Goal: Task Accomplishment & Management: Manage account settings

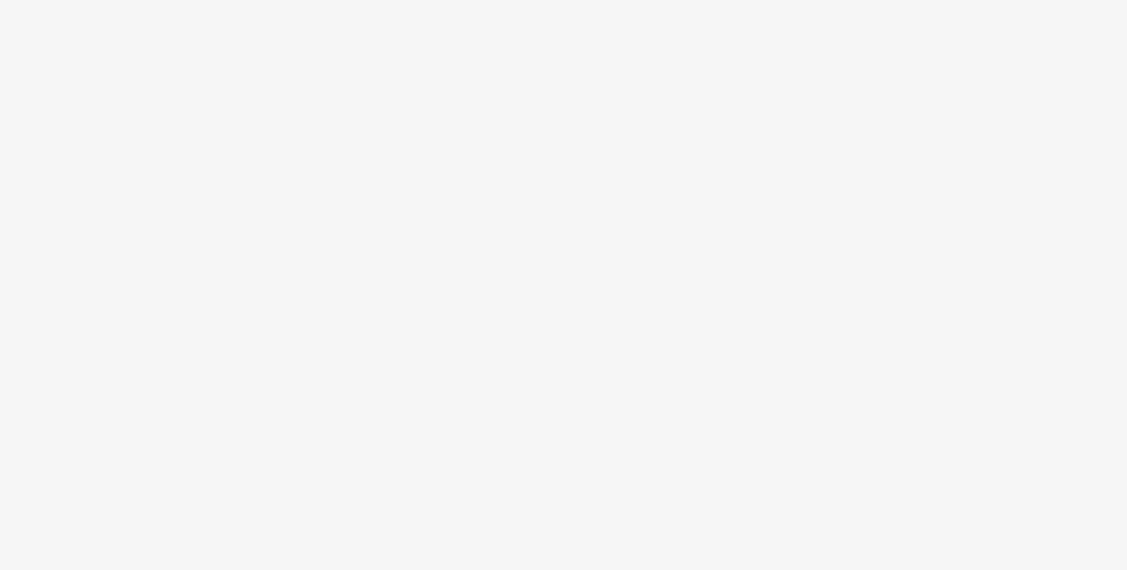
click at [578, 295] on body at bounding box center [563, 285] width 1127 height 570
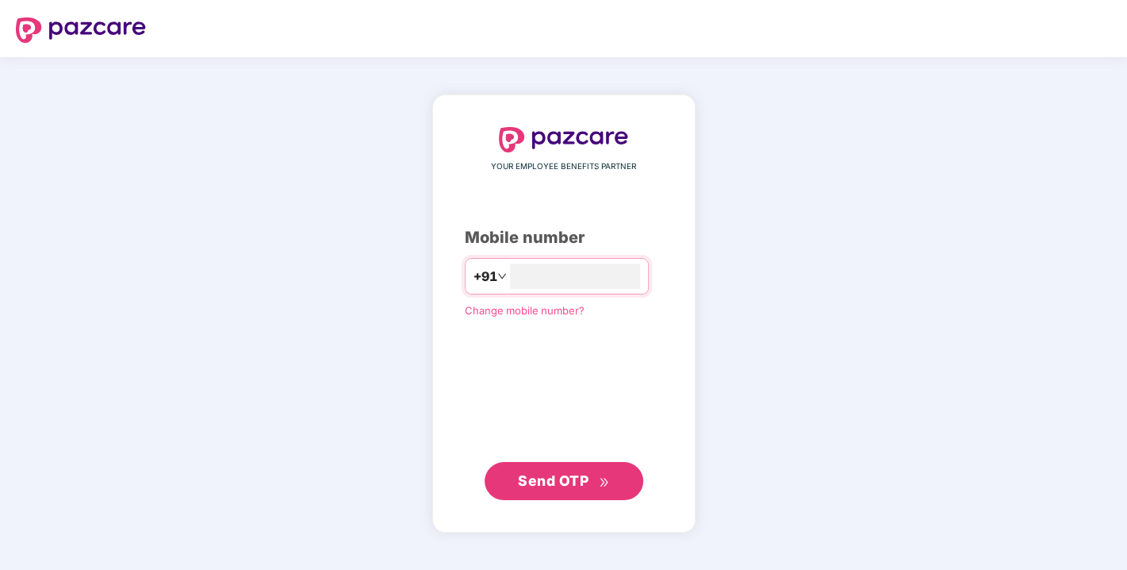
type input "**********"
click at [537, 487] on span "Send OTP" at bounding box center [553, 479] width 71 height 17
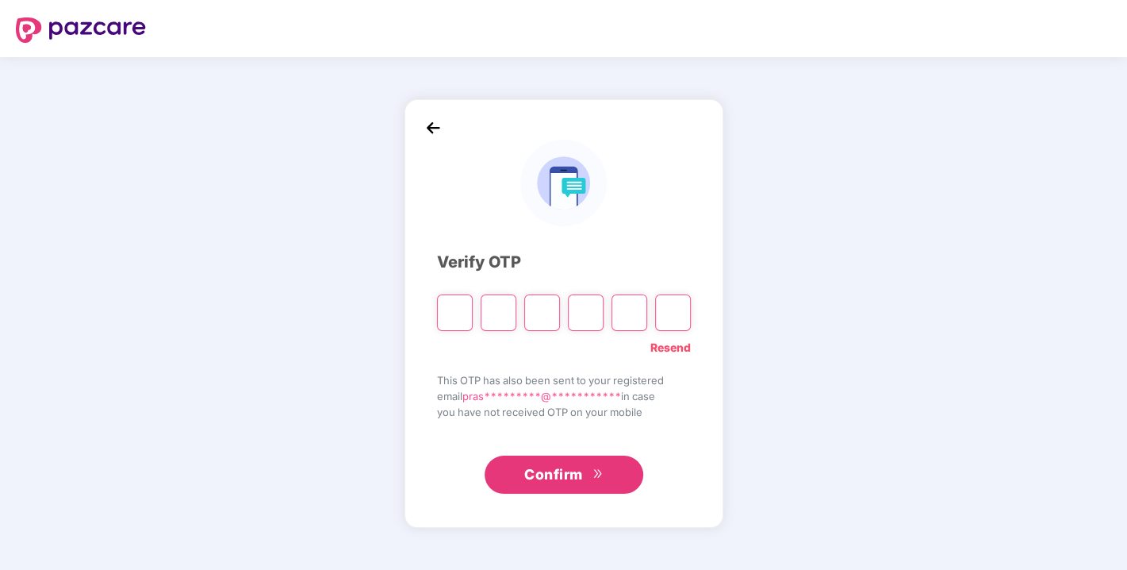
paste input "*"
type input "*"
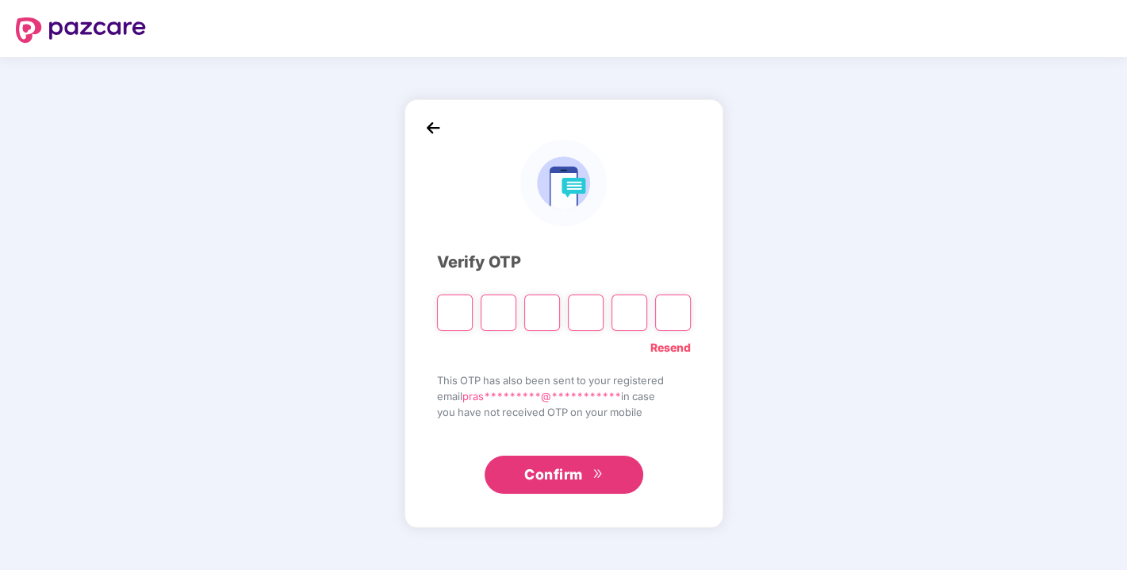
type input "*"
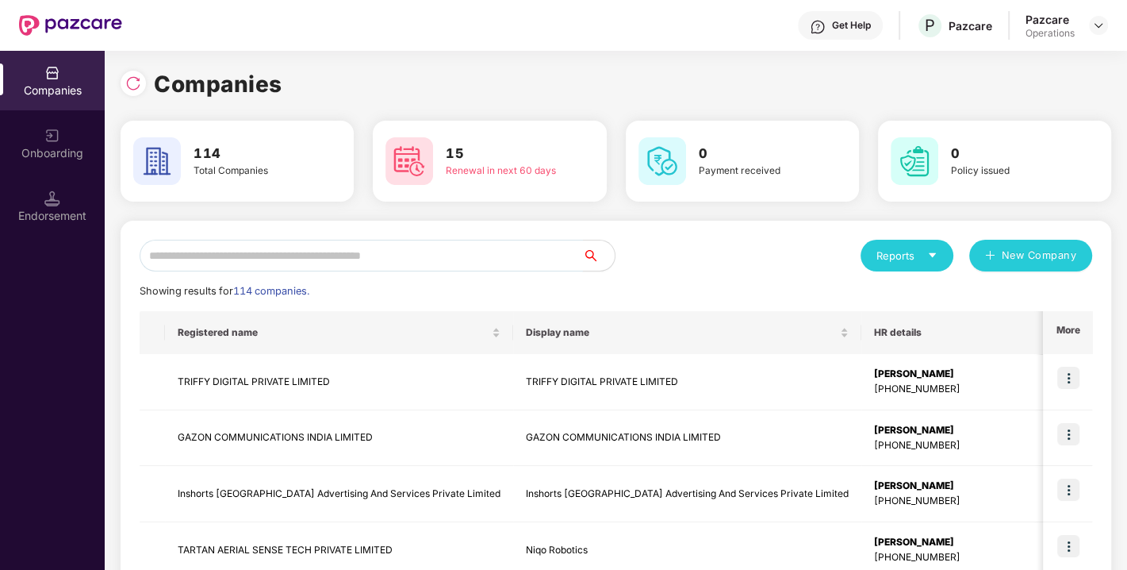
click at [332, 259] on input "text" at bounding box center [361, 256] width 443 height 32
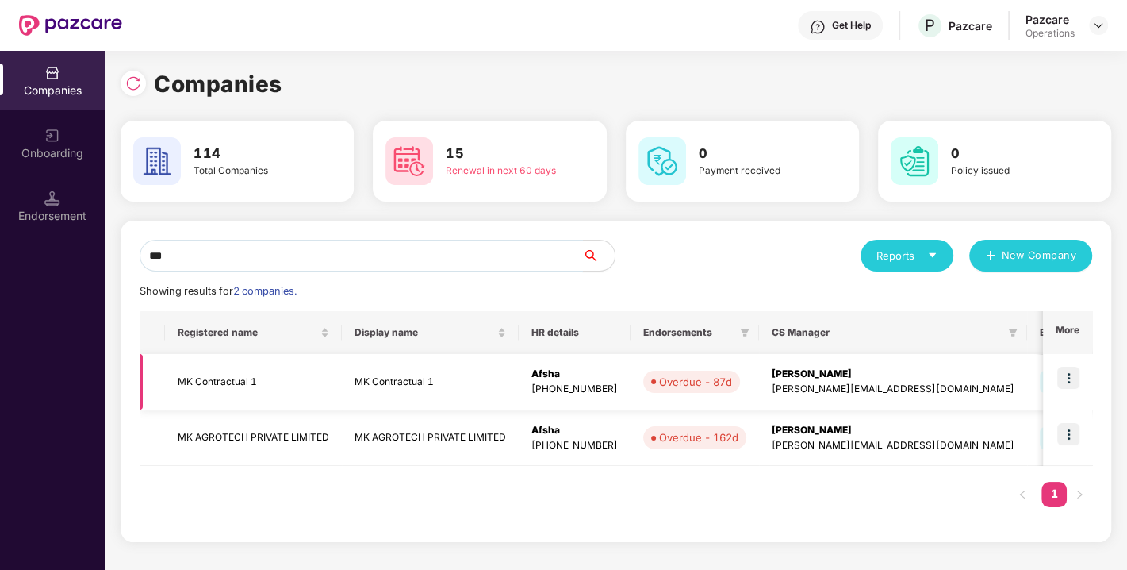
type input "**"
click at [1066, 378] on img at bounding box center [1069, 378] width 22 height 22
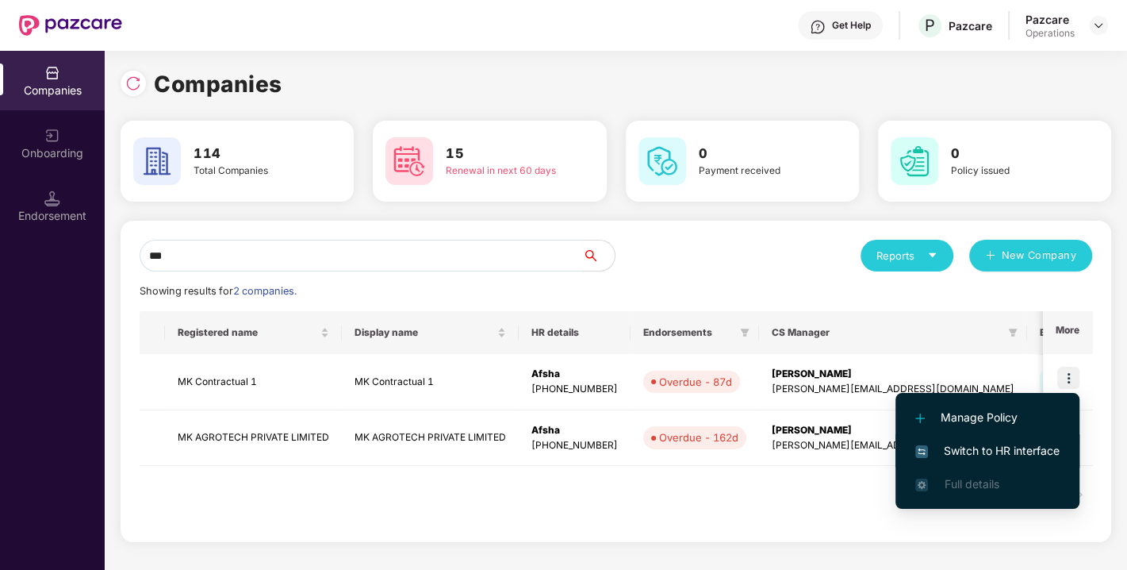
click at [954, 451] on span "Switch to HR interface" at bounding box center [988, 450] width 144 height 17
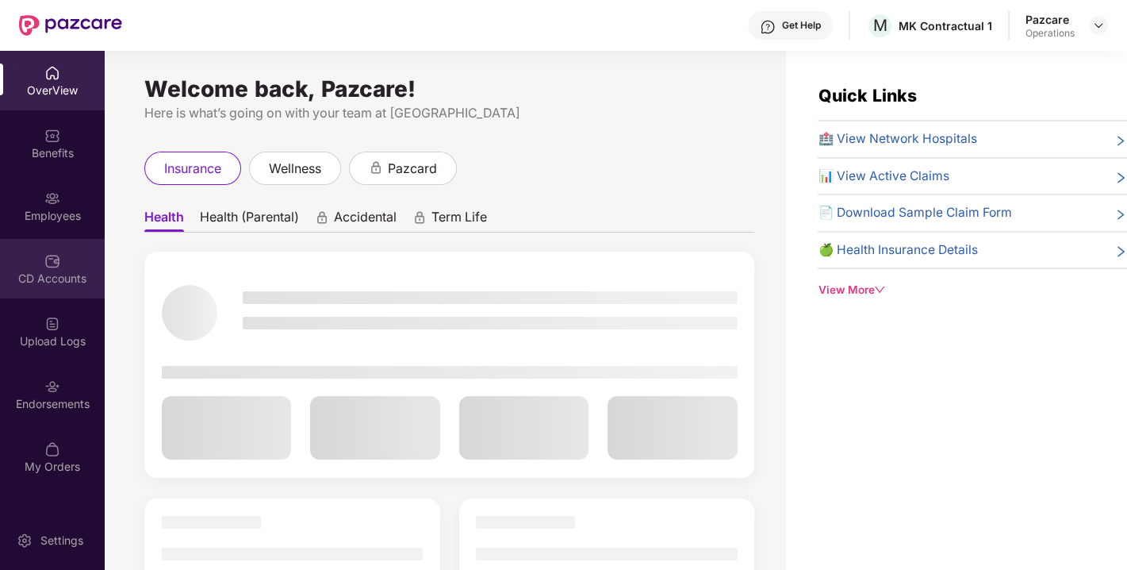
scroll to position [50, 0]
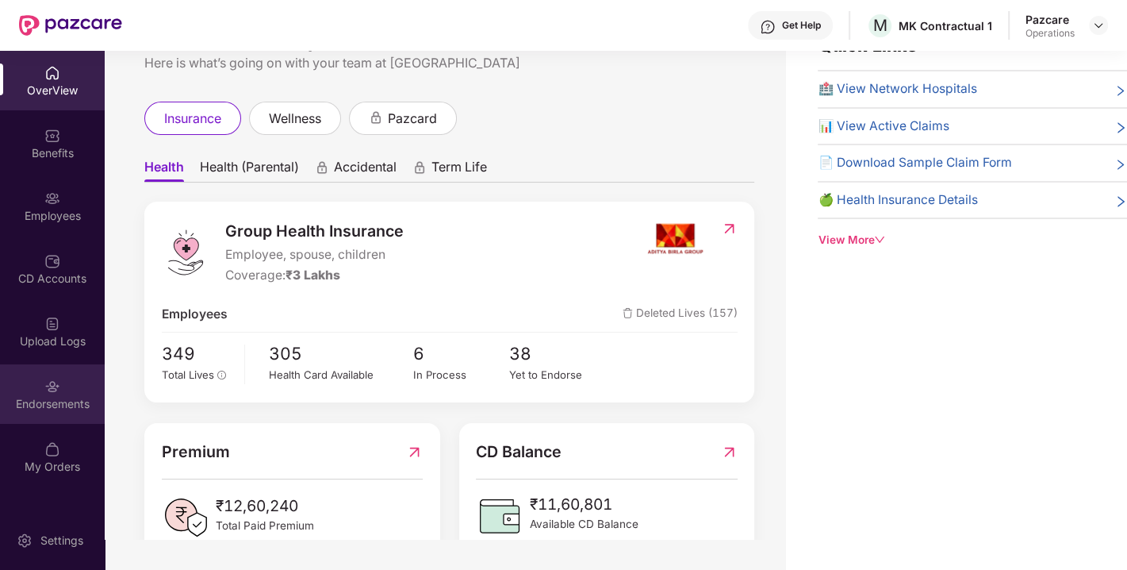
click at [40, 372] on div "Endorsements" at bounding box center [52, 394] width 105 height 60
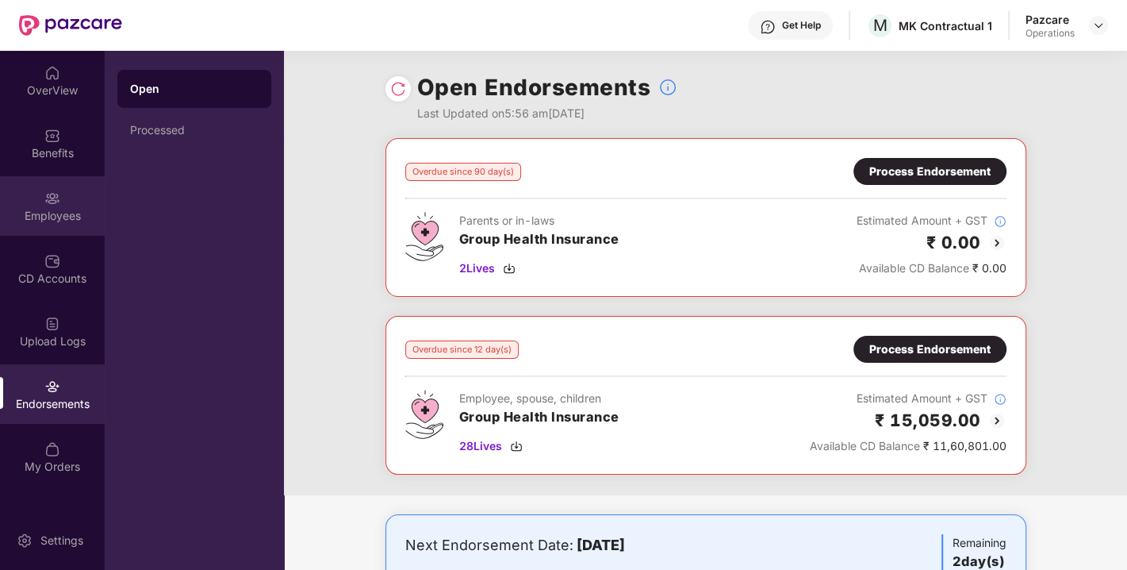
click at [36, 198] on div "Employees" at bounding box center [52, 206] width 105 height 60
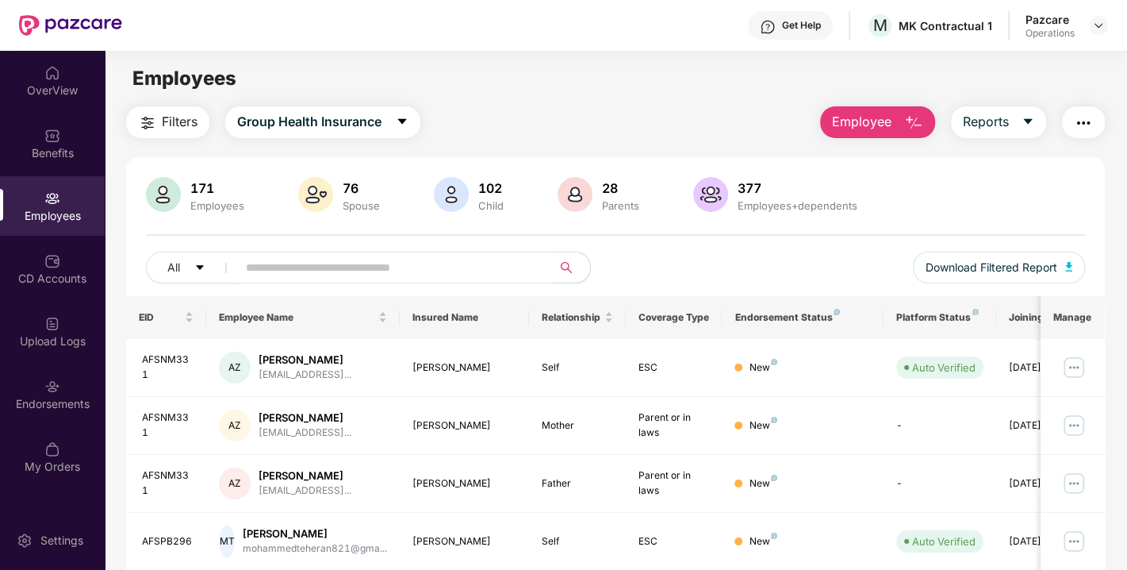
click at [317, 274] on input "text" at bounding box center [388, 267] width 285 height 24
paste input "******"
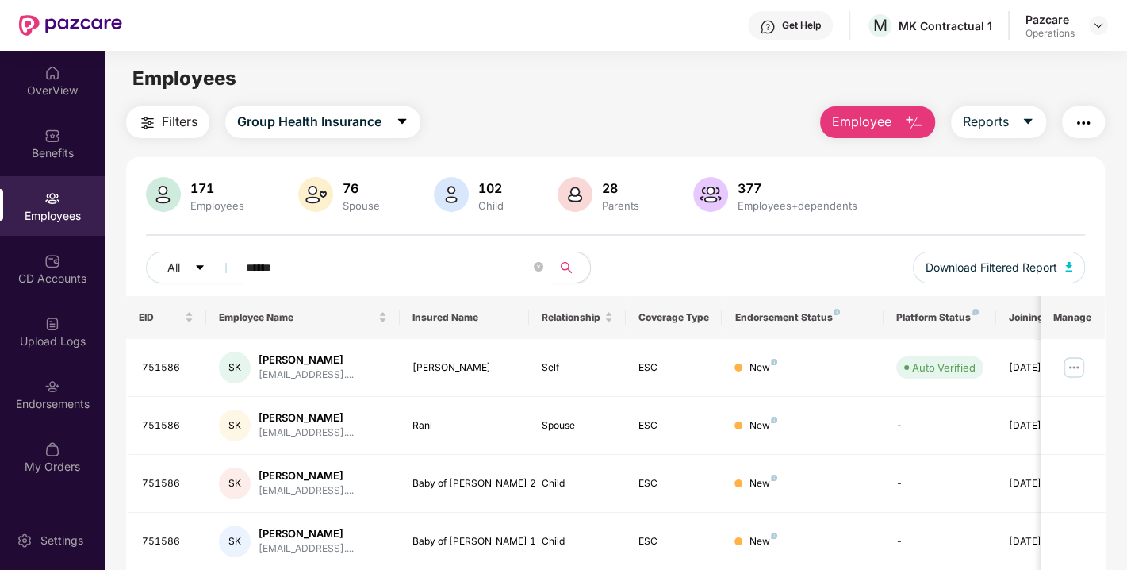
scroll to position [56, 0]
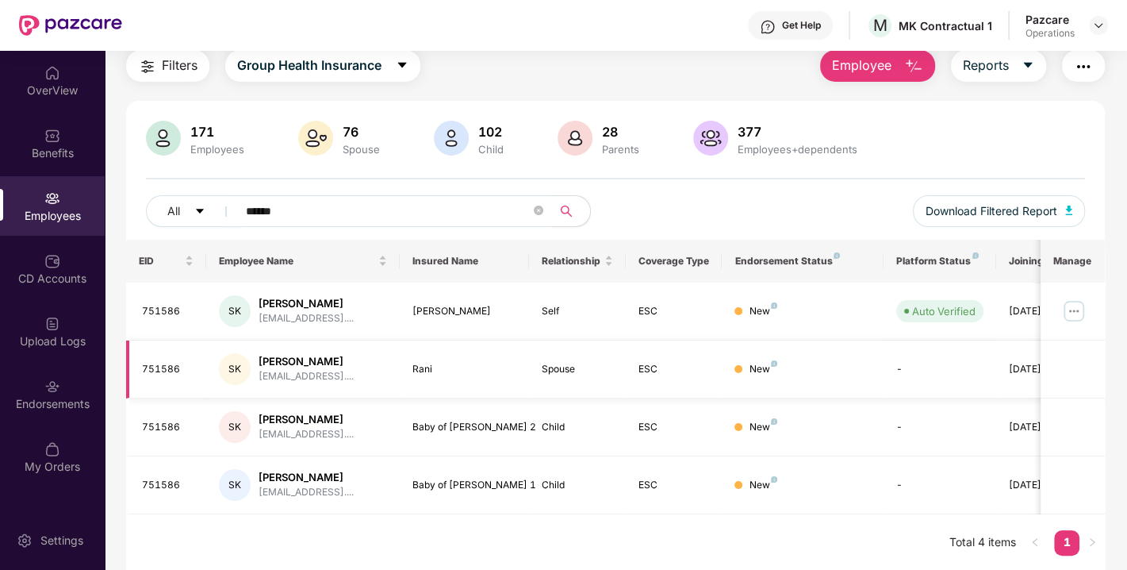
type input "******"
click at [42, 406] on div "Endorsements" at bounding box center [52, 404] width 105 height 16
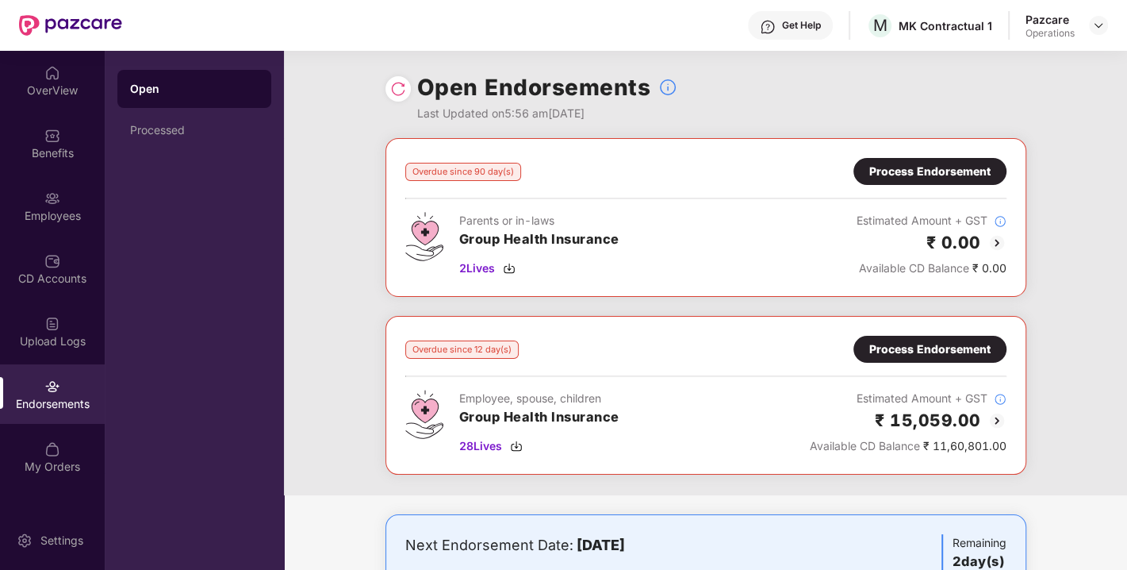
scroll to position [432, 0]
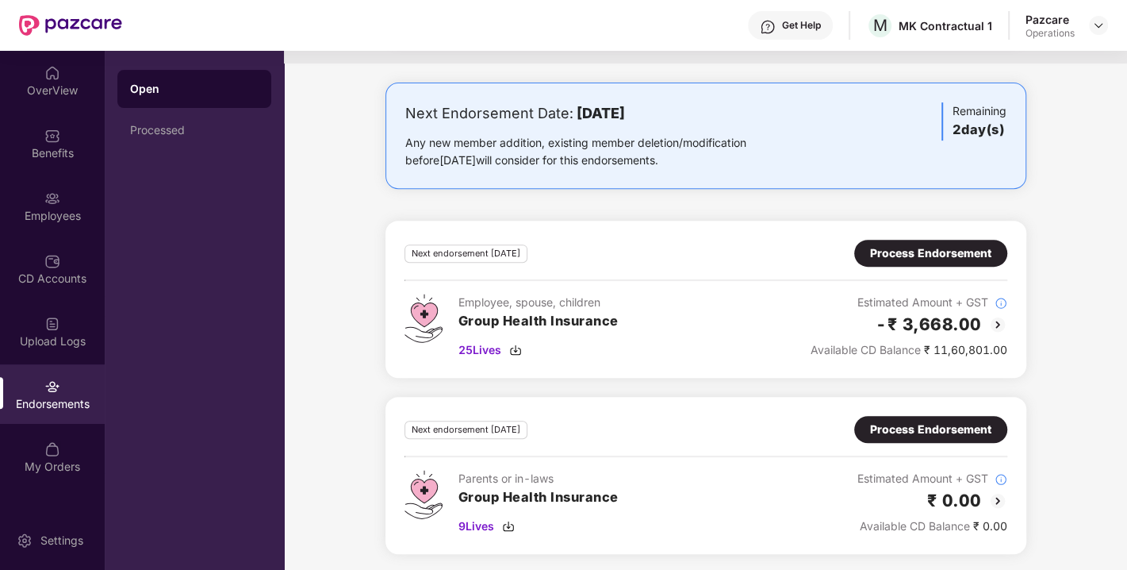
click at [923, 249] on div "Process Endorsement" at bounding box center [930, 252] width 121 height 17
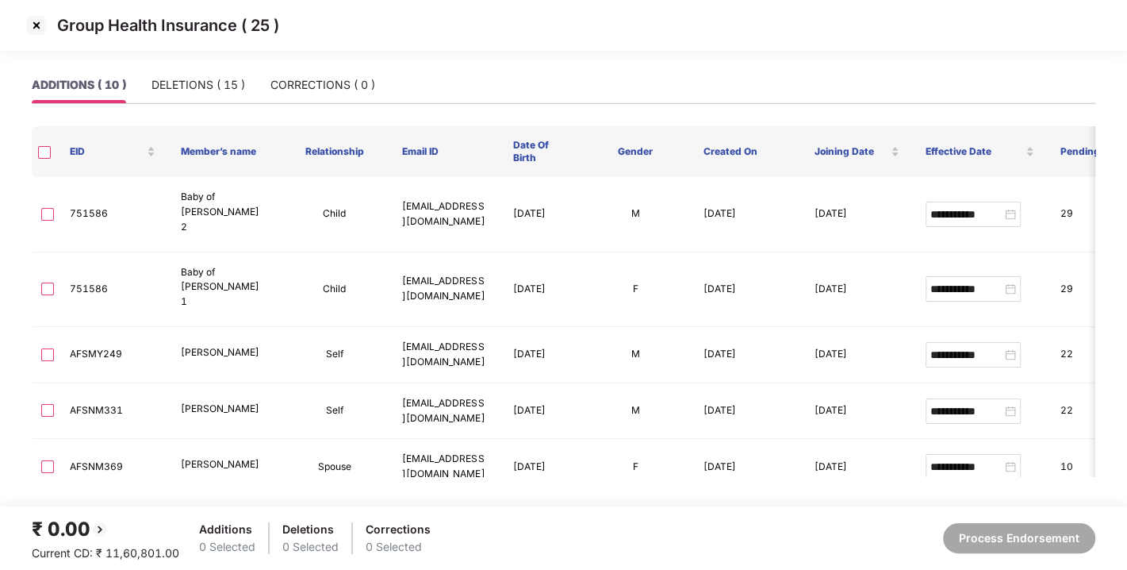
click at [33, 22] on img at bounding box center [36, 25] width 25 height 25
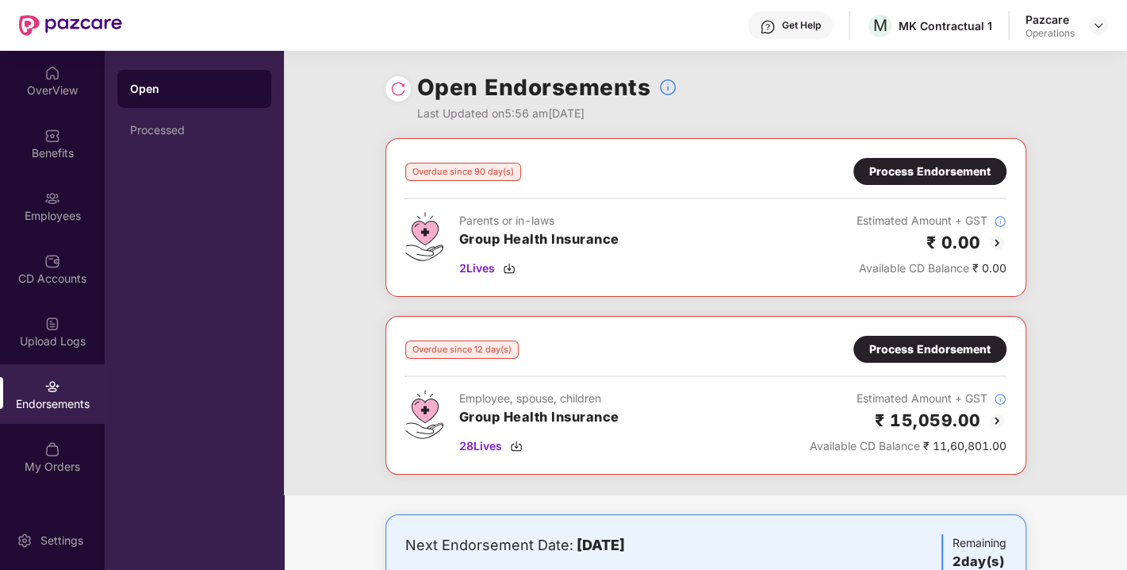
click at [895, 344] on div "Process Endorsement" at bounding box center [930, 348] width 121 height 17
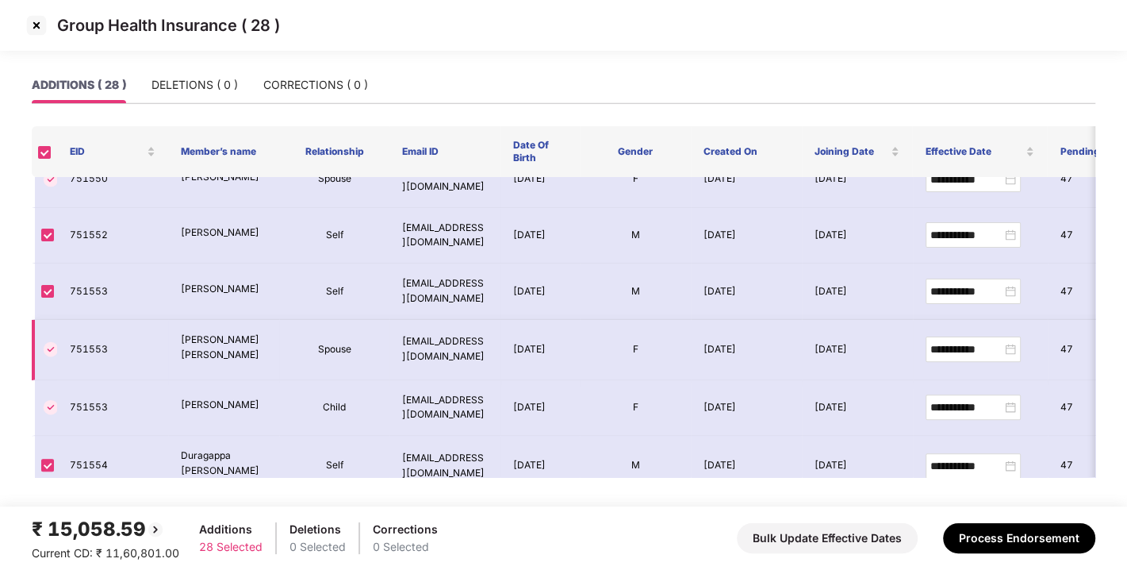
scroll to position [201, 0]
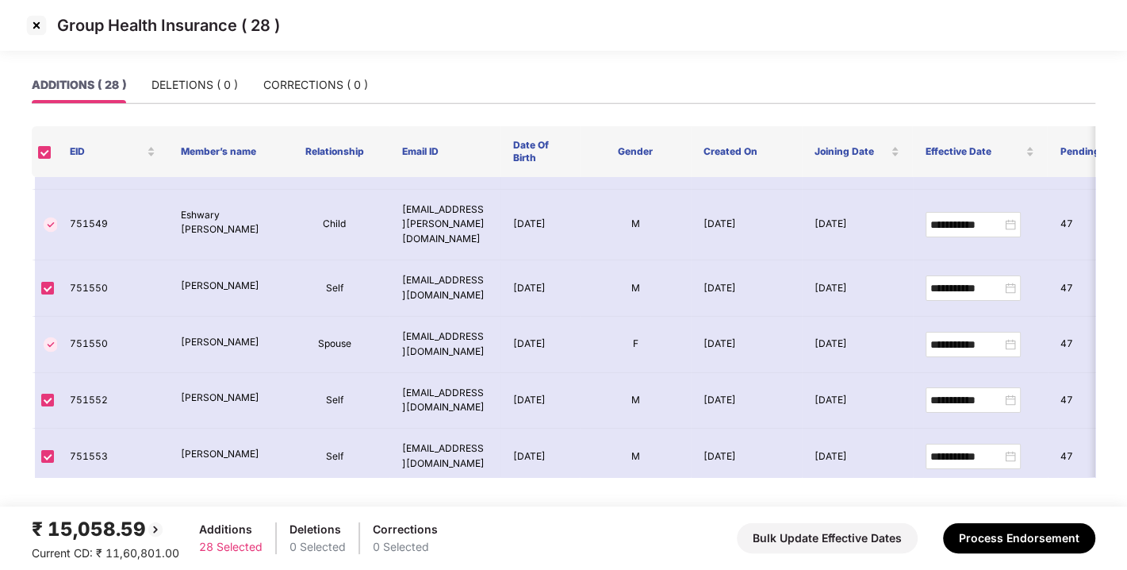
click at [36, 26] on img at bounding box center [36, 25] width 25 height 25
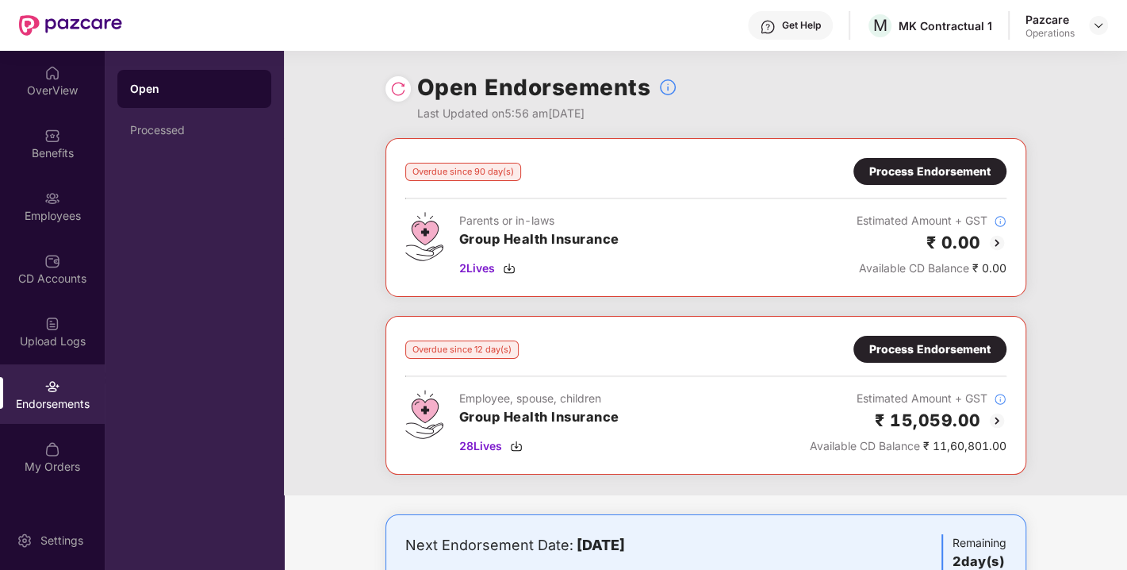
click at [899, 168] on div "Process Endorsement" at bounding box center [930, 171] width 121 height 17
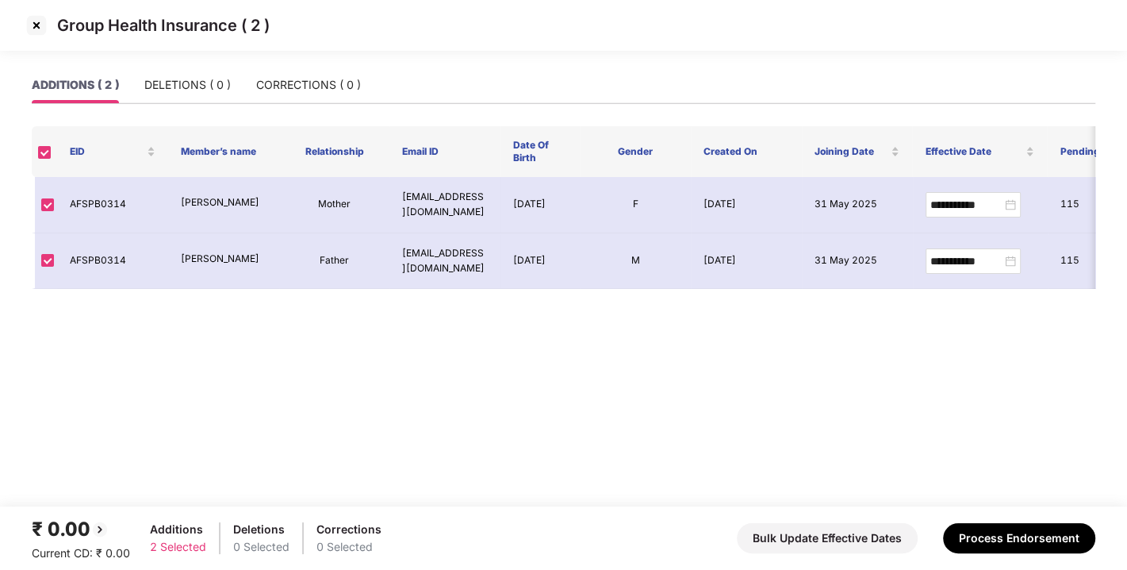
click at [33, 25] on img at bounding box center [36, 25] width 25 height 25
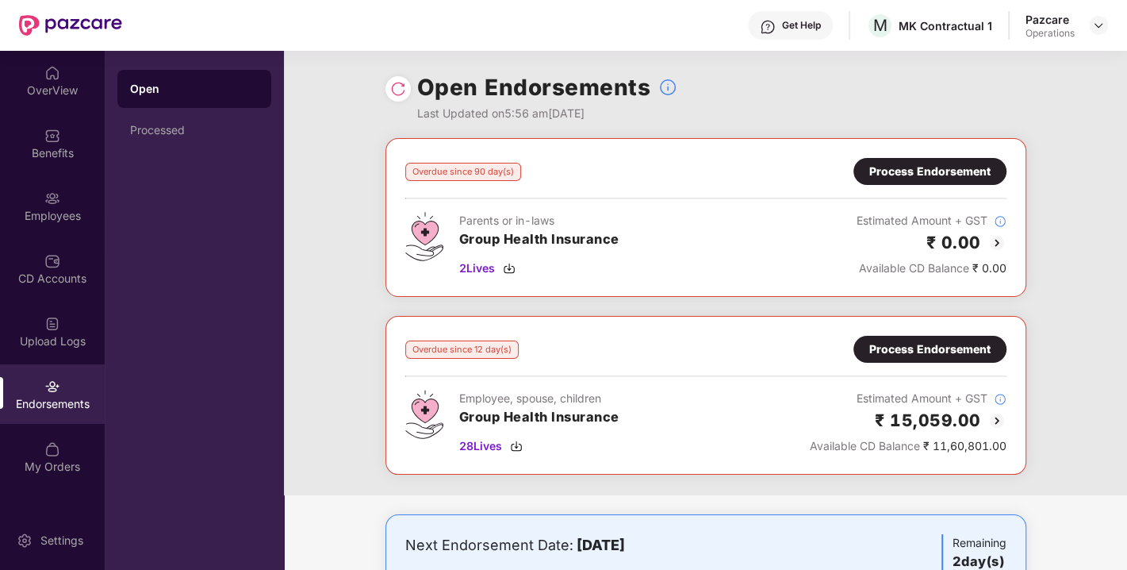
scroll to position [82, 0]
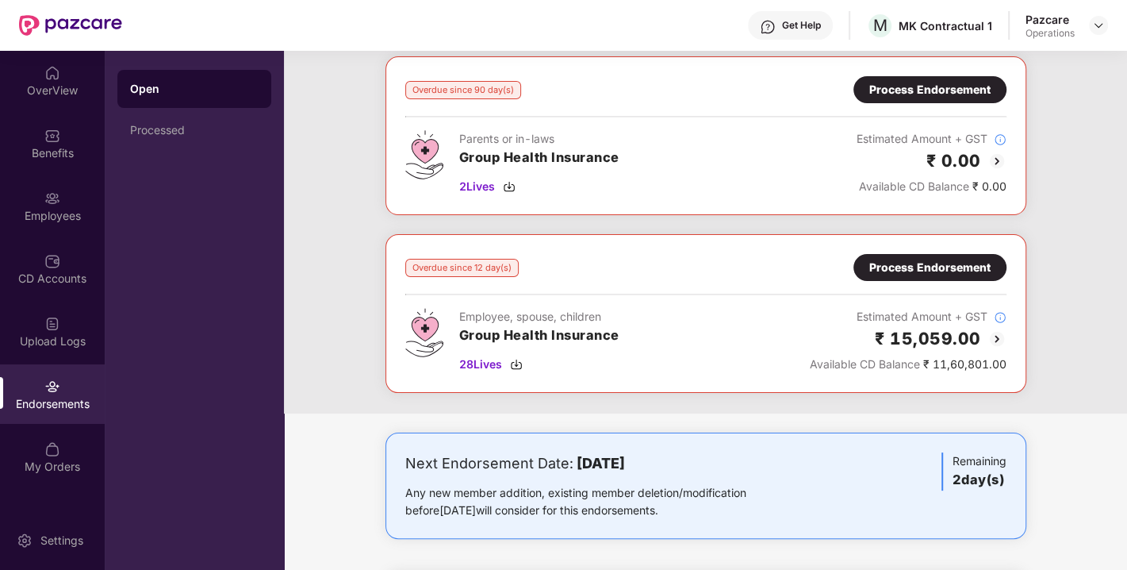
click at [907, 281] on div "Overdue since 12 day(s) Process Endorsement Employee, spouse, children Group He…" at bounding box center [705, 313] width 601 height 119
click at [926, 263] on div "Process Endorsement" at bounding box center [930, 267] width 121 height 17
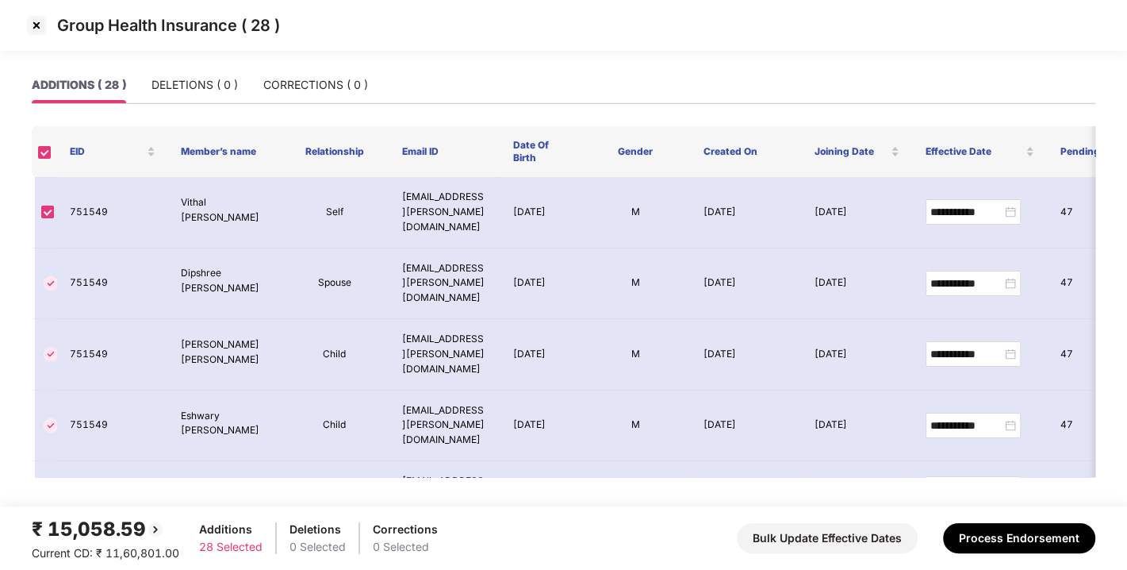
scroll to position [850, 0]
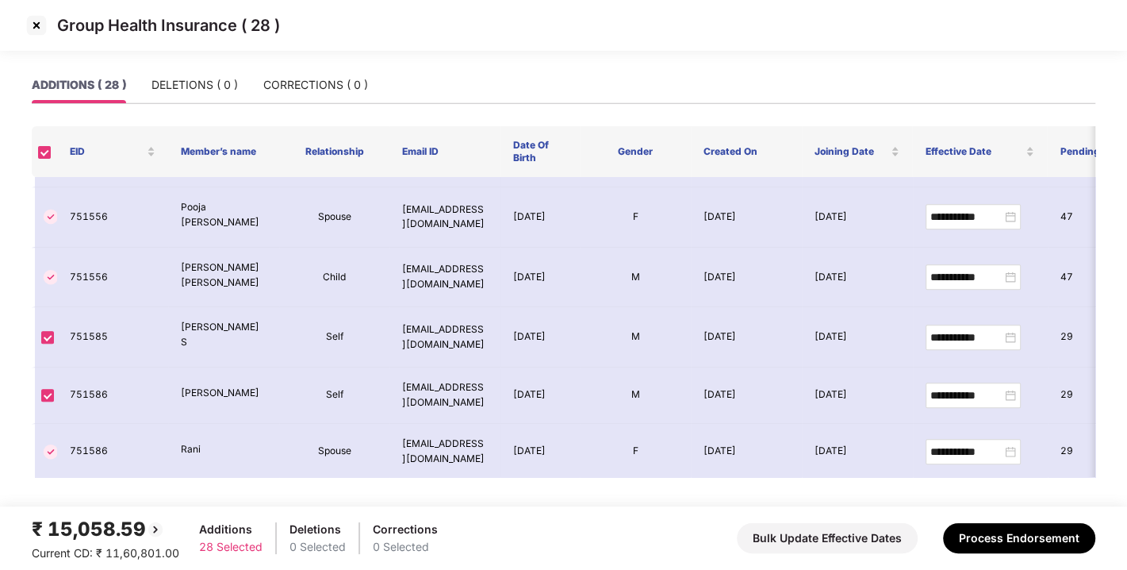
click at [33, 26] on img at bounding box center [36, 25] width 25 height 25
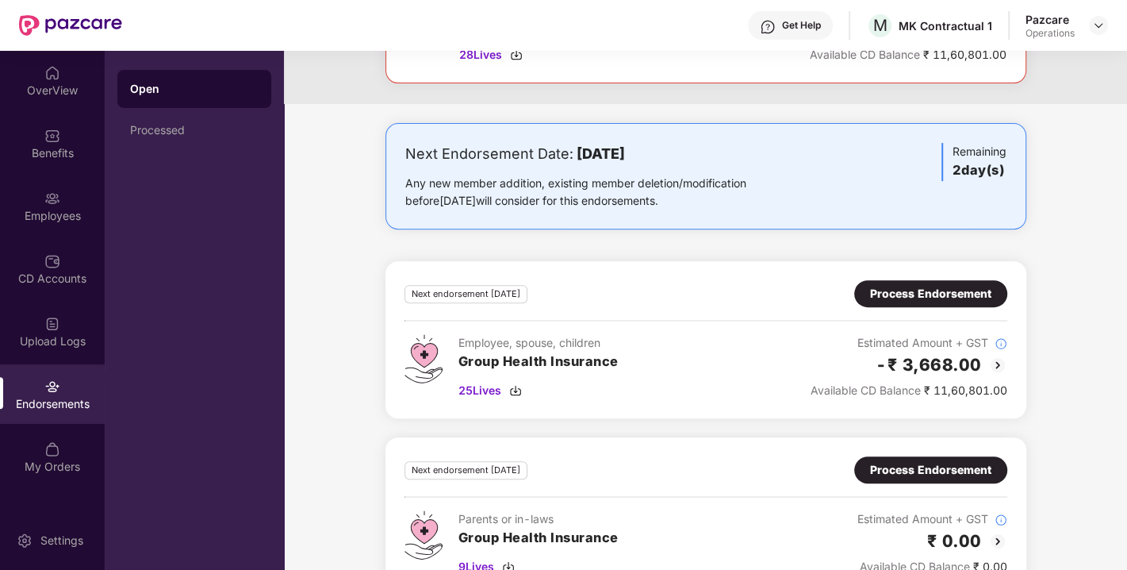
scroll to position [393, 0]
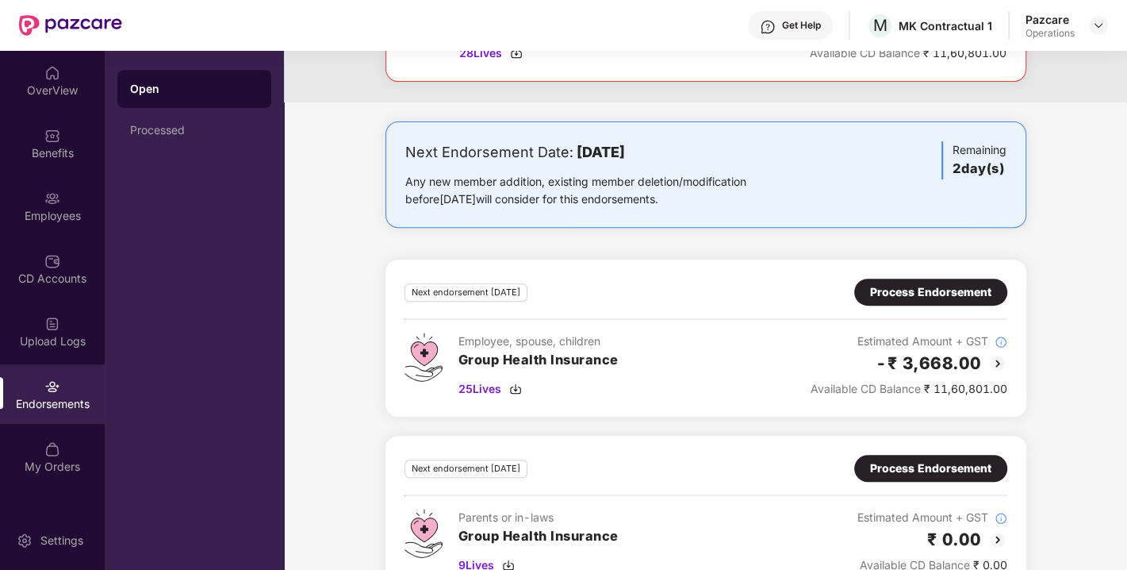
click at [927, 287] on div "Process Endorsement" at bounding box center [930, 291] width 121 height 17
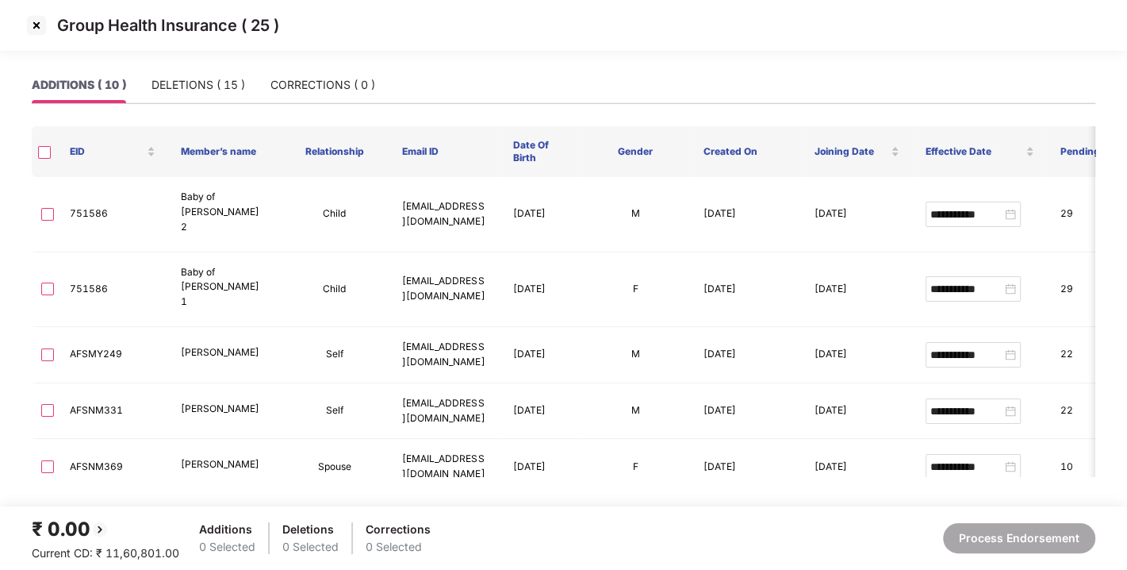
click at [33, 24] on img at bounding box center [36, 25] width 25 height 25
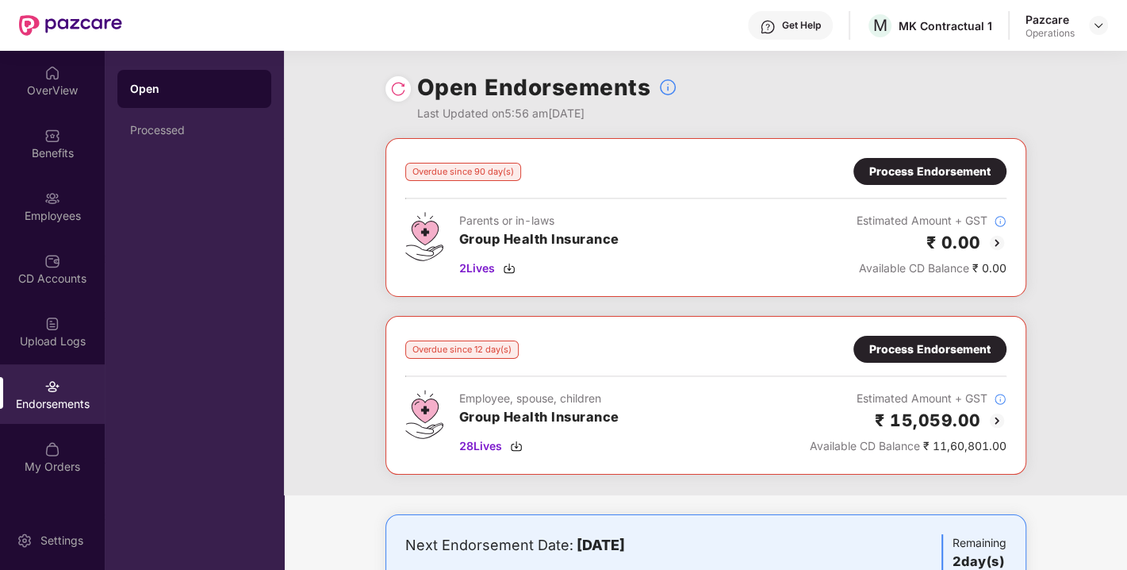
scroll to position [432, 0]
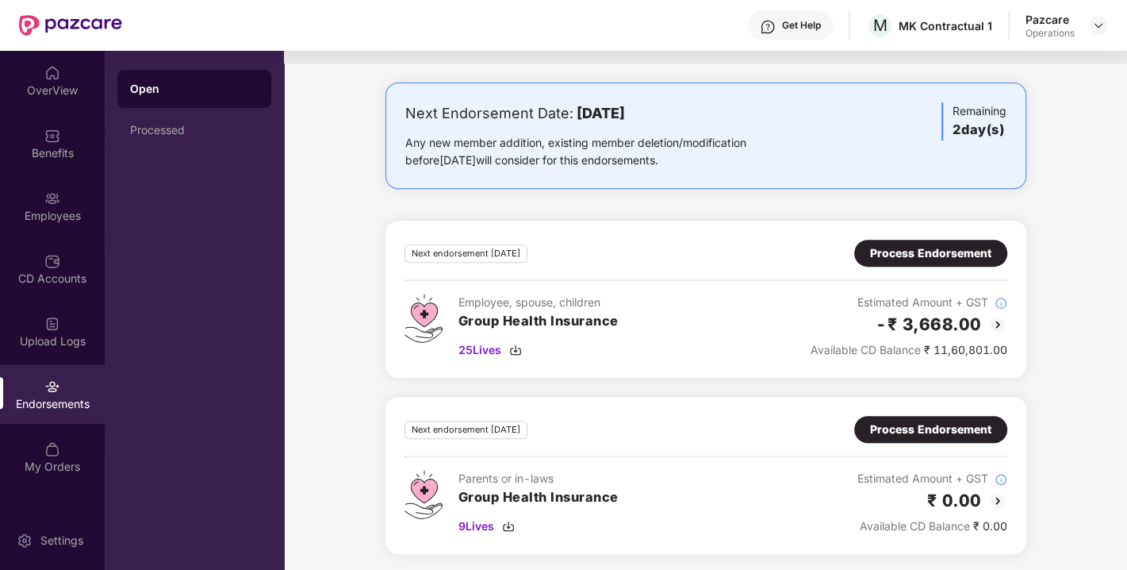
click at [894, 421] on div "Process Endorsement" at bounding box center [930, 428] width 121 height 17
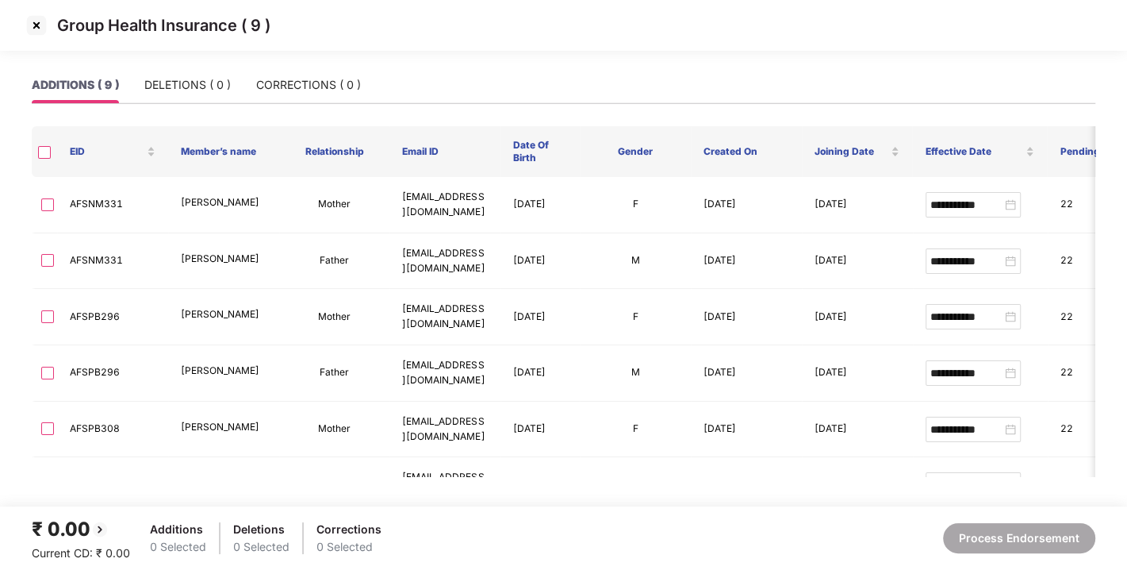
click at [36, 24] on img at bounding box center [36, 25] width 25 height 25
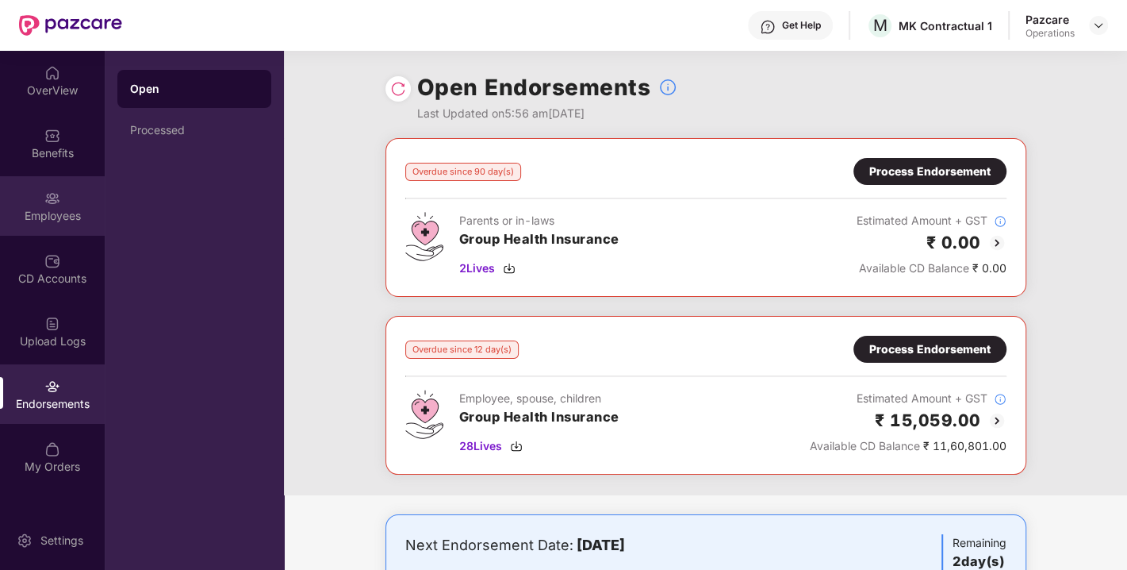
click at [43, 228] on div "Employees" at bounding box center [52, 206] width 105 height 60
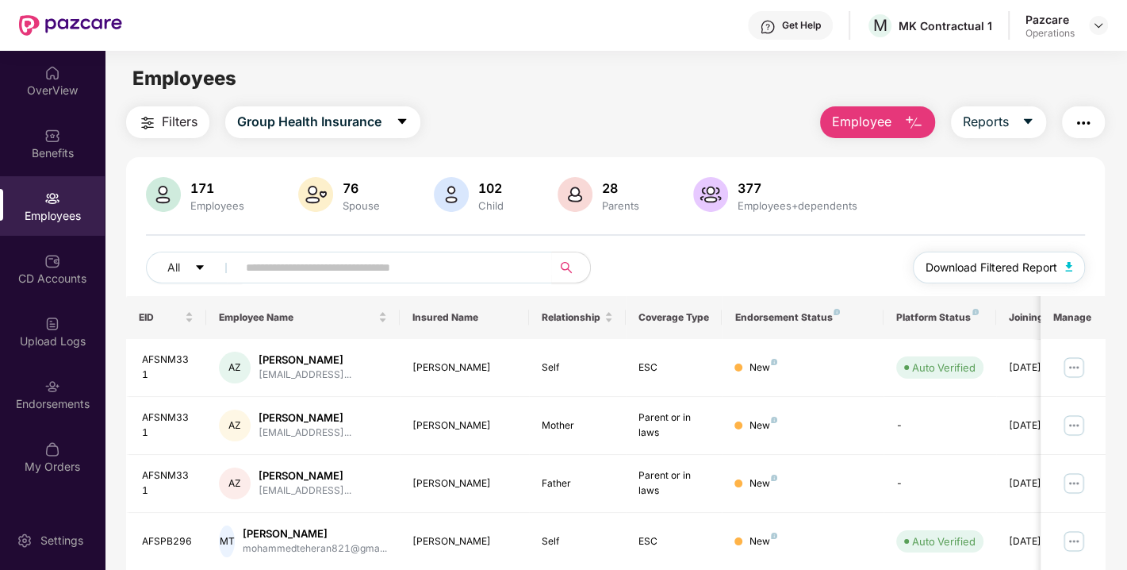
click at [1006, 263] on span "Download Filtered Report" at bounding box center [992, 267] width 132 height 17
click at [32, 426] on div "OverView Benefits Employees CD Accounts Upload Logs Endorsements My Orders" at bounding box center [52, 270] width 105 height 439
click at [25, 390] on div "Endorsements" at bounding box center [52, 394] width 105 height 60
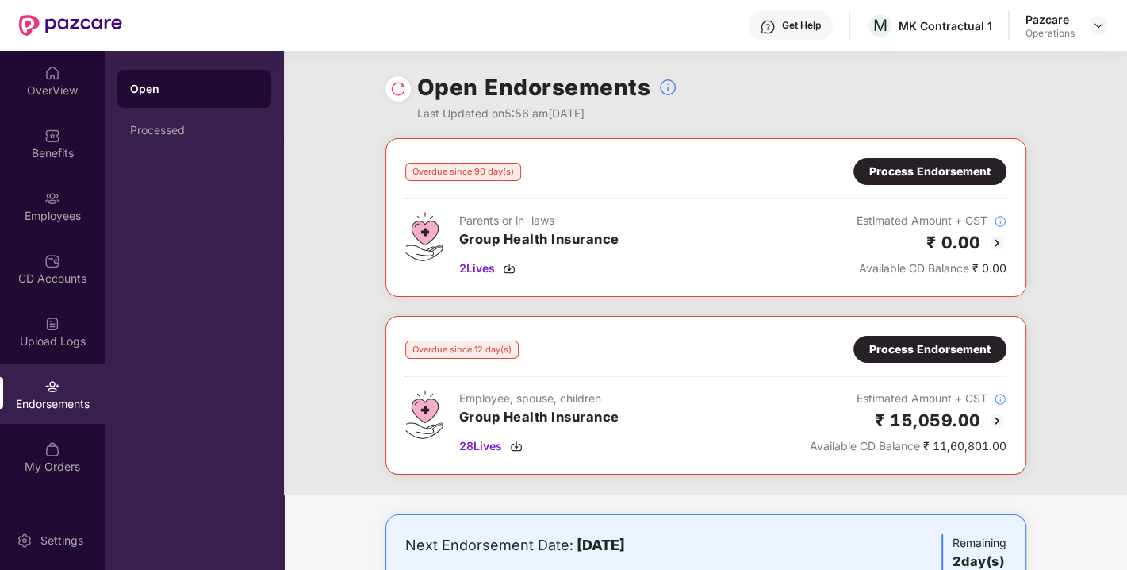
click at [920, 347] on div "Process Endorsement" at bounding box center [930, 348] width 121 height 17
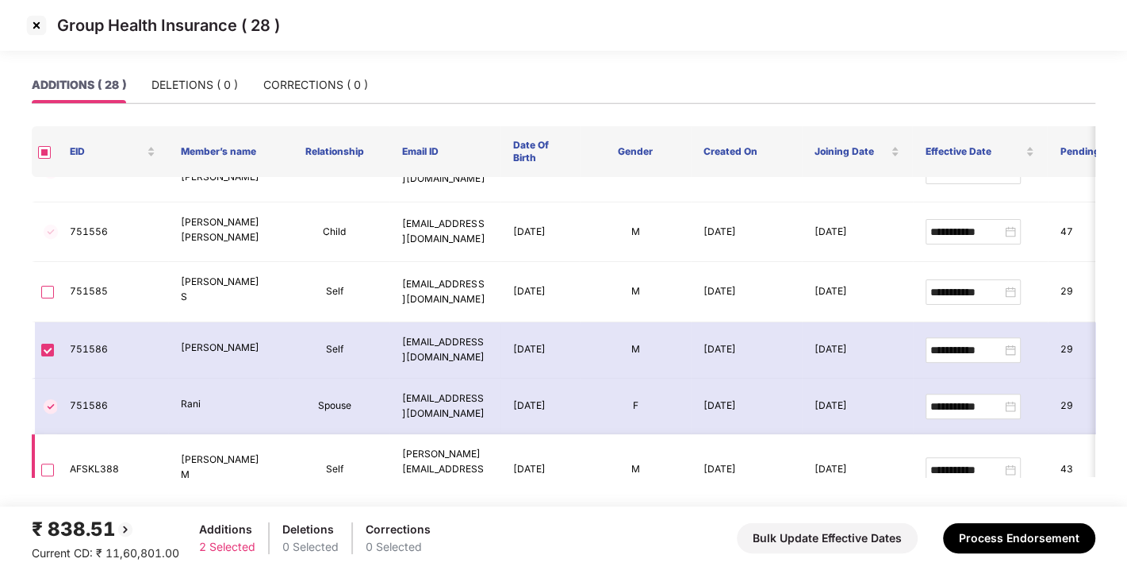
scroll to position [896, 0]
click at [265, 433] on td "[PERSON_NAME] M" at bounding box center [223, 468] width 111 height 71
click at [1013, 541] on button "Process Endorsement" at bounding box center [1019, 538] width 152 height 30
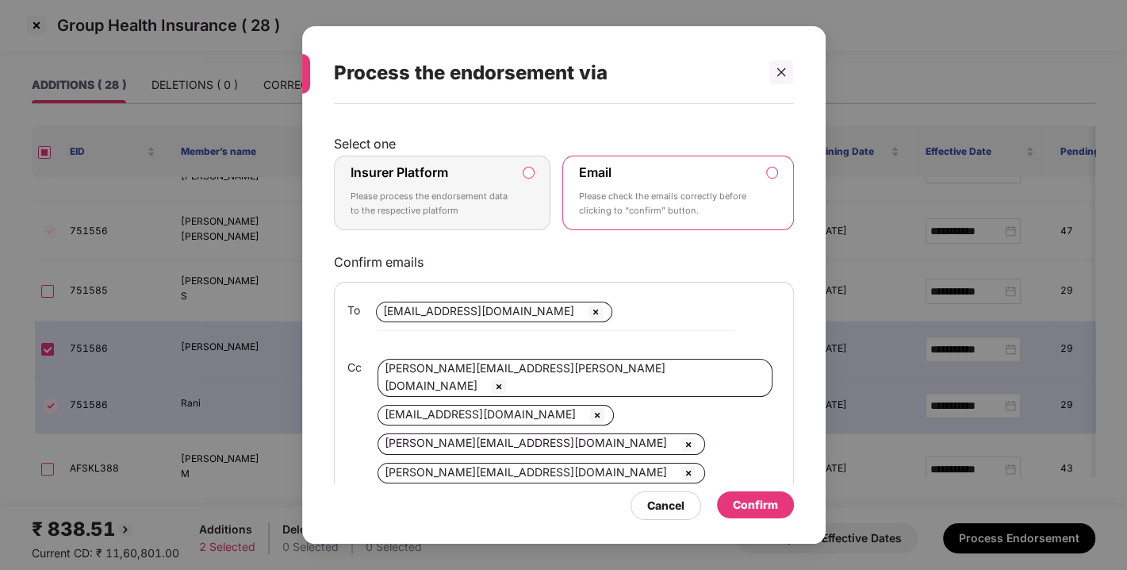
click at [452, 178] on div "Insurer Platform Please process the endorsement data to the respective platform" at bounding box center [432, 192] width 162 height 57
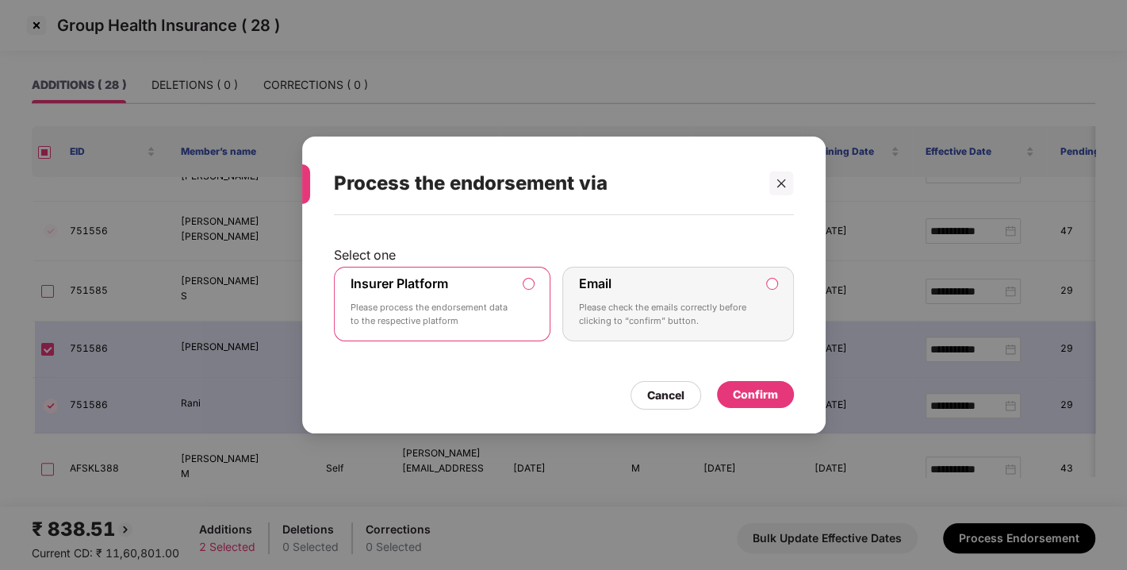
click at [772, 394] on div "Confirm" at bounding box center [755, 394] width 45 height 17
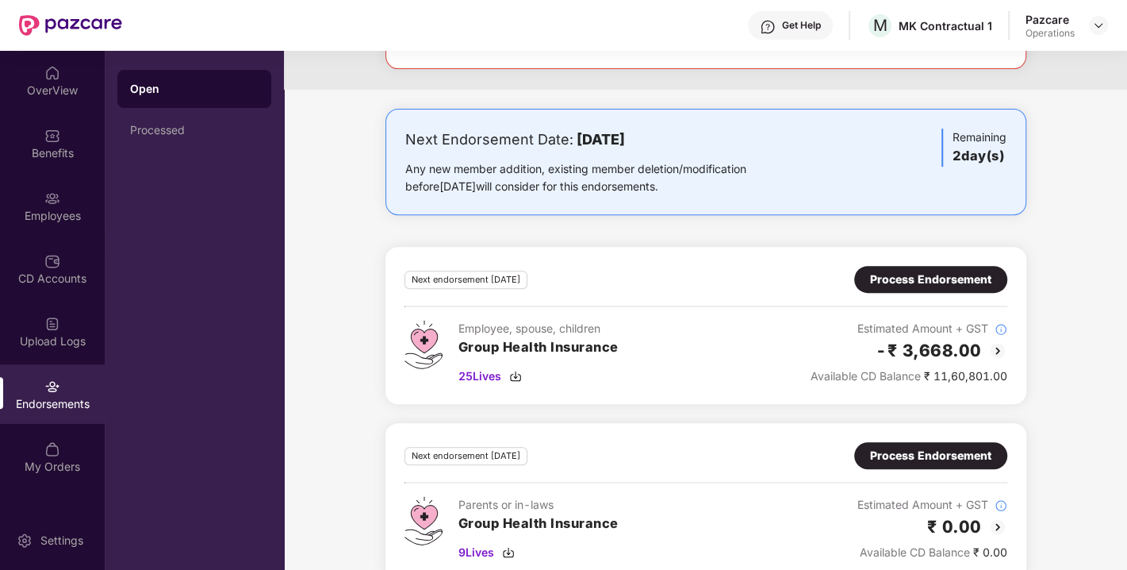
scroll to position [407, 0]
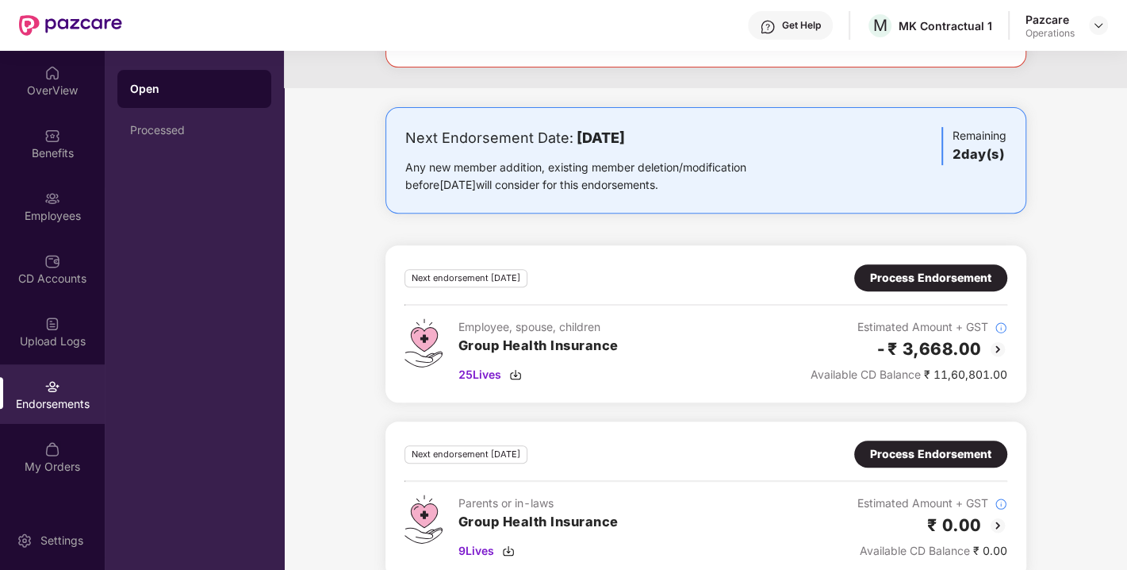
click at [915, 285] on div "Process Endorsement" at bounding box center [930, 277] width 153 height 27
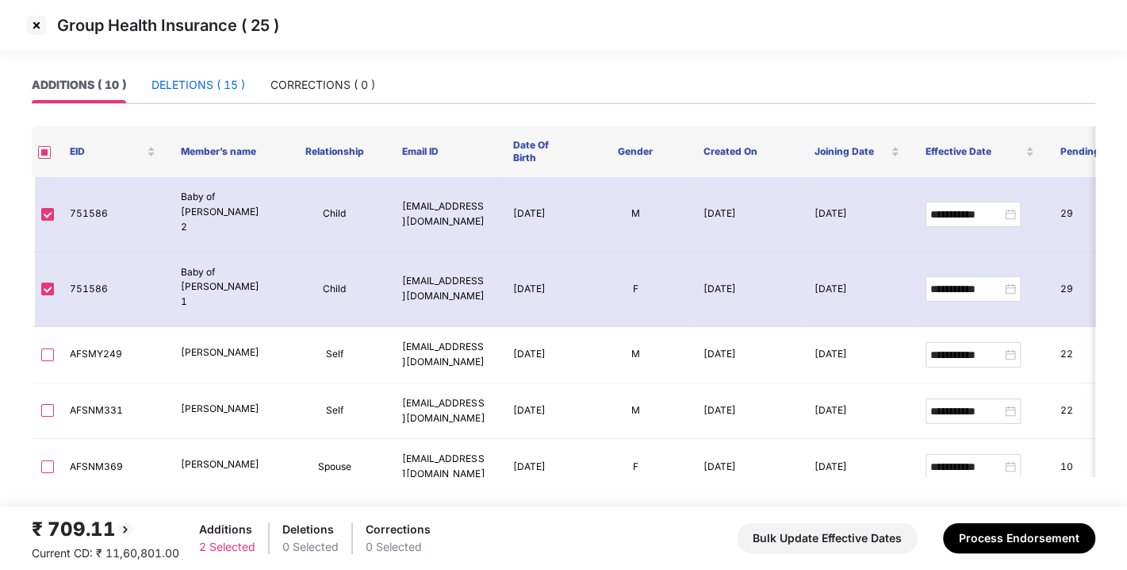
click at [198, 83] on div "DELETIONS ( 15 )" at bounding box center [199, 84] width 94 height 17
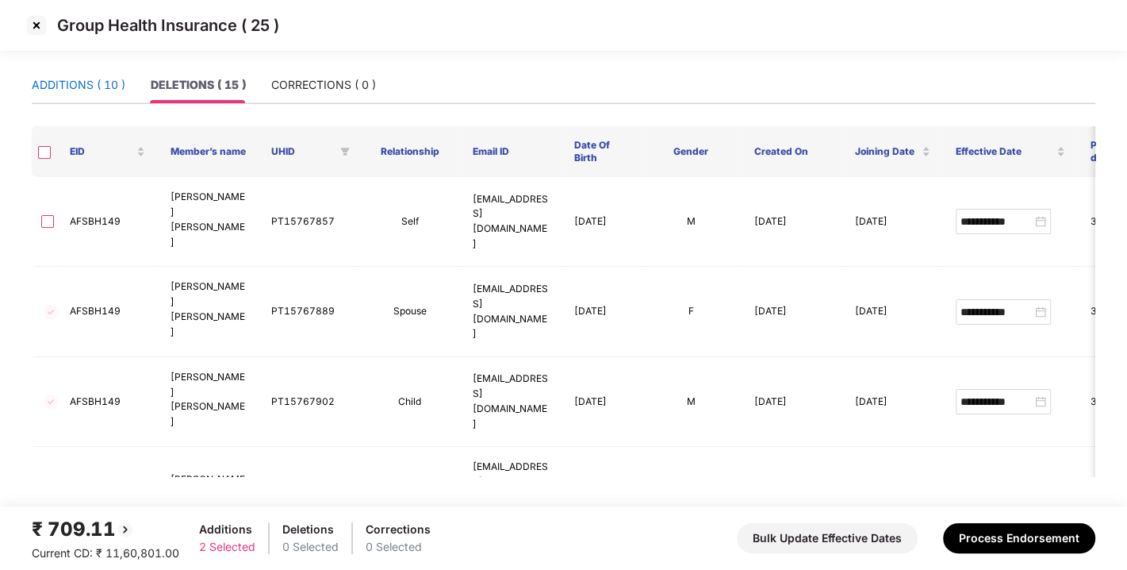
click at [80, 83] on div "ADDITIONS ( 10 )" at bounding box center [79, 84] width 94 height 17
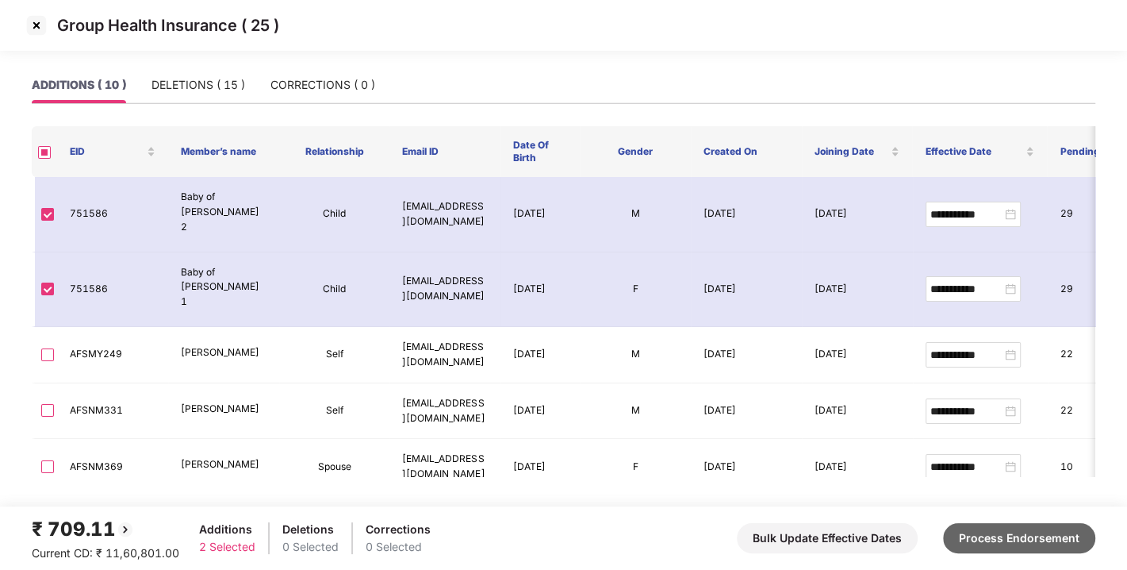
click at [1001, 539] on button "Process Endorsement" at bounding box center [1019, 538] width 152 height 30
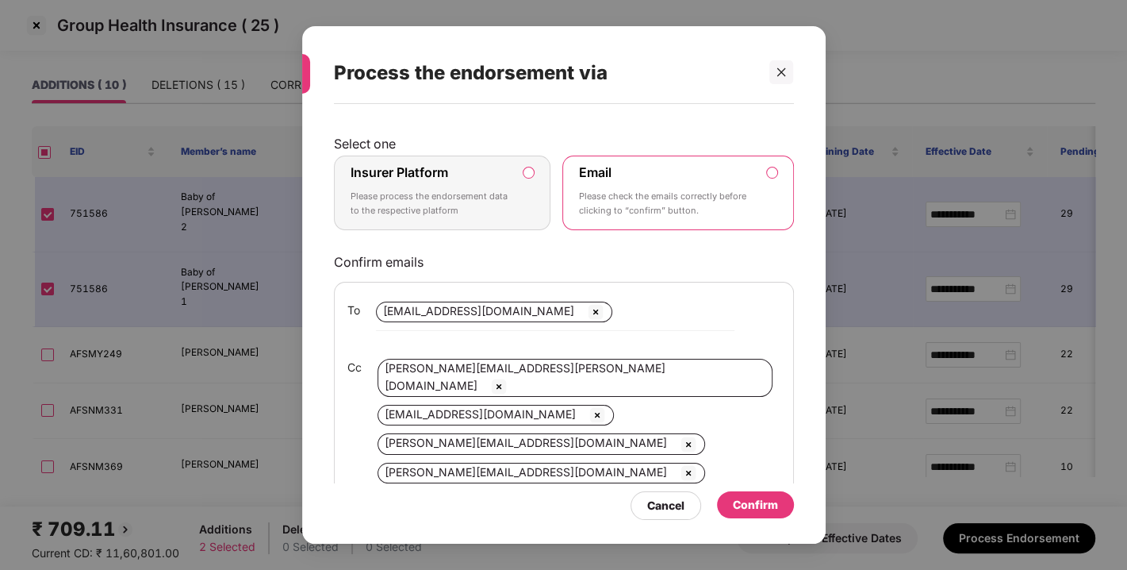
click at [490, 217] on div "Insurer Platform Please process the endorsement data to the respective platform" at bounding box center [432, 192] width 162 height 57
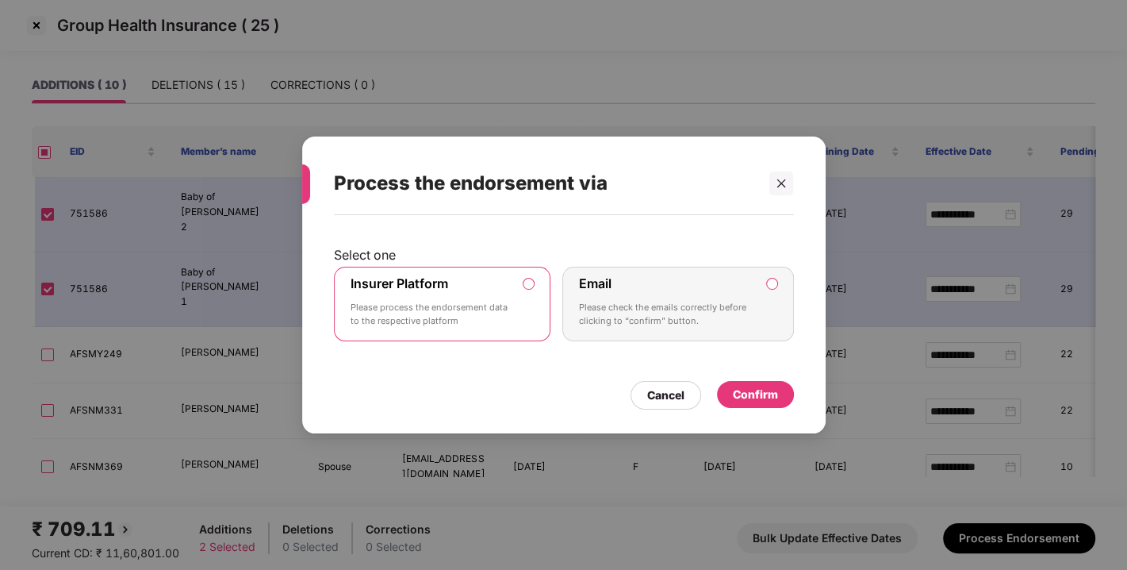
click at [766, 387] on div "Confirm" at bounding box center [755, 394] width 45 height 17
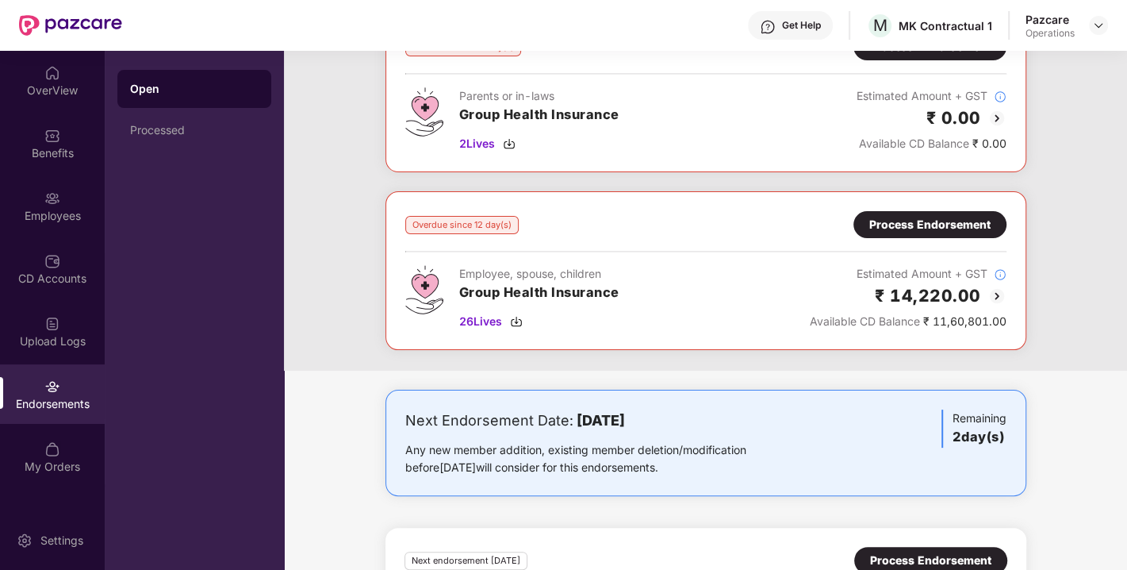
scroll to position [127, 0]
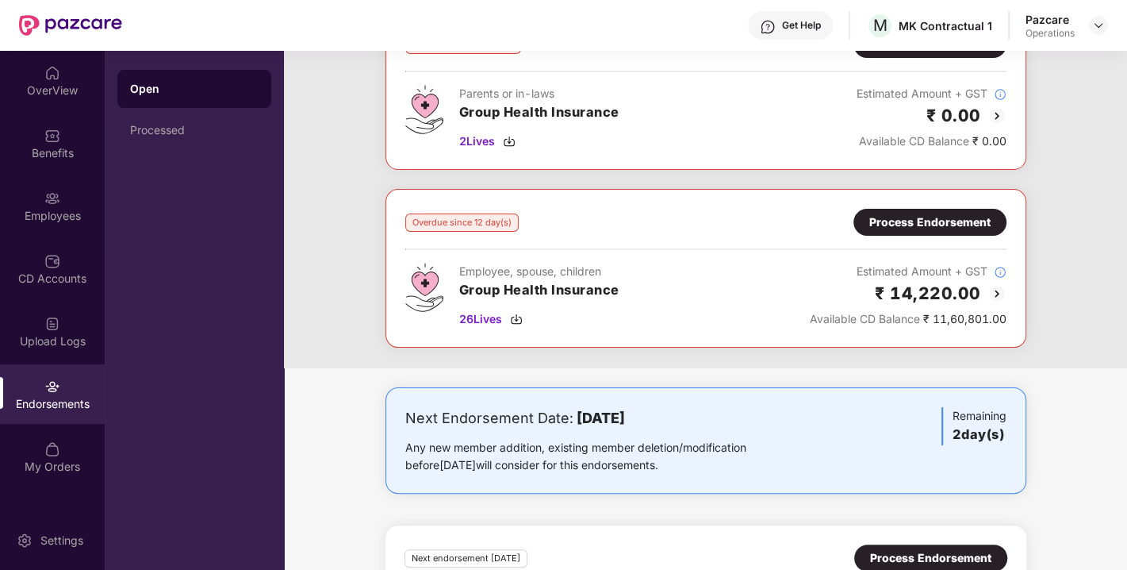
click at [901, 221] on div "Process Endorsement" at bounding box center [930, 221] width 121 height 17
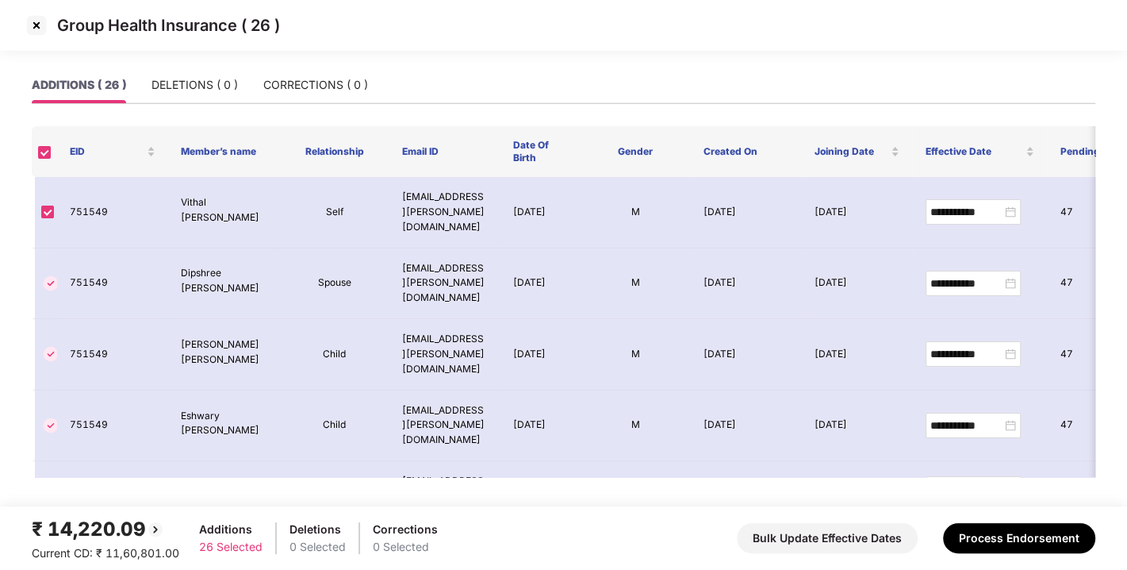
click at [32, 24] on img at bounding box center [36, 25] width 25 height 25
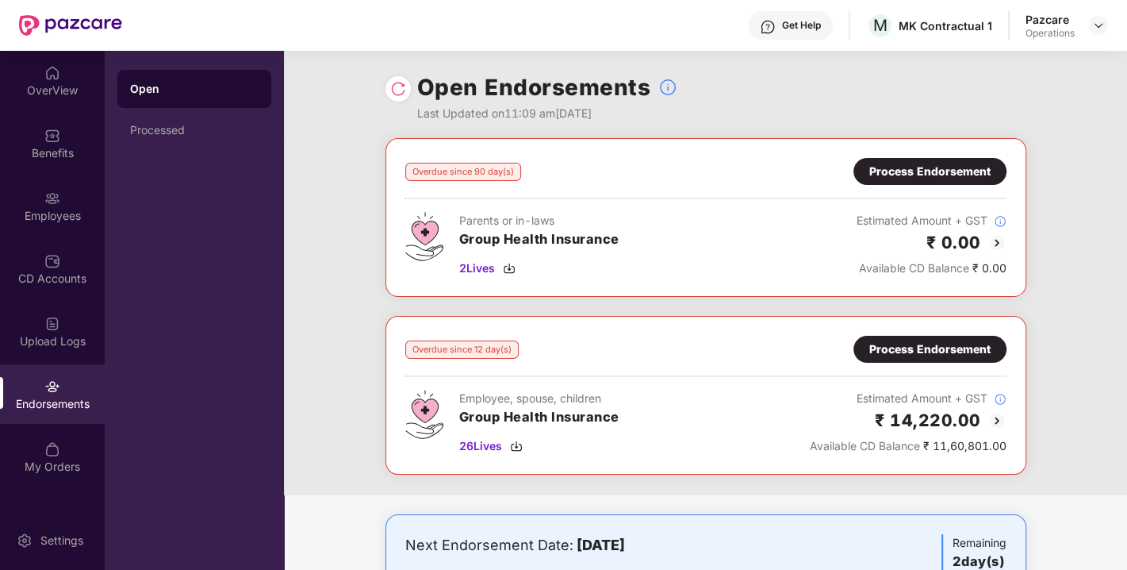
scroll to position [432, 0]
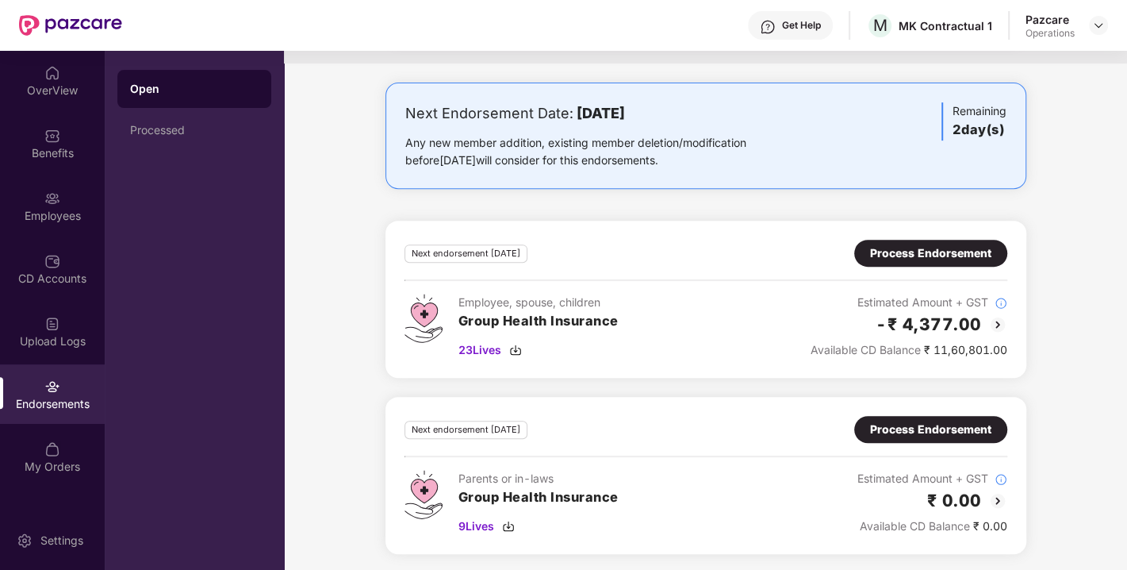
click at [902, 253] on div "Process Endorsement" at bounding box center [930, 252] width 121 height 17
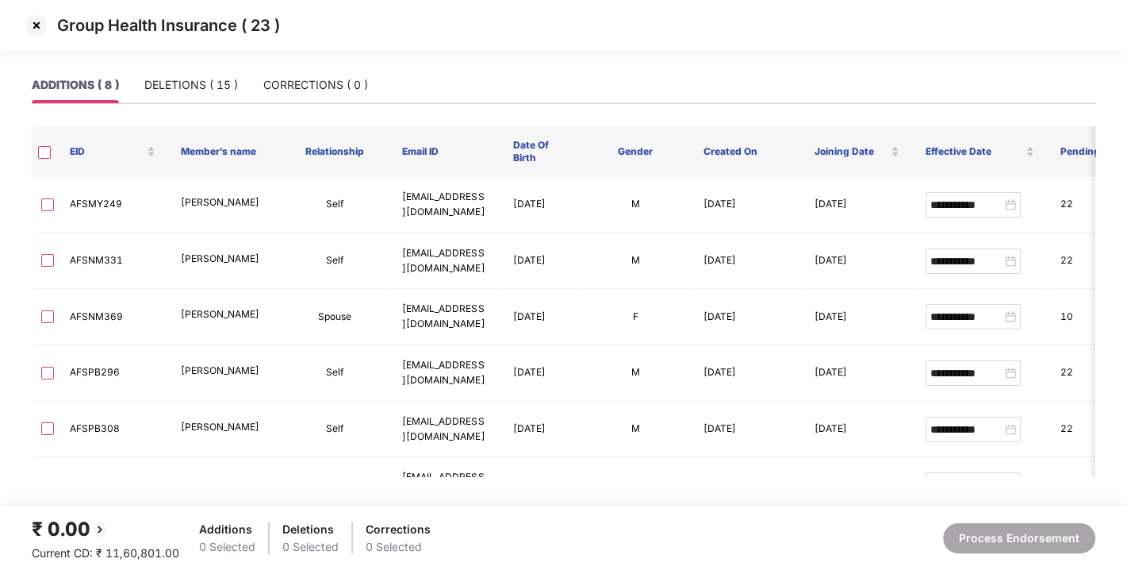
click at [32, 25] on img at bounding box center [36, 25] width 25 height 25
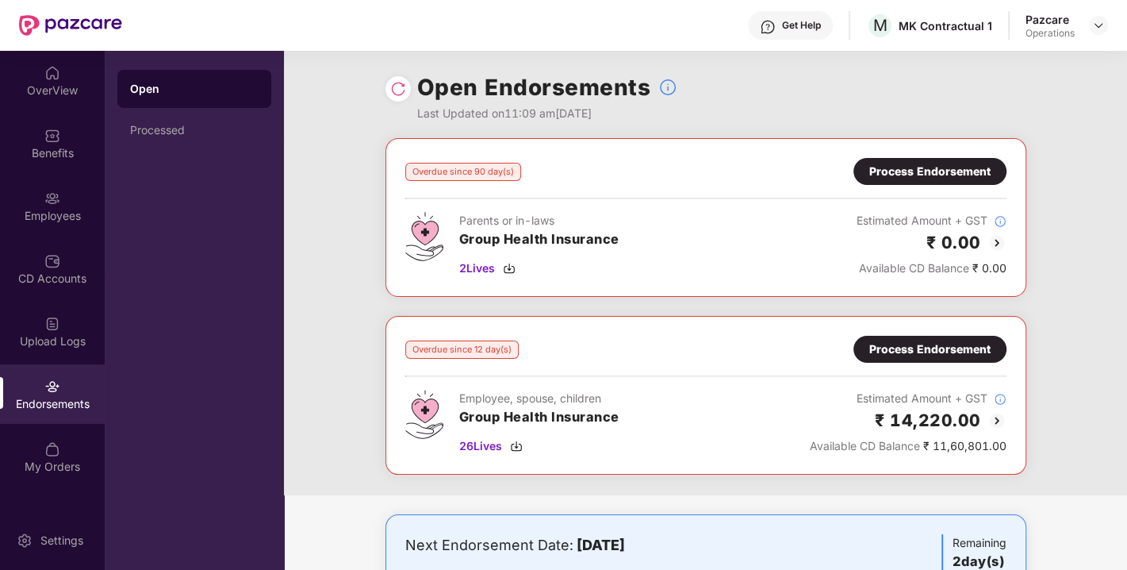
scroll to position [432, 0]
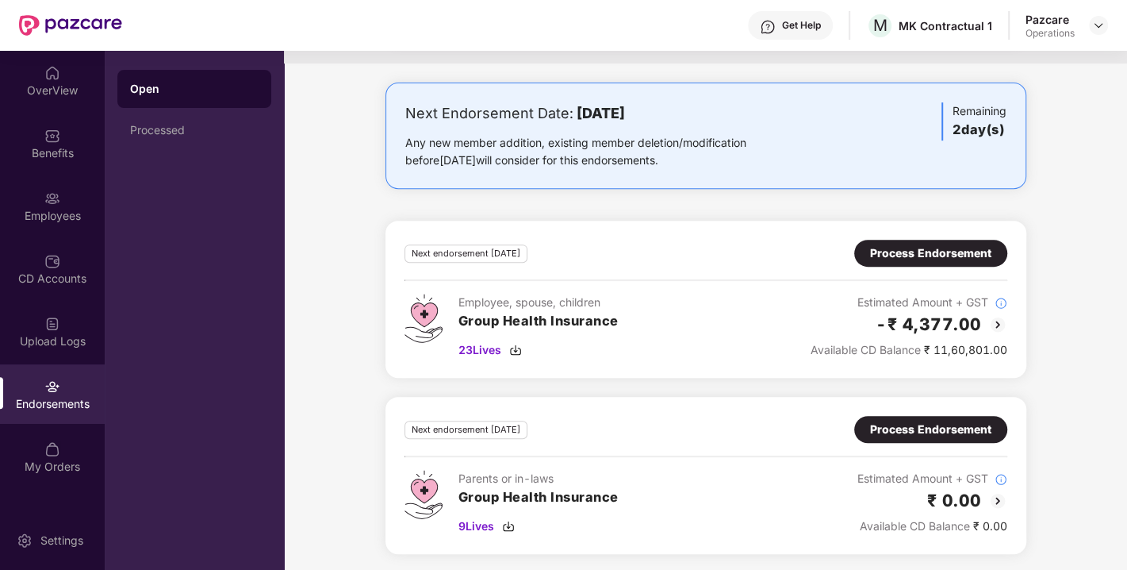
click at [922, 424] on div "Process Endorsement" at bounding box center [930, 428] width 121 height 17
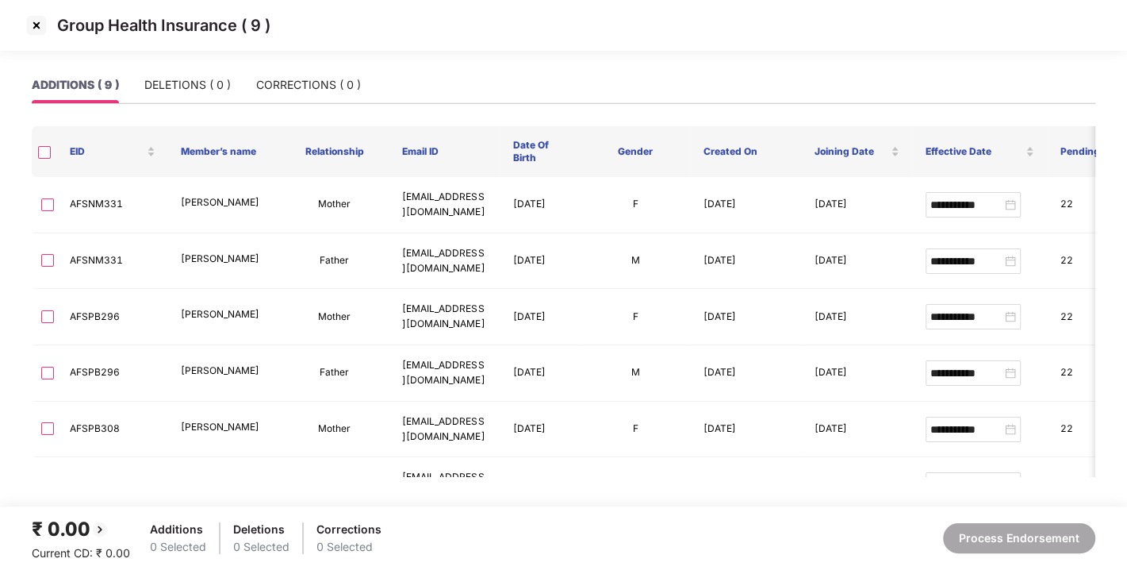
scroll to position [202, 0]
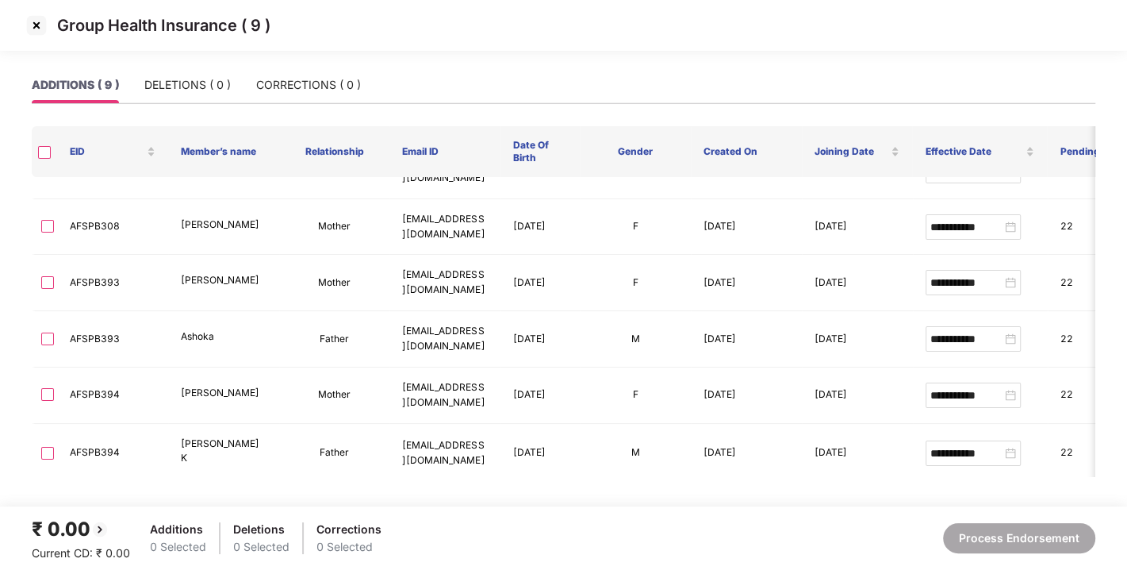
click at [33, 25] on img at bounding box center [36, 25] width 25 height 25
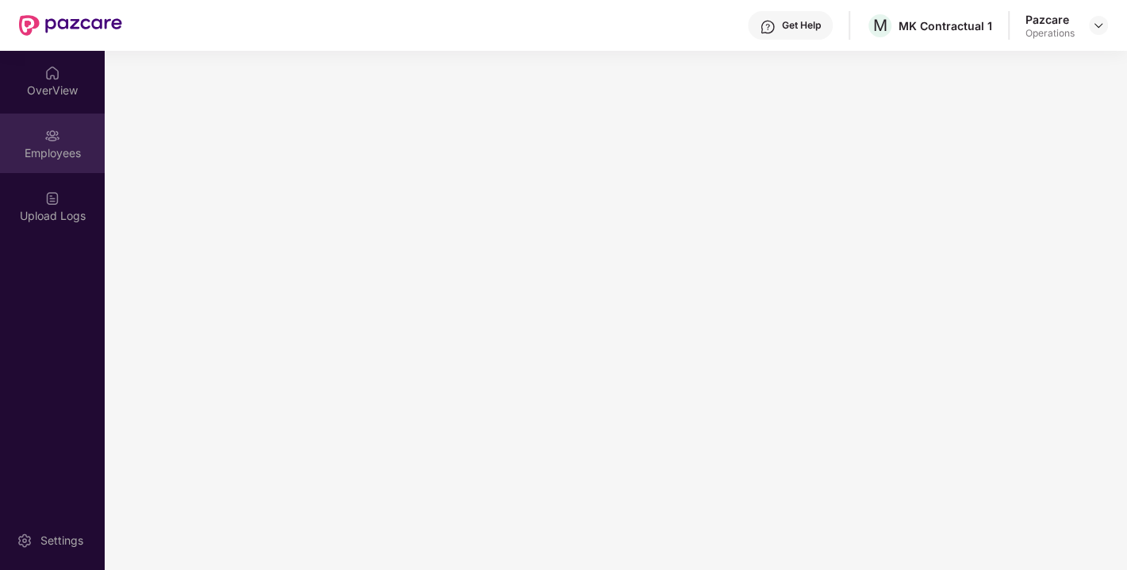
click at [63, 163] on div "Employees" at bounding box center [52, 143] width 105 height 60
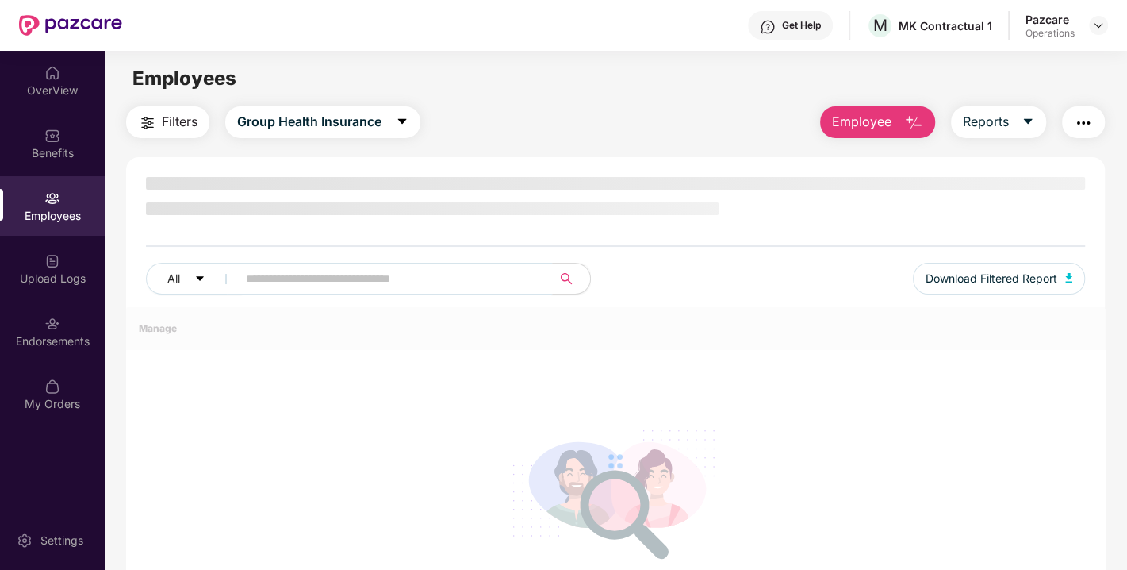
click at [312, 277] on input "text" at bounding box center [388, 279] width 285 height 24
paste input "****"
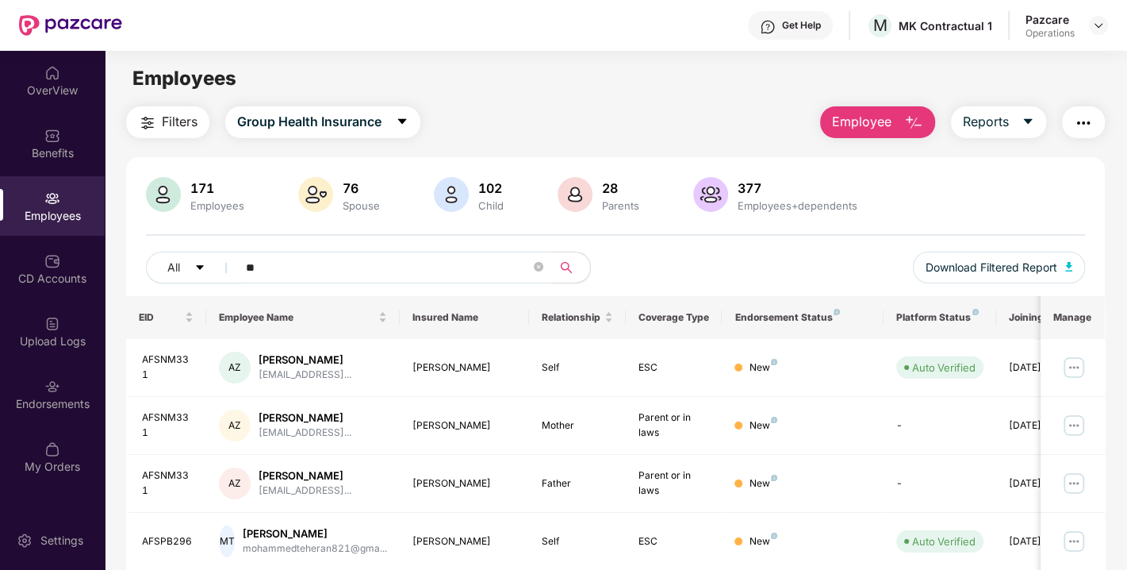
type input "*"
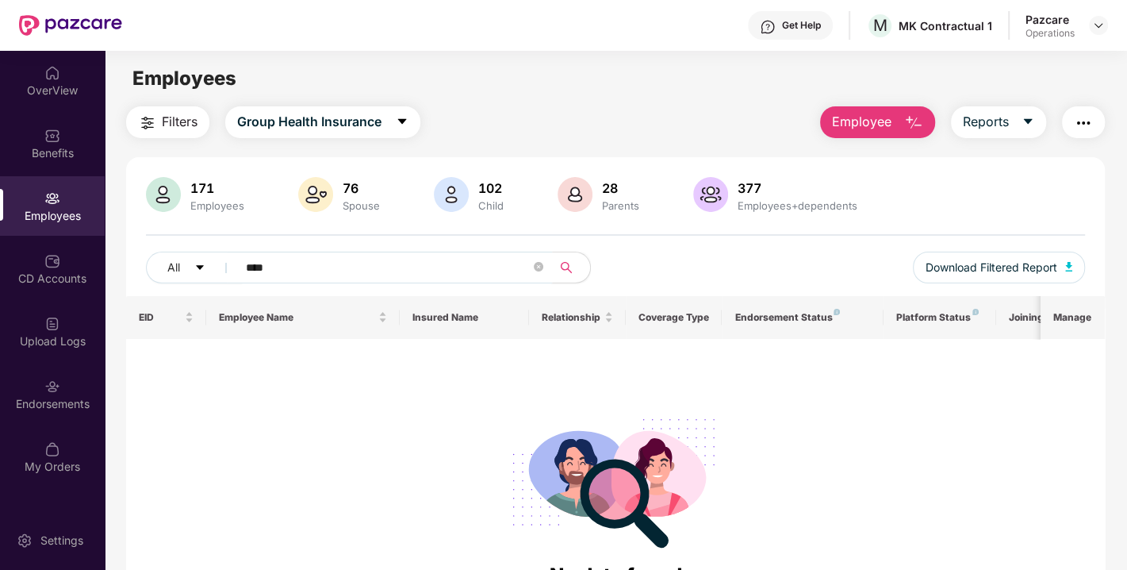
click at [342, 272] on input "****" at bounding box center [388, 267] width 285 height 24
type input "*"
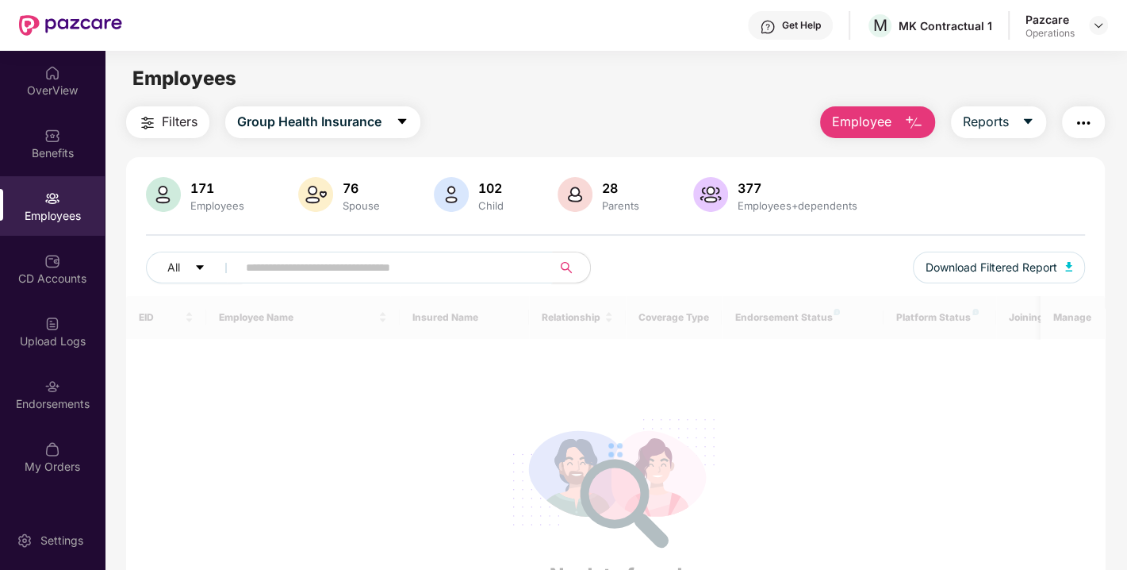
paste input "**********"
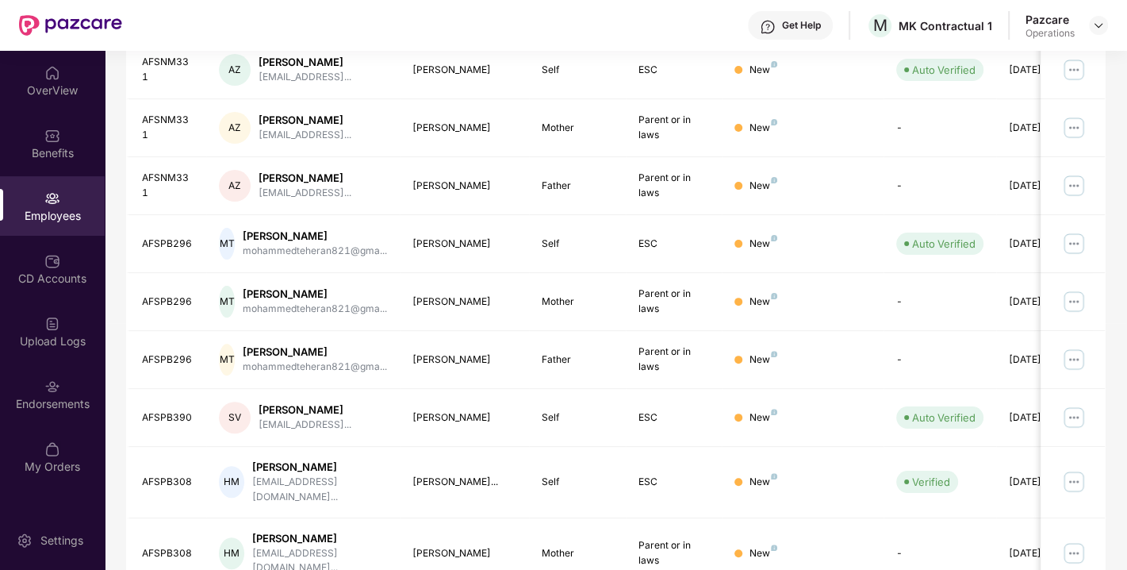
scroll to position [402, 0]
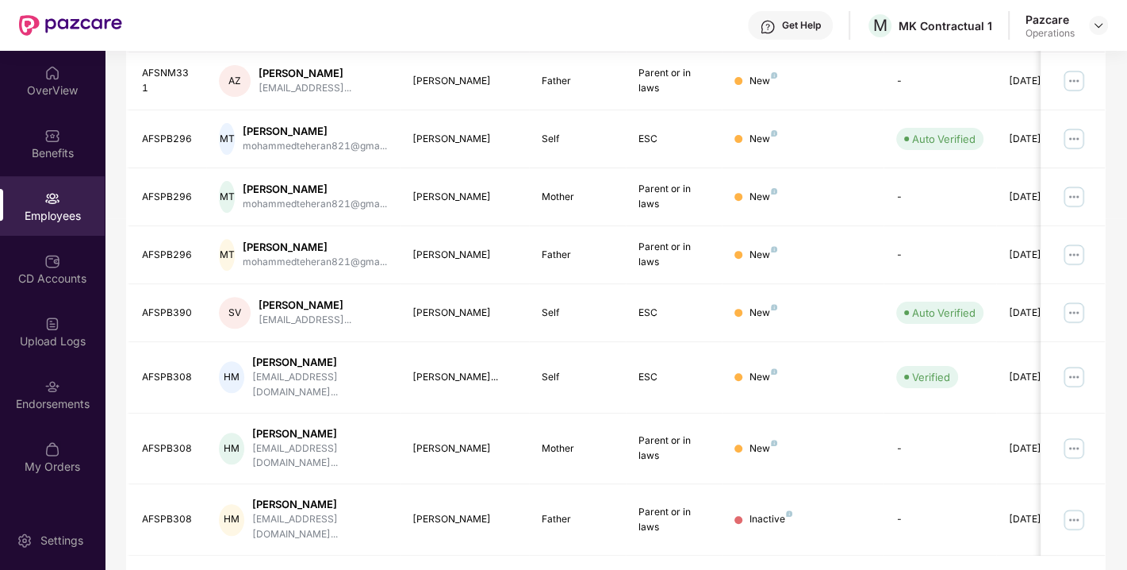
type input "**********"
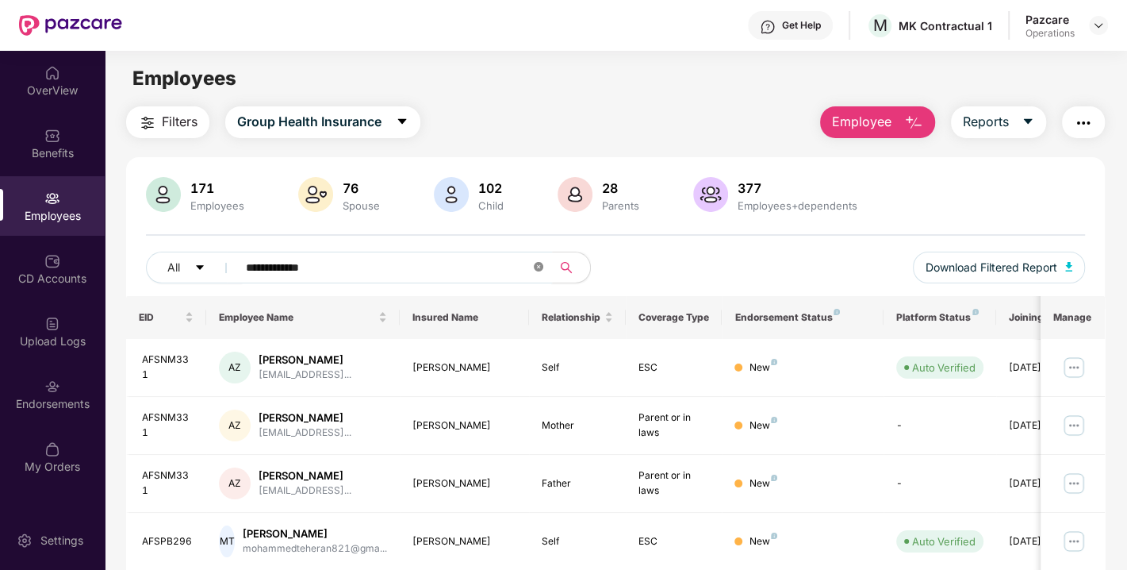
click at [540, 263] on icon "close-circle" at bounding box center [539, 267] width 10 height 10
click at [979, 277] on button "Download Filtered Report" at bounding box center [999, 267] width 173 height 32
click at [1100, 22] on img at bounding box center [1098, 25] width 13 height 13
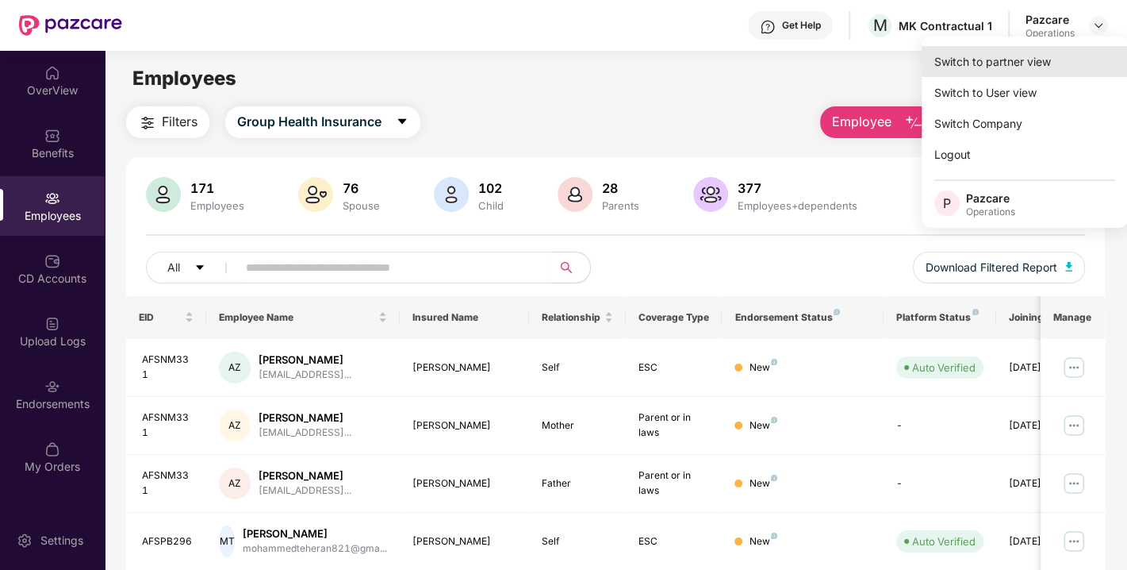
click at [1021, 59] on div "Switch to partner view" at bounding box center [1025, 61] width 206 height 31
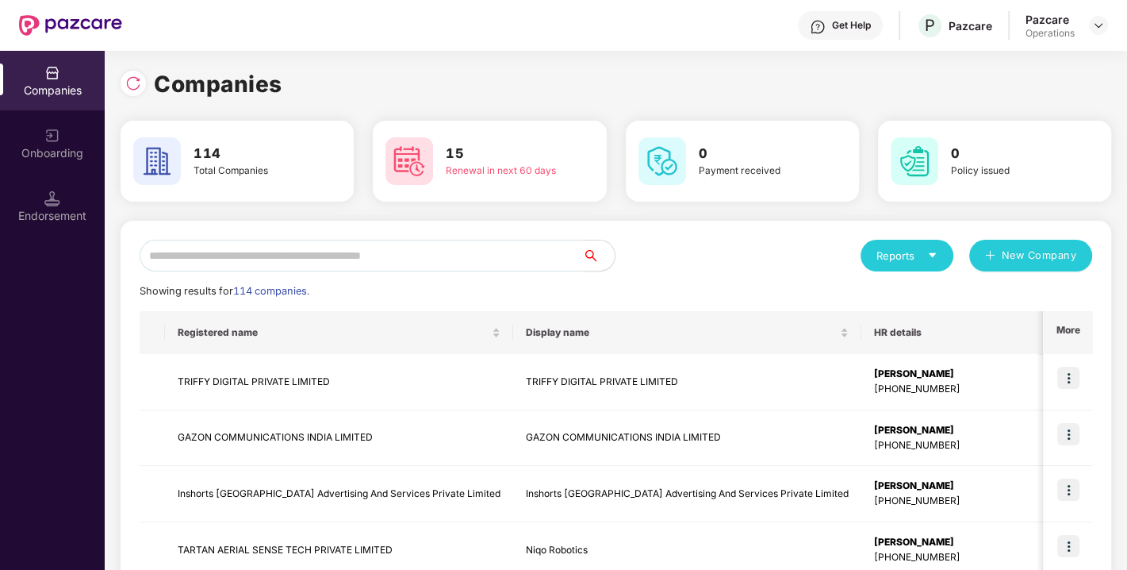
click at [440, 264] on input "text" at bounding box center [361, 256] width 443 height 32
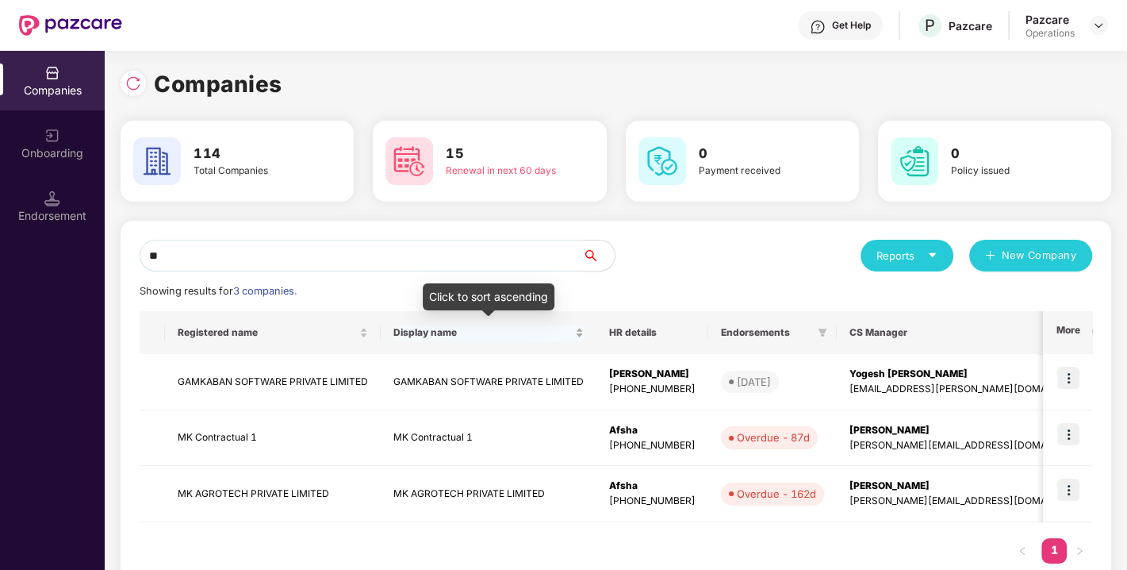
scroll to position [40, 0]
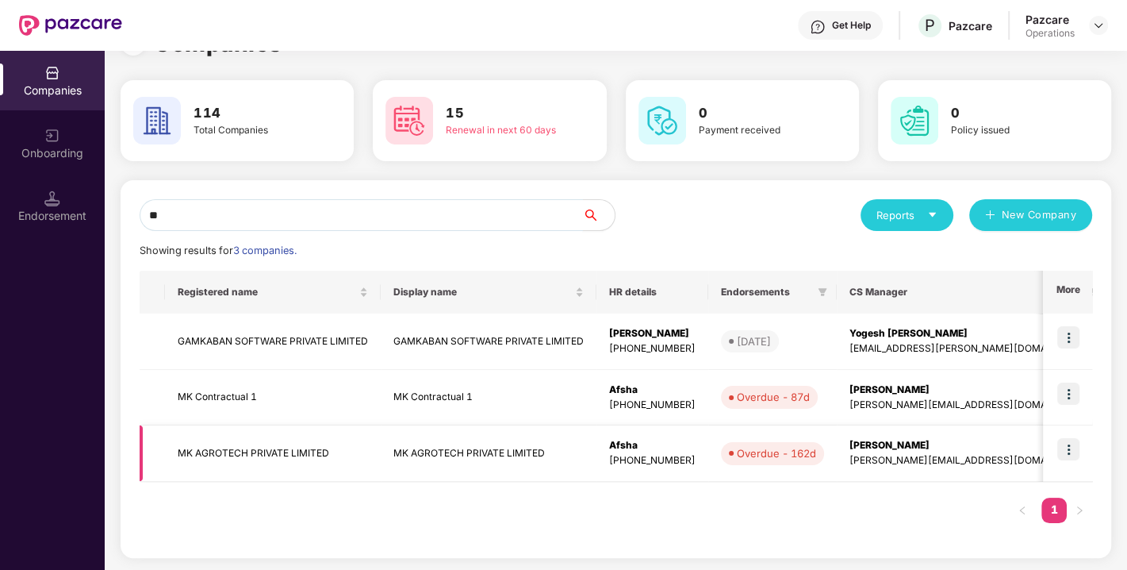
type input "**"
click at [1065, 451] on img at bounding box center [1069, 449] width 22 height 22
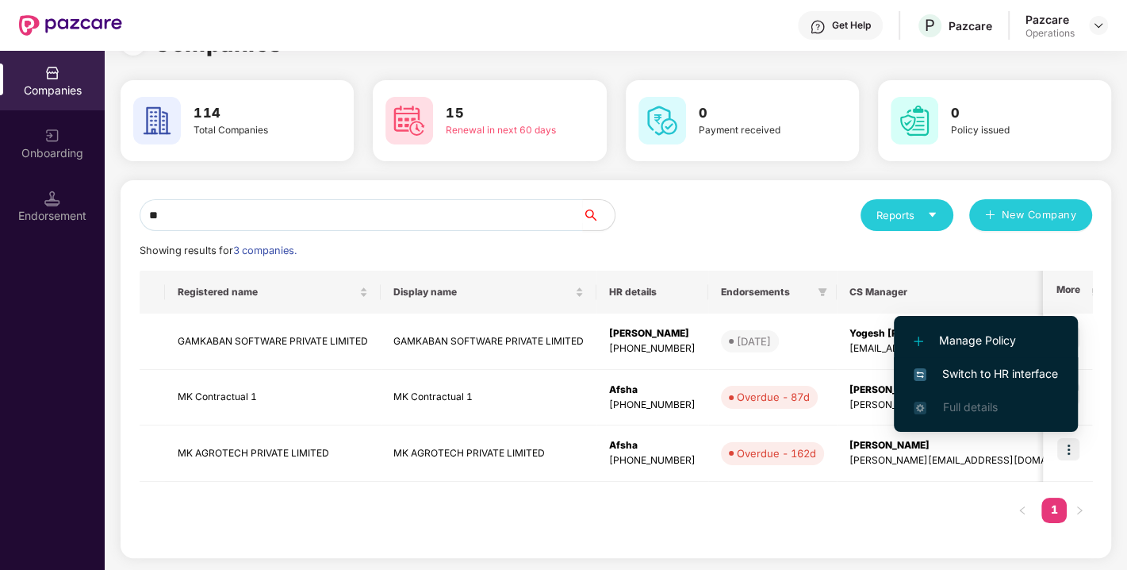
click at [962, 378] on span "Switch to HR interface" at bounding box center [986, 373] width 144 height 17
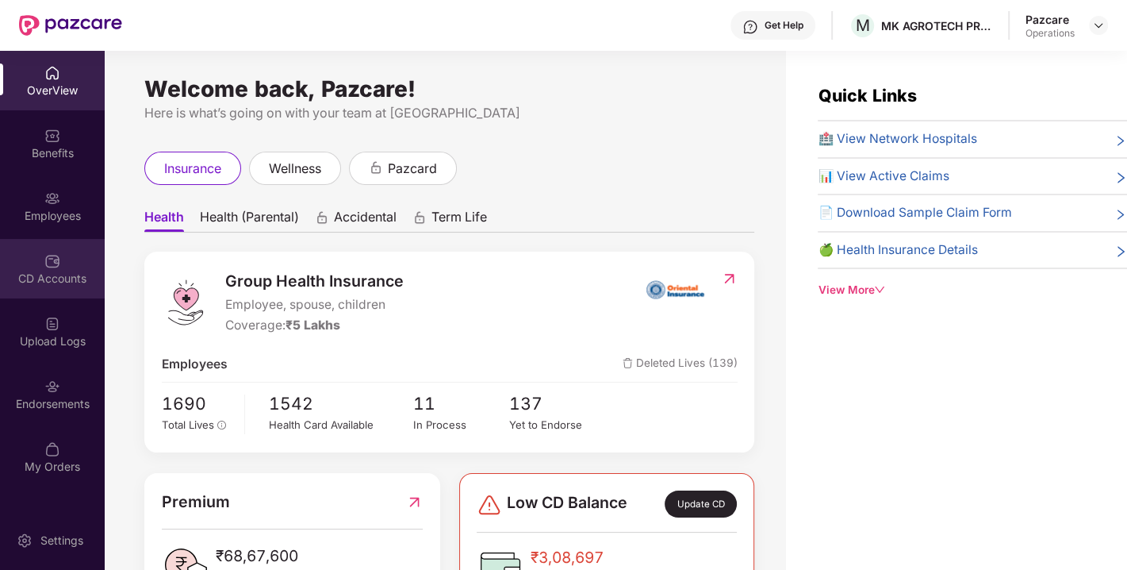
scroll to position [50, 0]
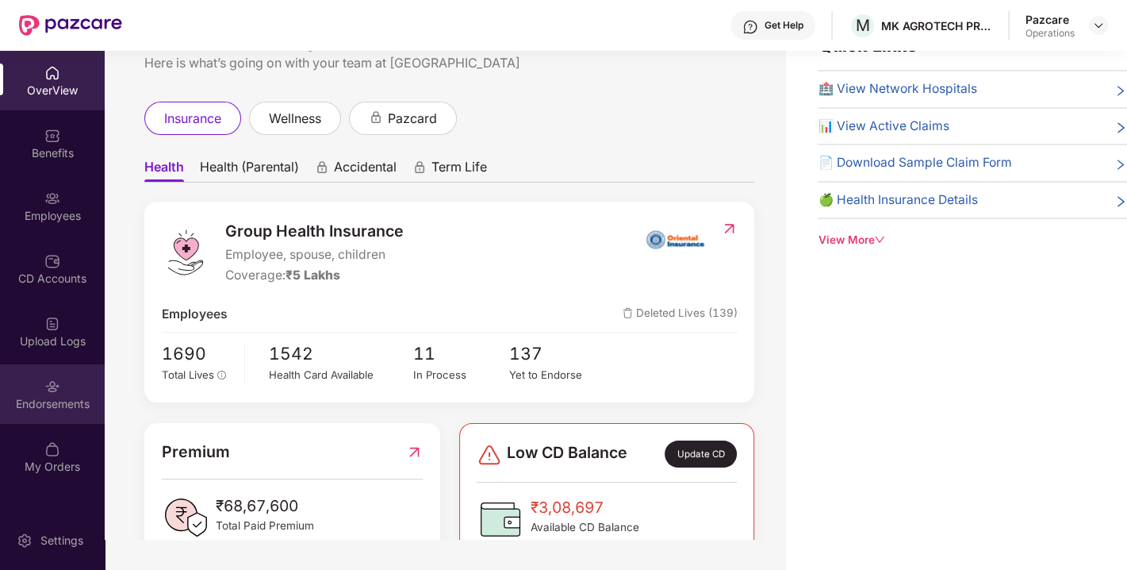
click at [45, 391] on img at bounding box center [52, 386] width 16 height 16
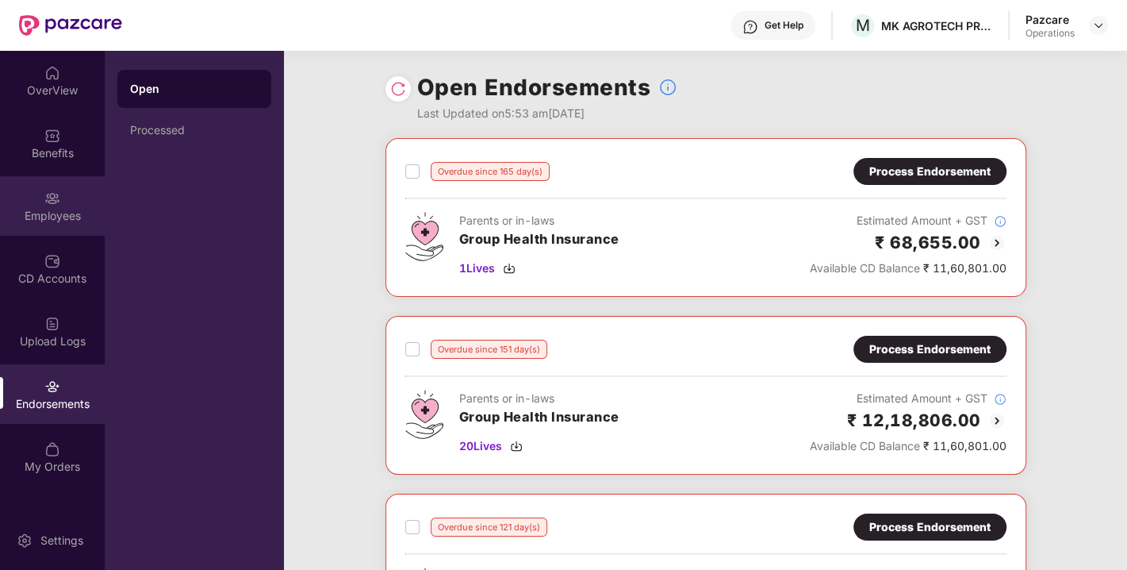
click at [66, 216] on div "Employees" at bounding box center [52, 216] width 105 height 16
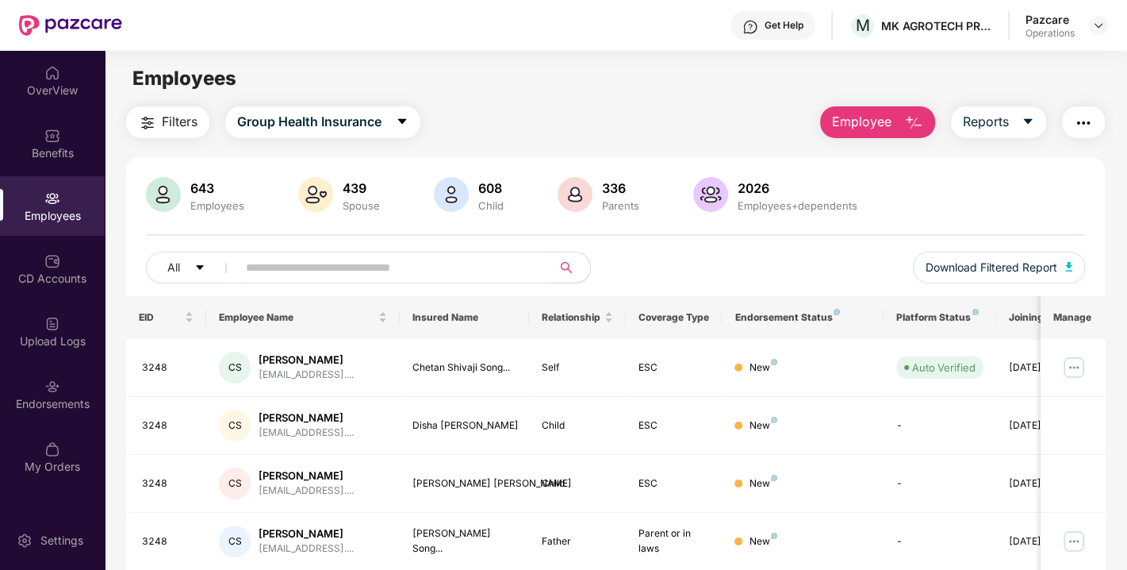
click at [336, 271] on input "text" at bounding box center [388, 267] width 285 height 24
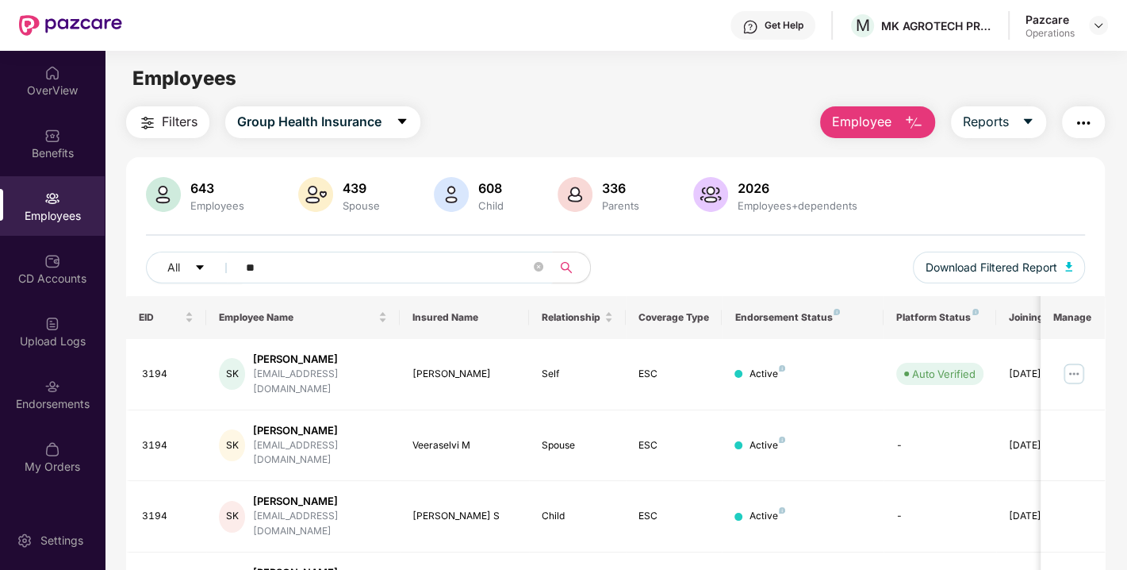
type input "*"
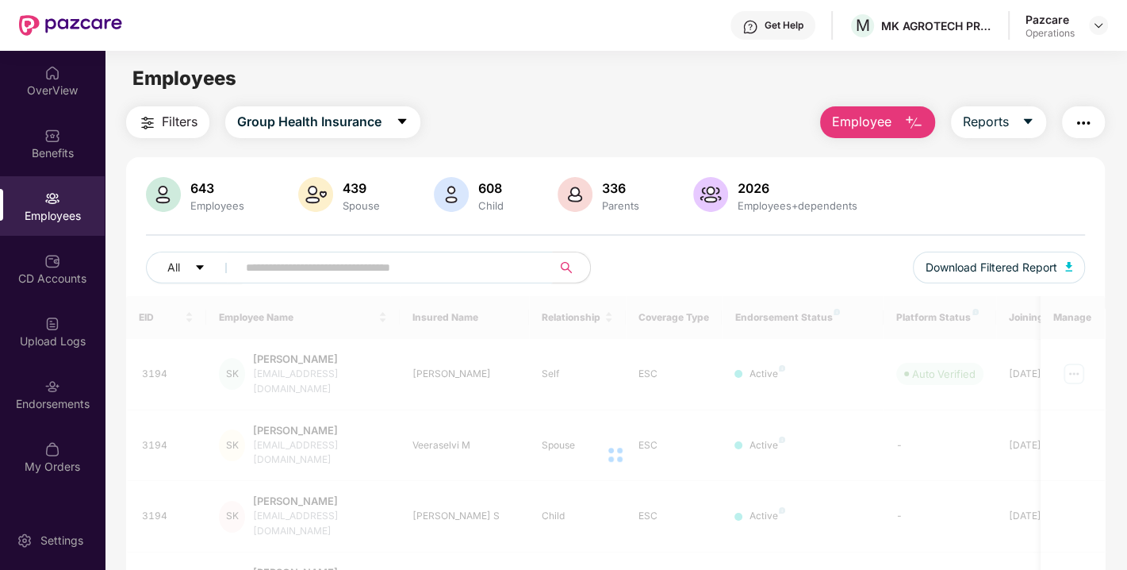
type input "*"
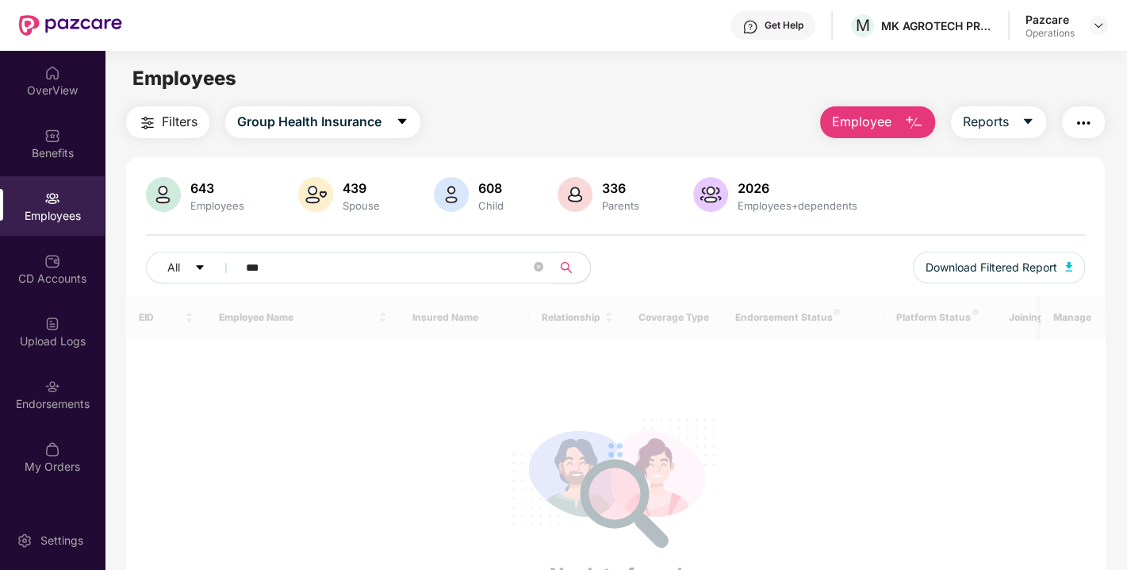
type input "****"
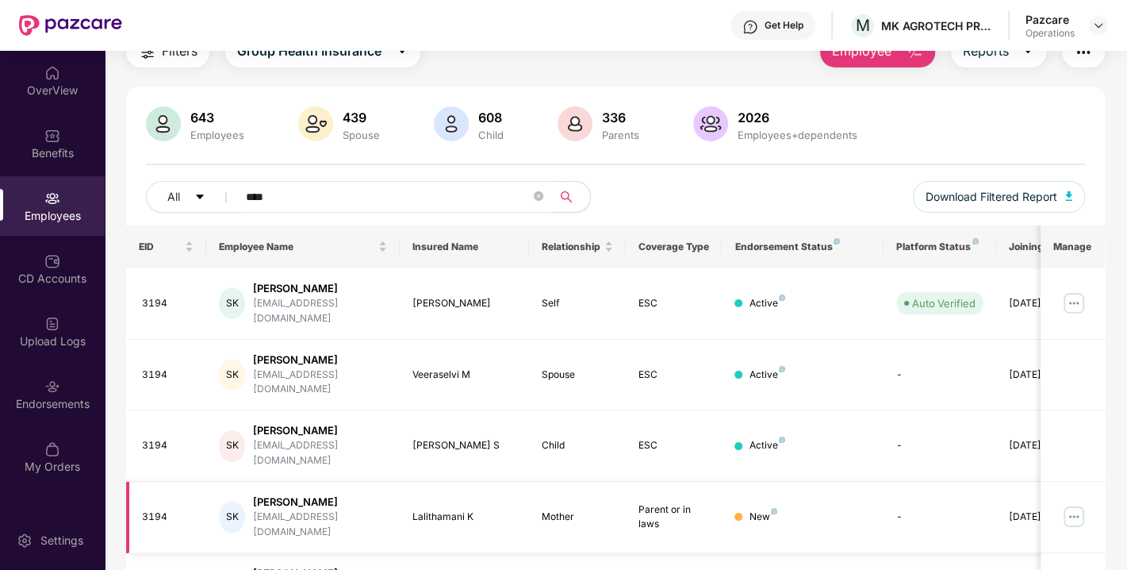
scroll to position [113, 0]
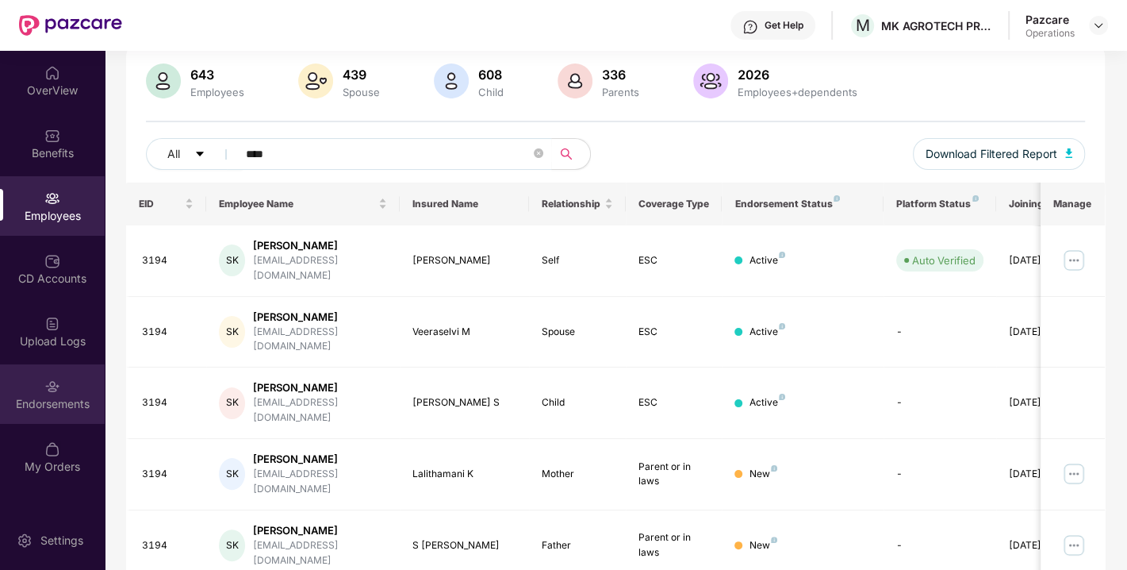
click at [50, 385] on img at bounding box center [52, 386] width 16 height 16
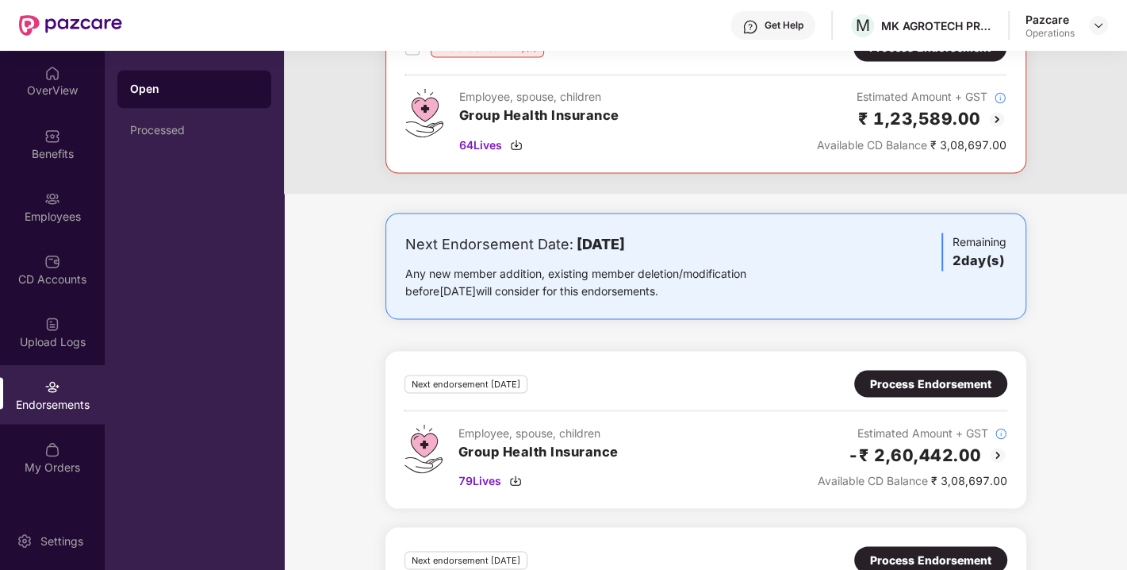
scroll to position [2200, 0]
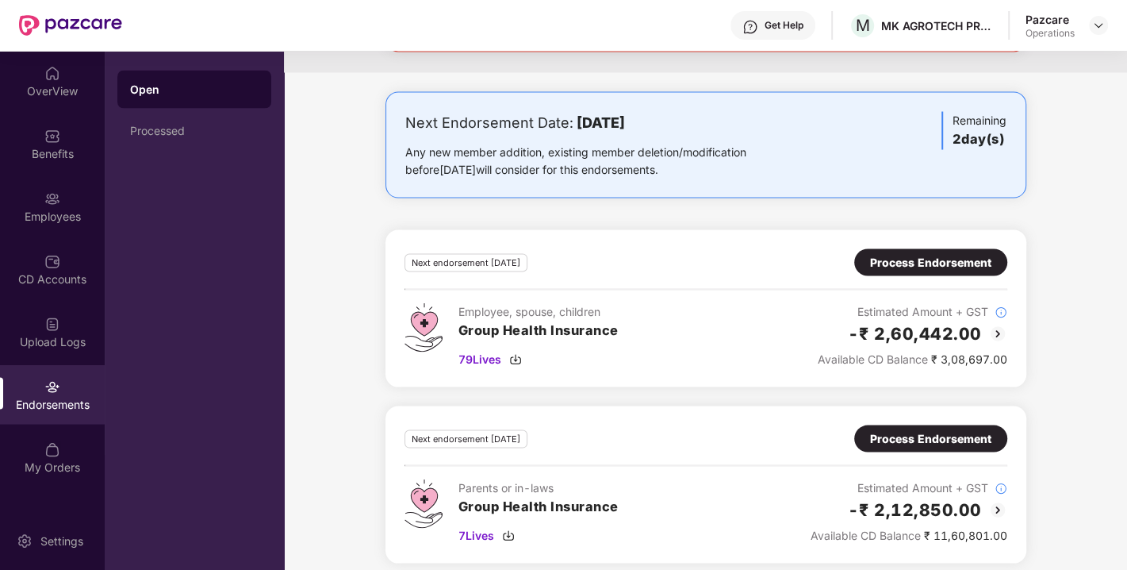
click at [922, 260] on div "Process Endorsement" at bounding box center [930, 261] width 153 height 27
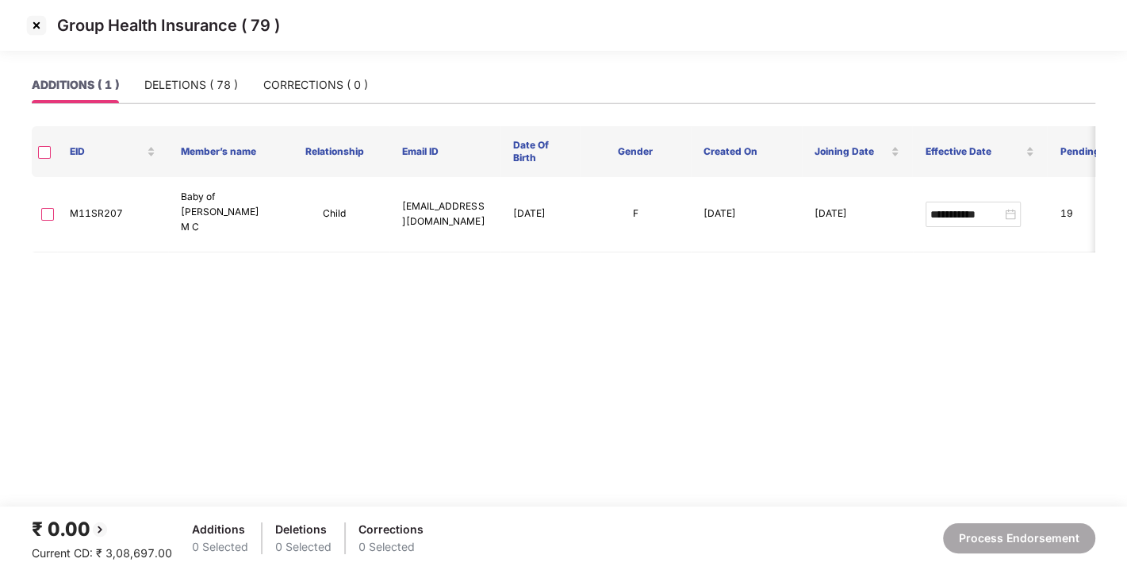
click at [37, 26] on img at bounding box center [36, 25] width 25 height 25
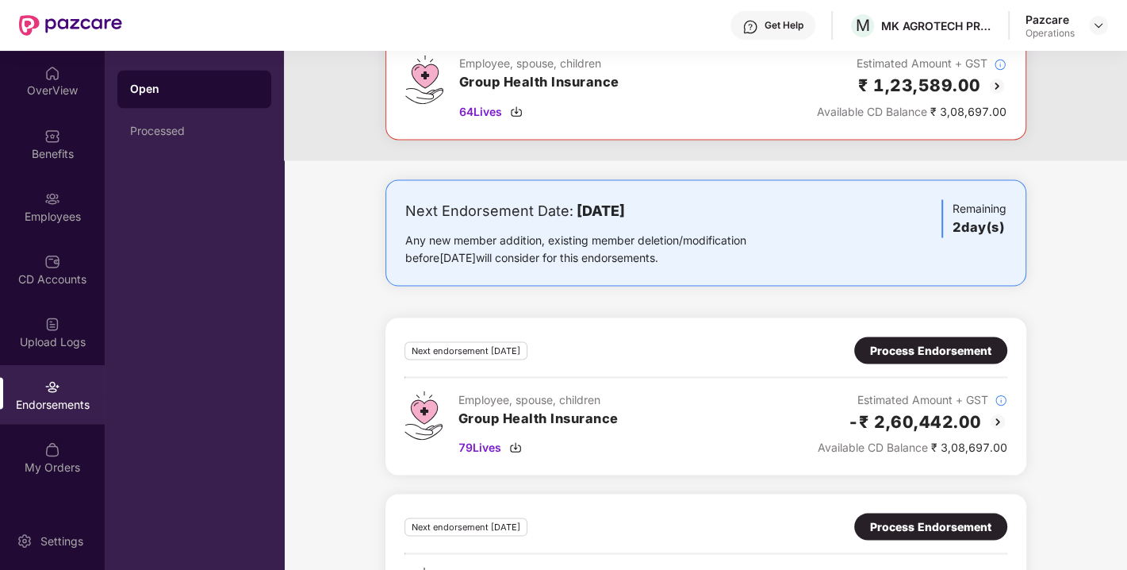
scroll to position [2121, 0]
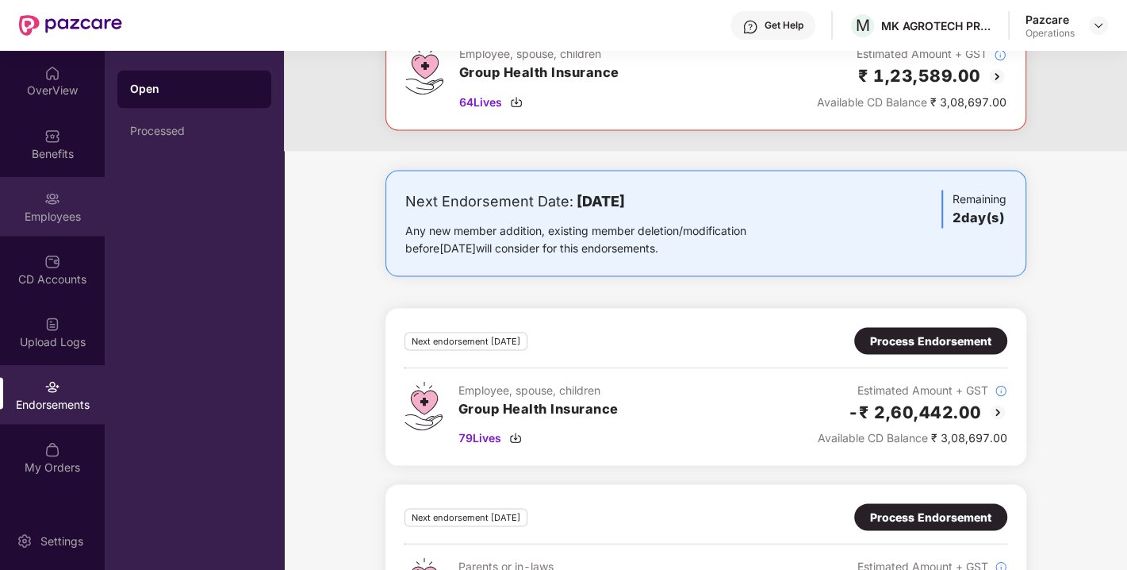
click at [43, 194] on div "Employees" at bounding box center [52, 206] width 105 height 60
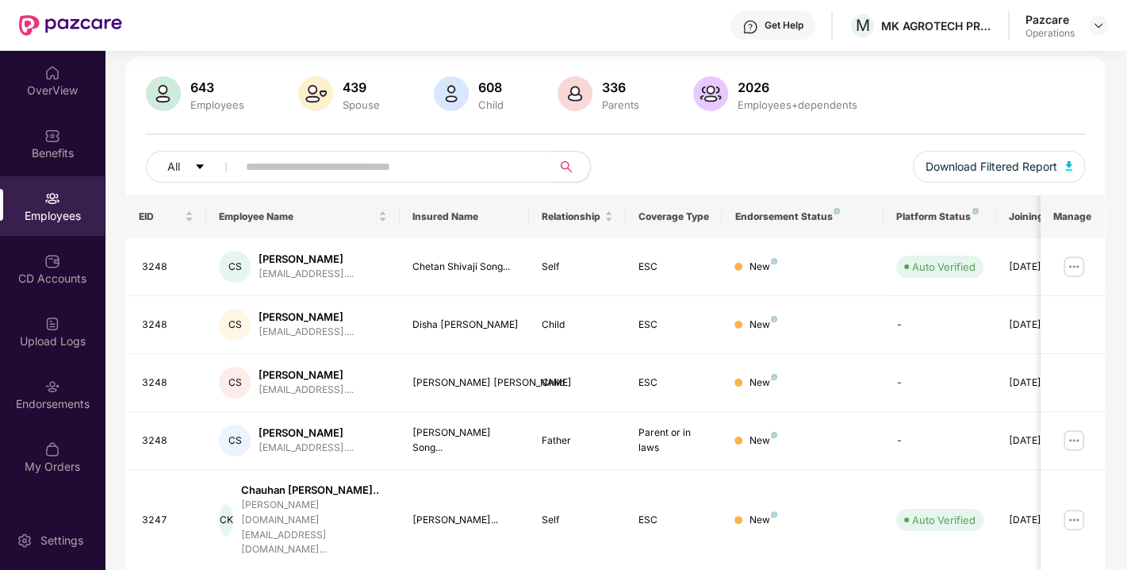
scroll to position [442, 0]
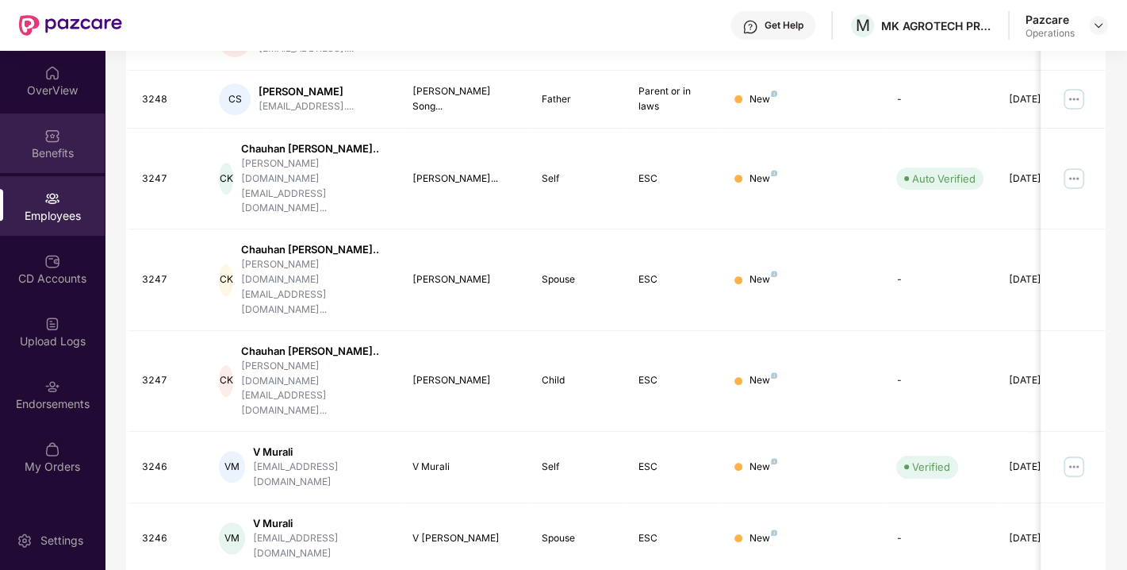
click at [42, 148] on div "Benefits" at bounding box center [52, 153] width 105 height 16
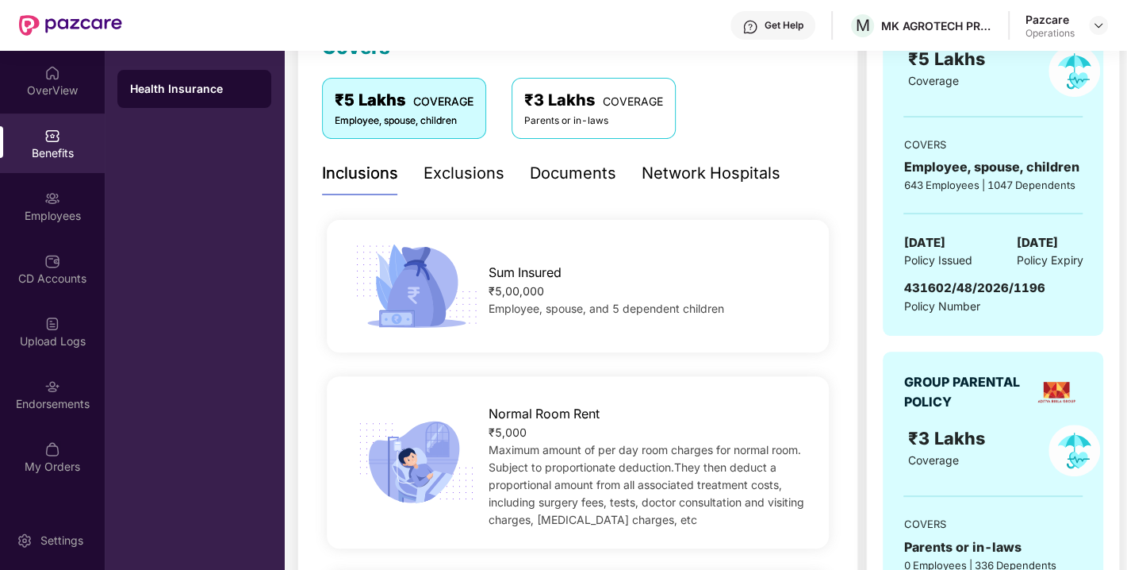
scroll to position [251, 0]
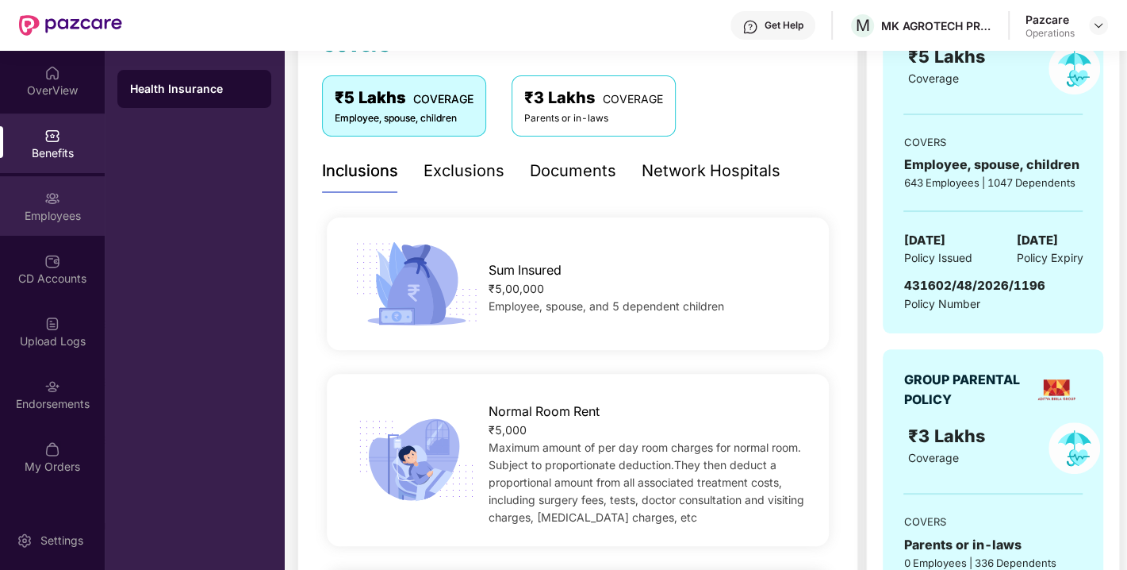
click at [33, 212] on div "Employees" at bounding box center [52, 216] width 105 height 16
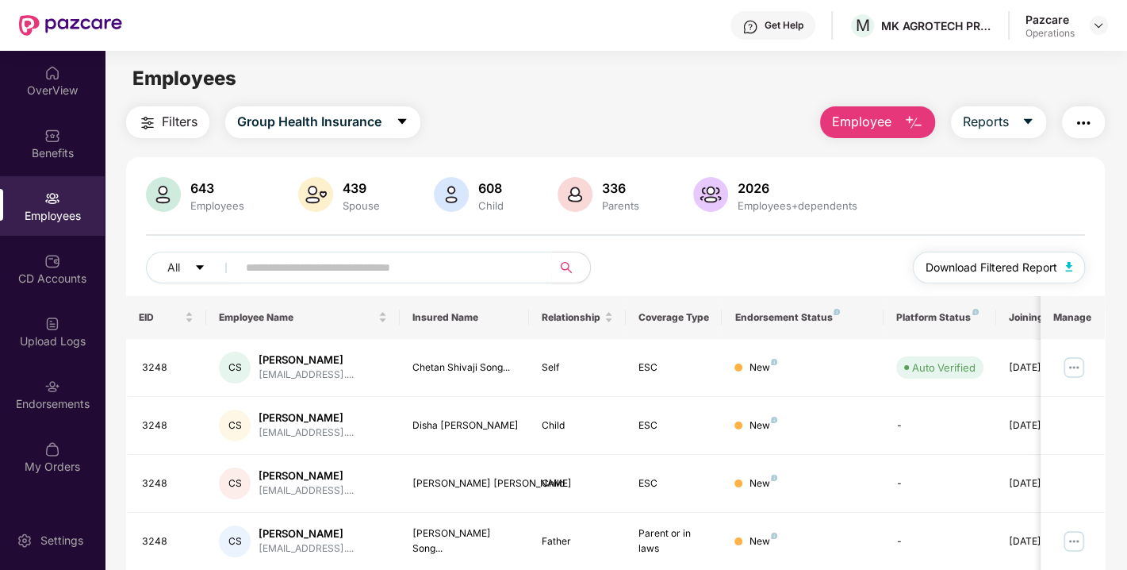
click at [999, 269] on span "Download Filtered Report" at bounding box center [992, 267] width 132 height 17
click at [991, 268] on span "Download Filtered Report" at bounding box center [992, 267] width 132 height 17
click at [29, 149] on div "Benefits" at bounding box center [52, 153] width 105 height 16
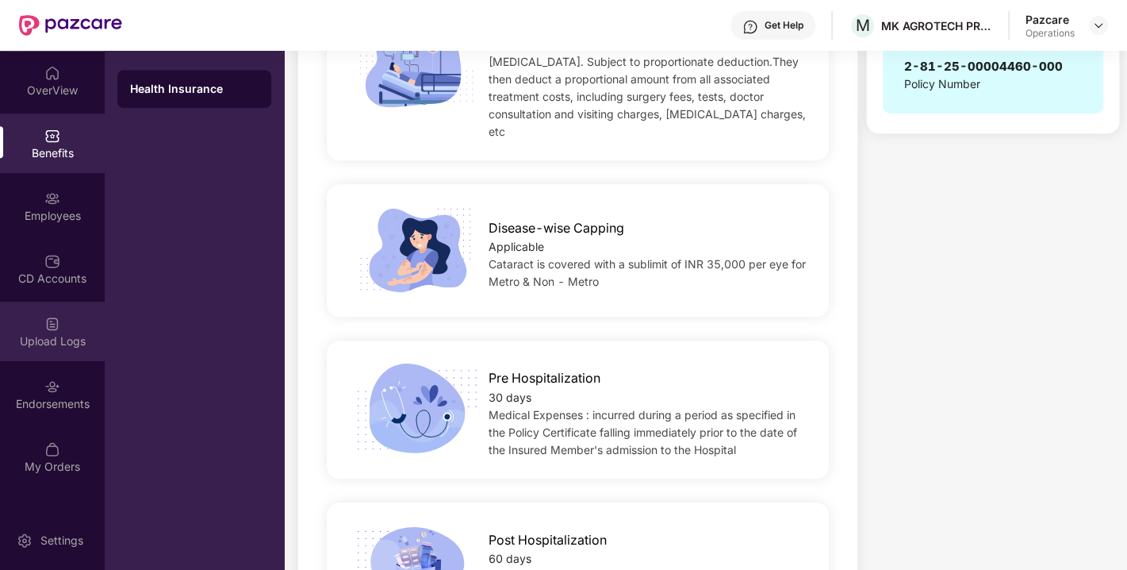
scroll to position [961, 0]
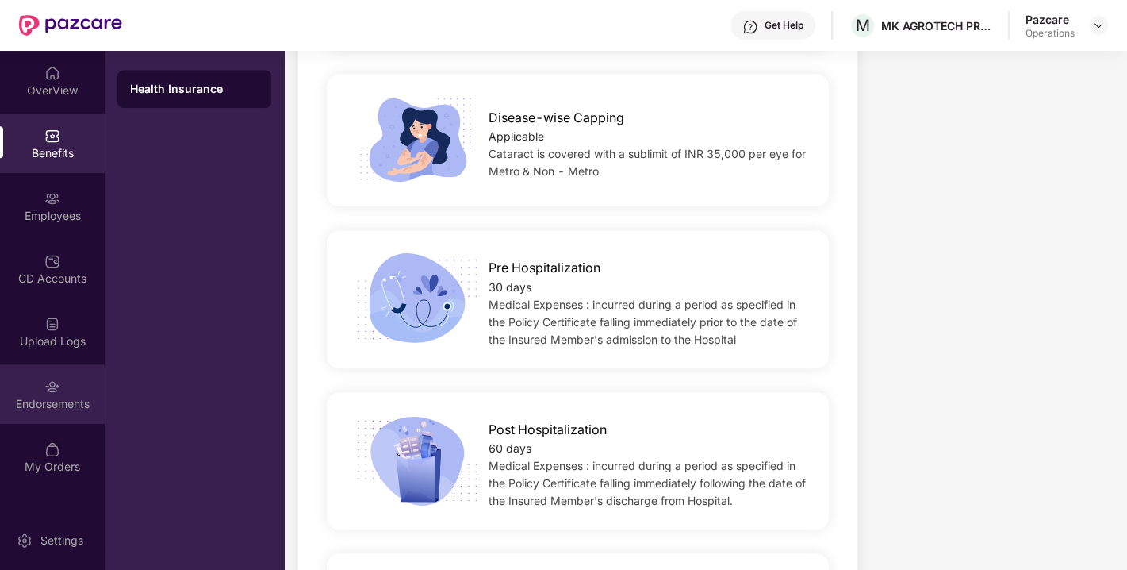
click at [36, 379] on div "Endorsements" at bounding box center [52, 394] width 105 height 60
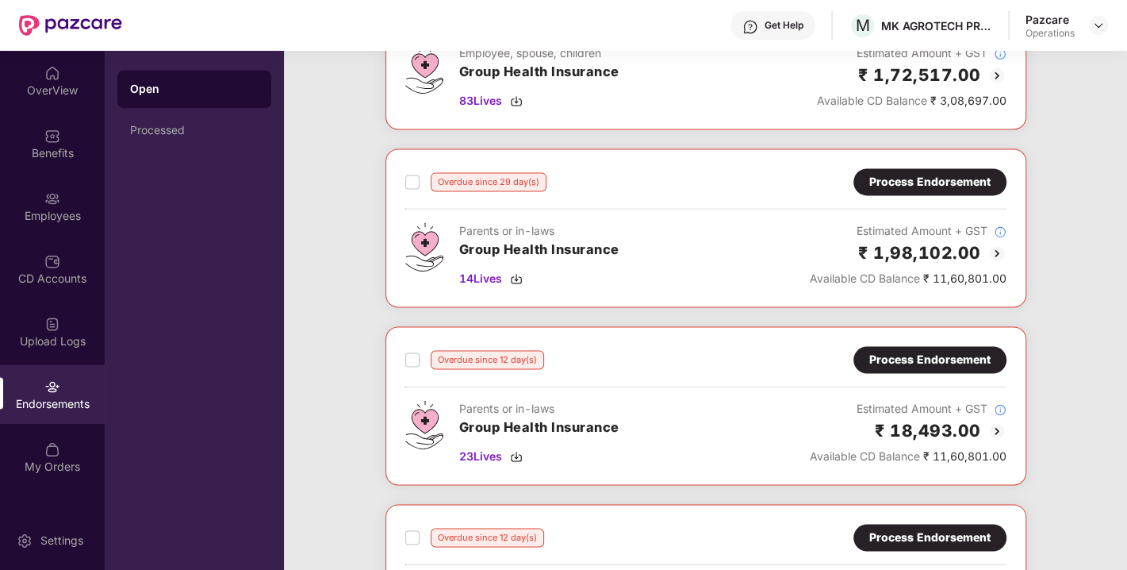
scroll to position [1570, 0]
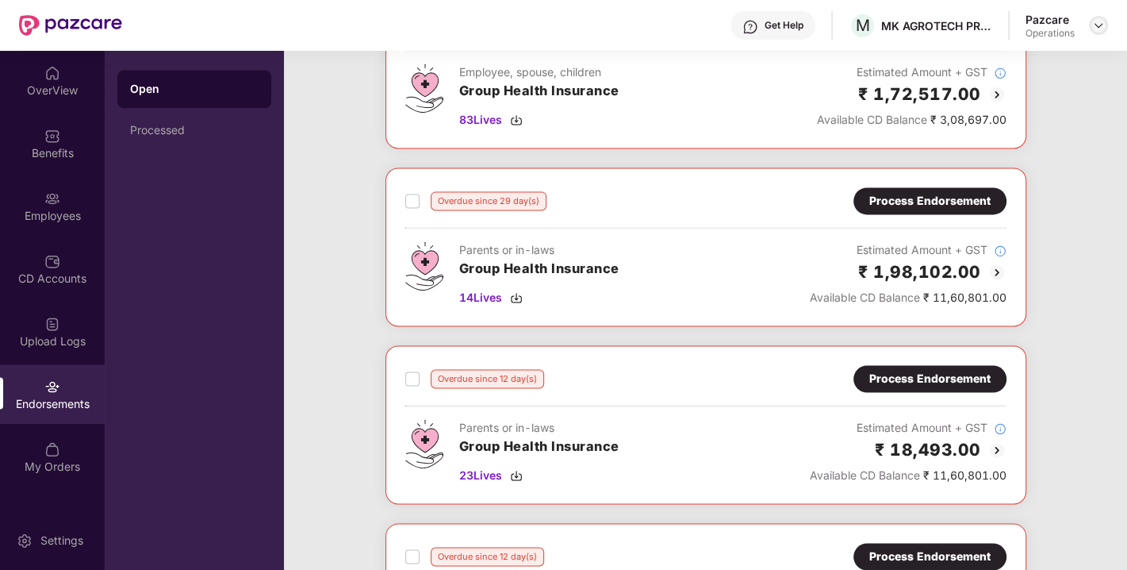
click at [1101, 25] on img at bounding box center [1098, 25] width 13 height 13
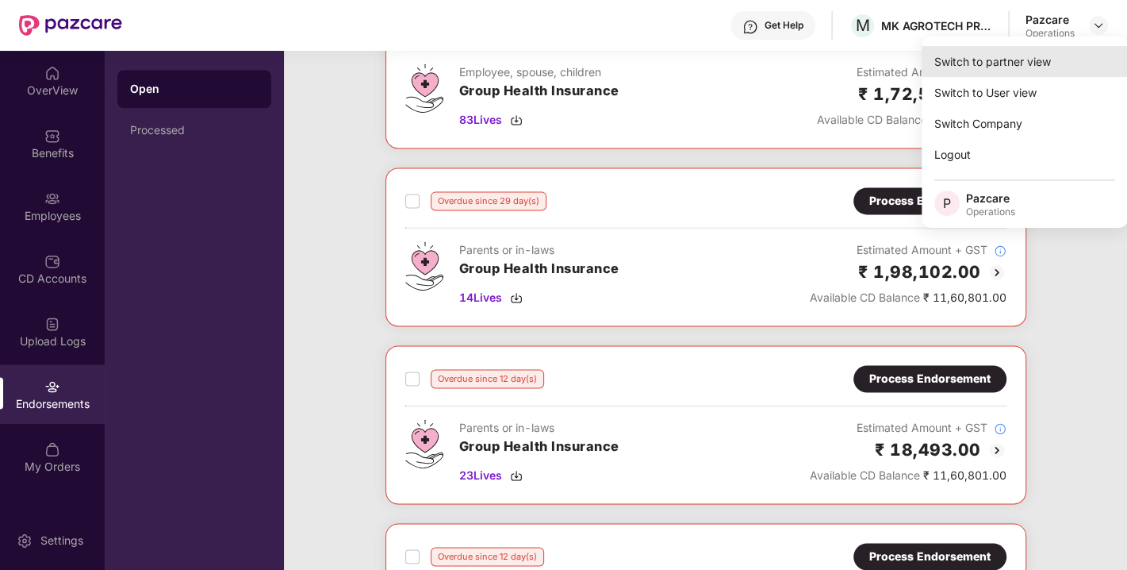
click at [987, 63] on div "Switch to partner view" at bounding box center [1025, 61] width 206 height 31
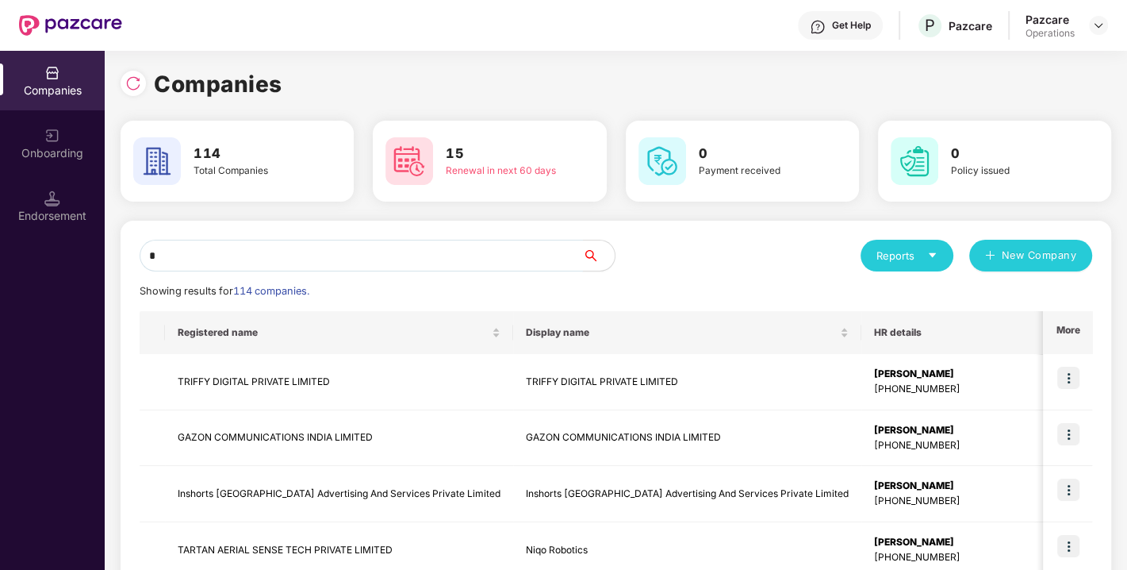
click at [406, 260] on input "*" at bounding box center [361, 256] width 443 height 32
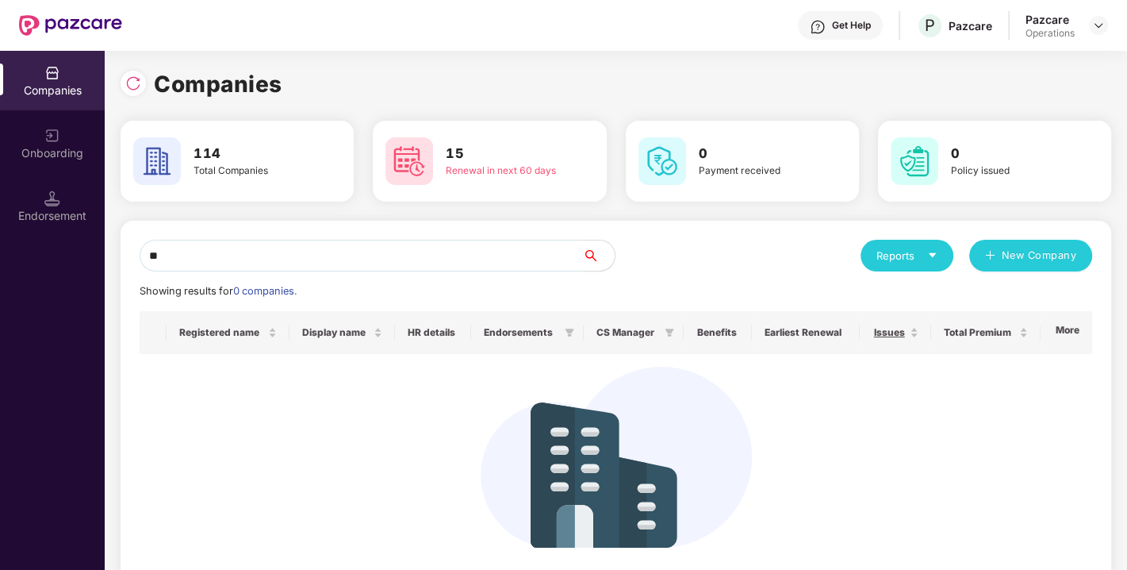
type input "*"
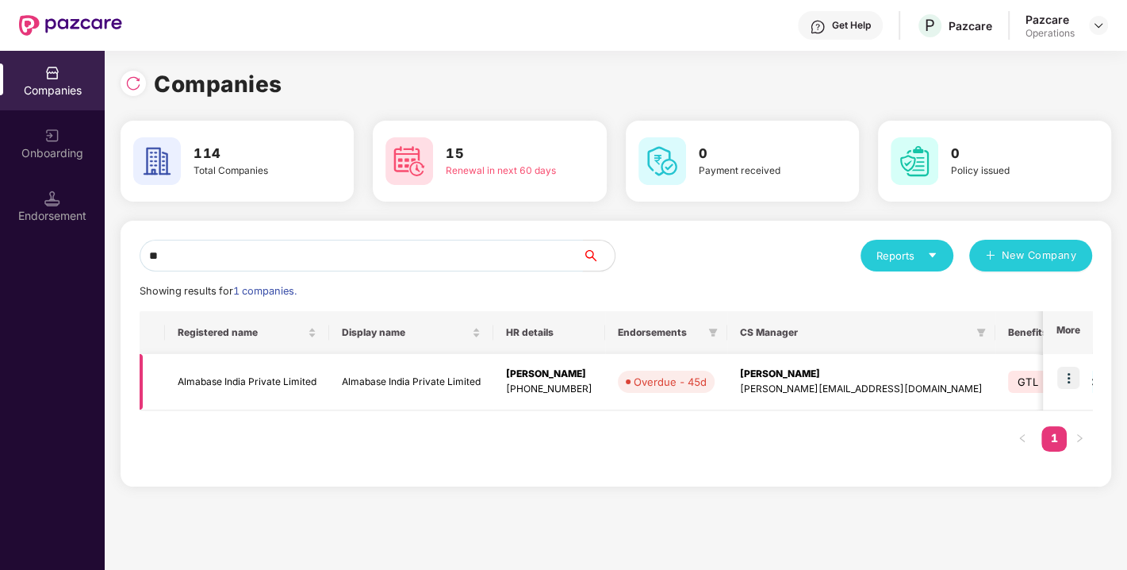
type input "*"
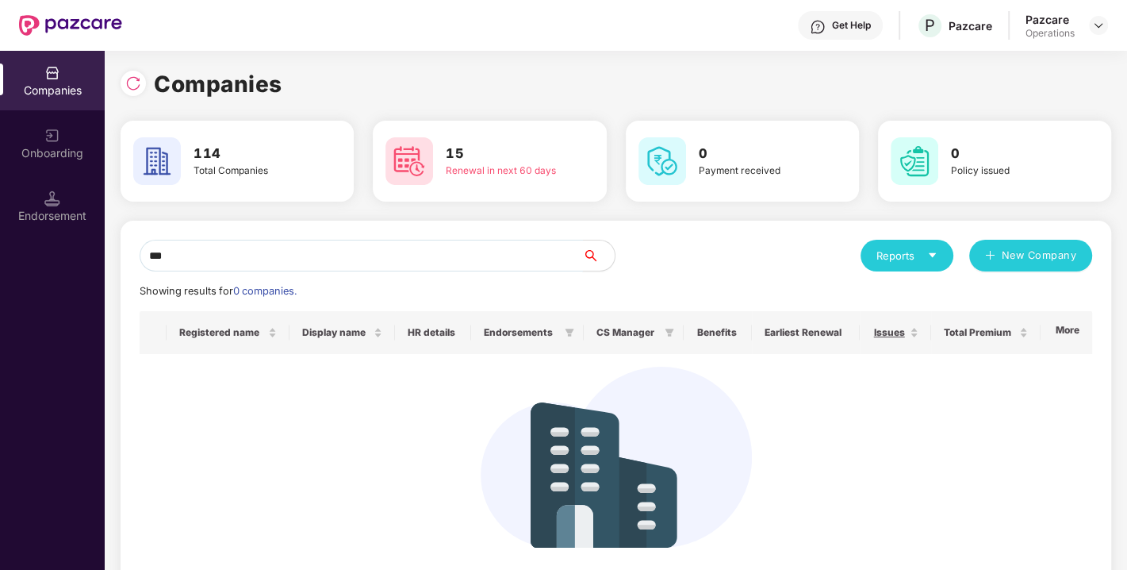
click at [289, 260] on input "***" at bounding box center [361, 256] width 443 height 32
type input "*"
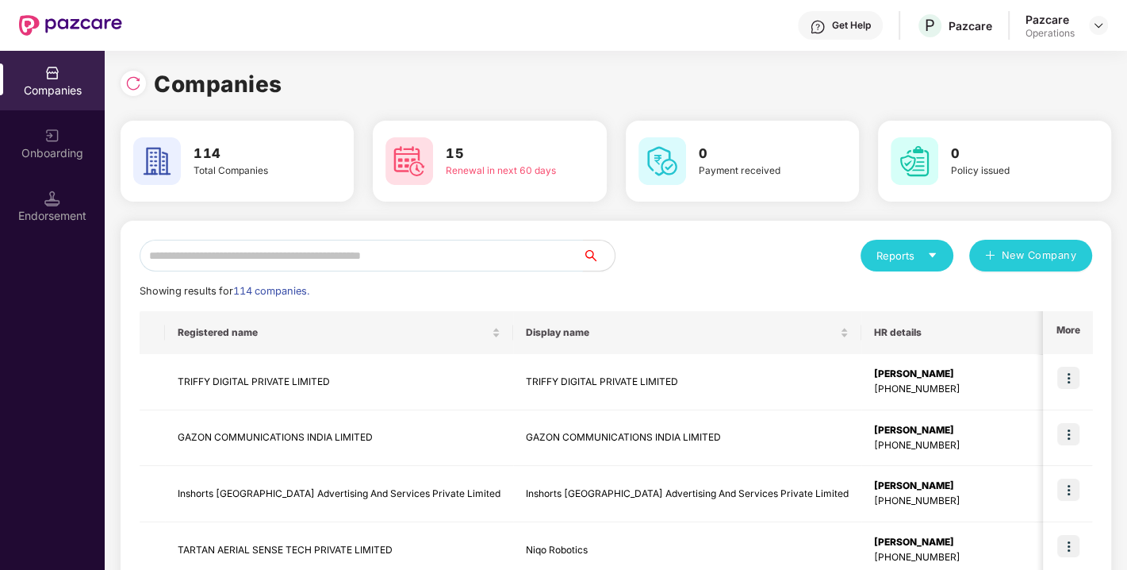
click at [240, 256] on input "text" at bounding box center [361, 256] width 443 height 32
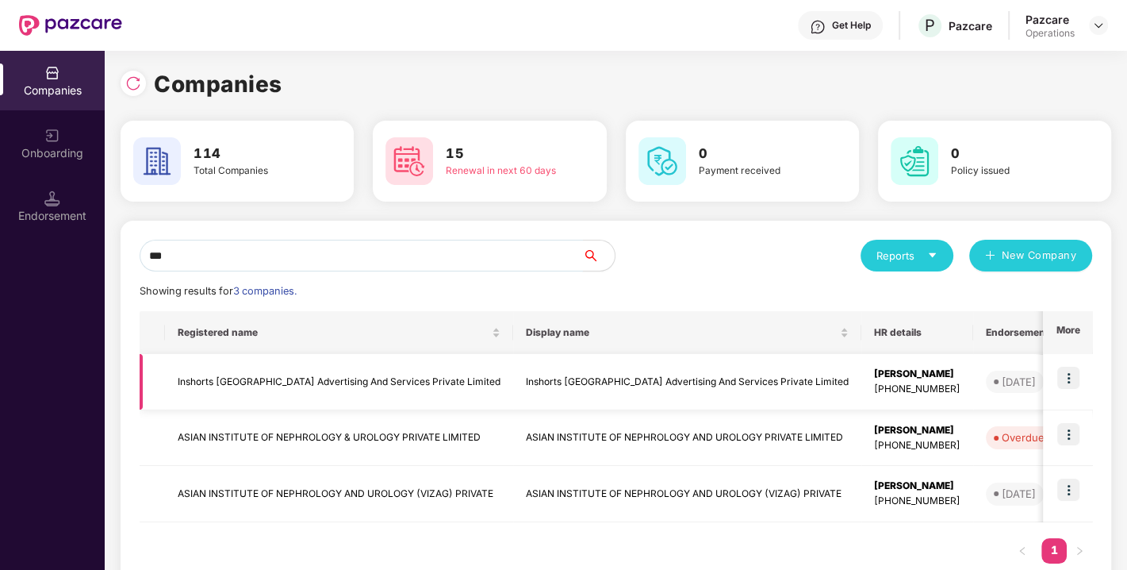
type input "***"
click at [1074, 377] on img at bounding box center [1069, 378] width 22 height 22
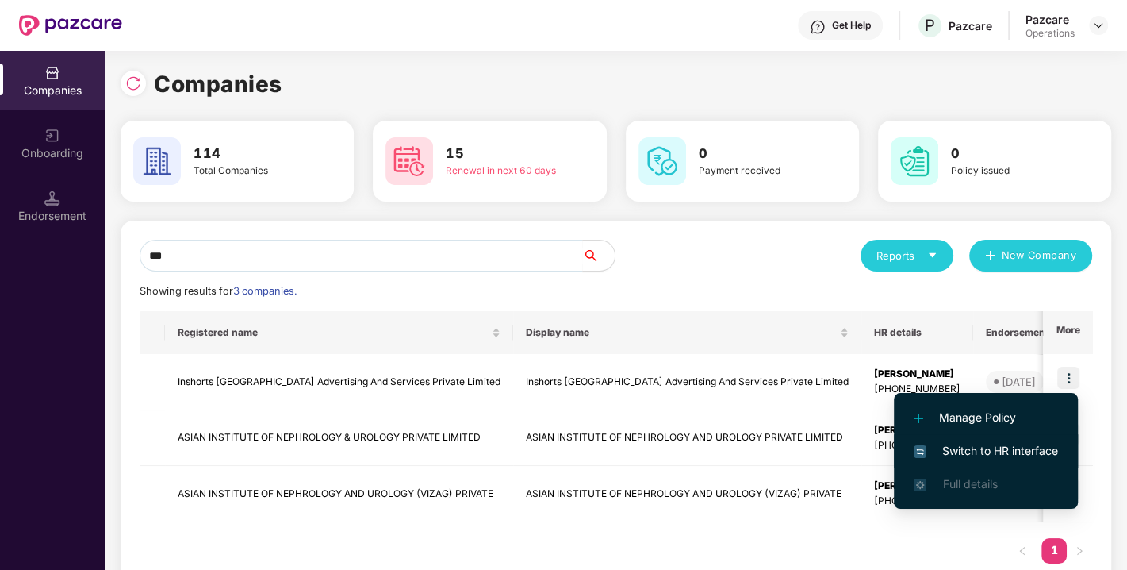
click at [959, 453] on span "Switch to HR interface" at bounding box center [986, 450] width 144 height 17
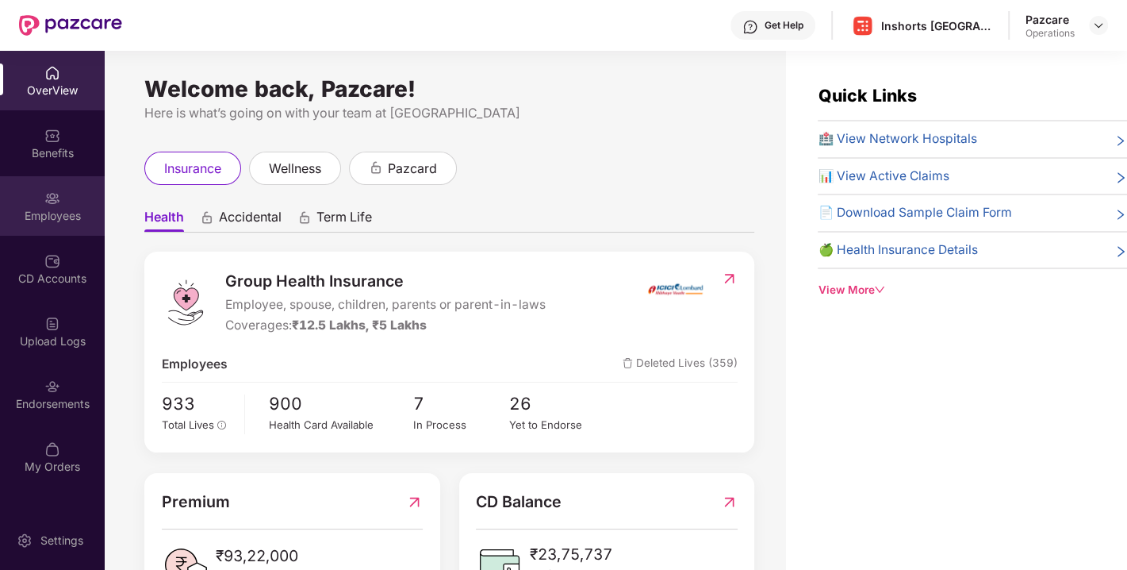
click at [37, 192] on div "Employees" at bounding box center [52, 206] width 105 height 60
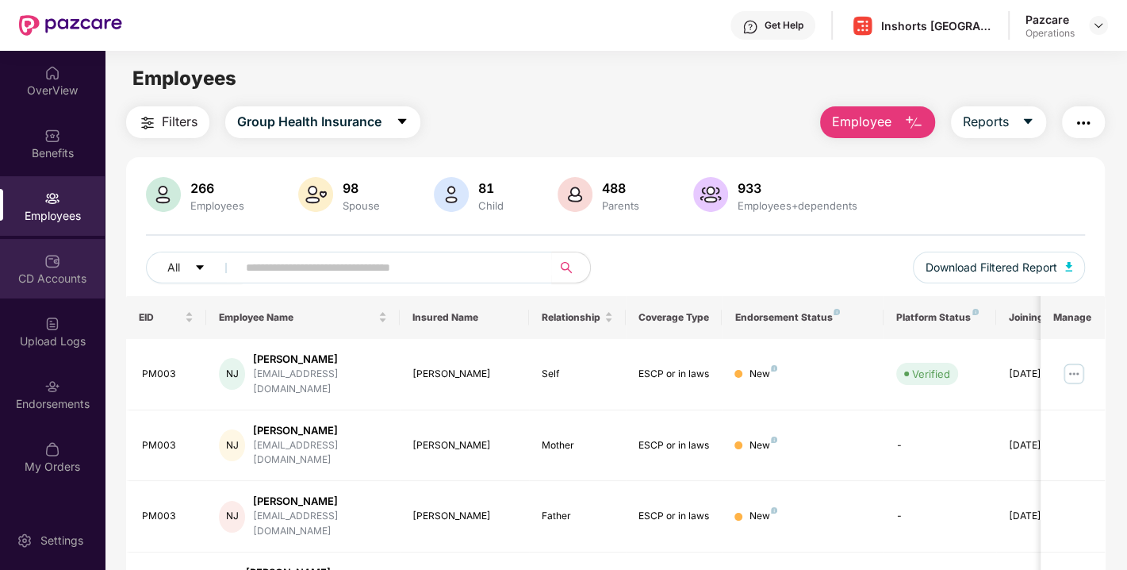
scroll to position [402, 0]
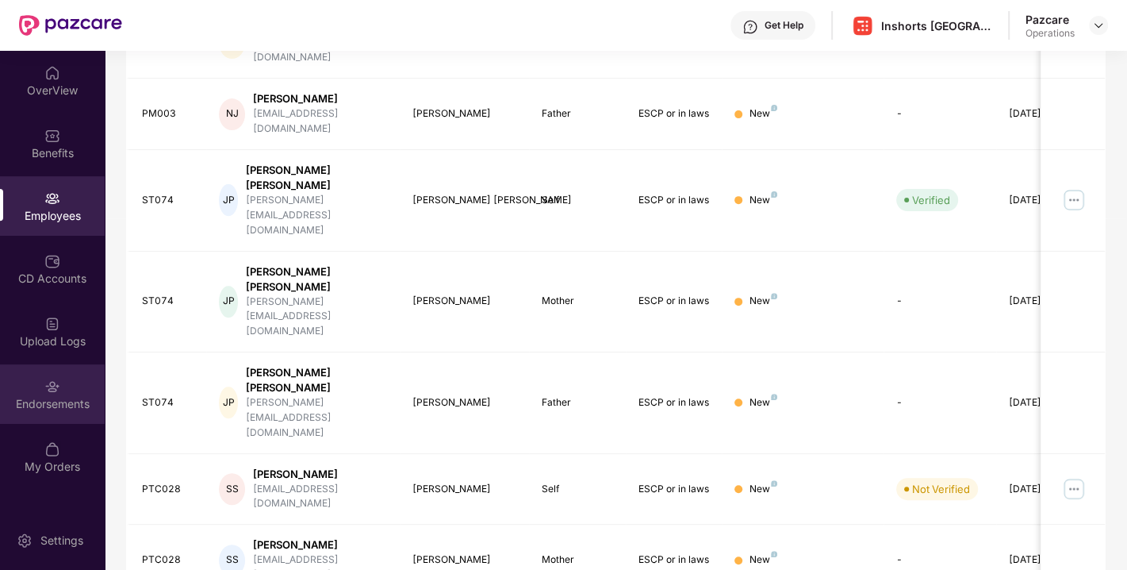
click at [29, 384] on div "Endorsements" at bounding box center [52, 394] width 105 height 60
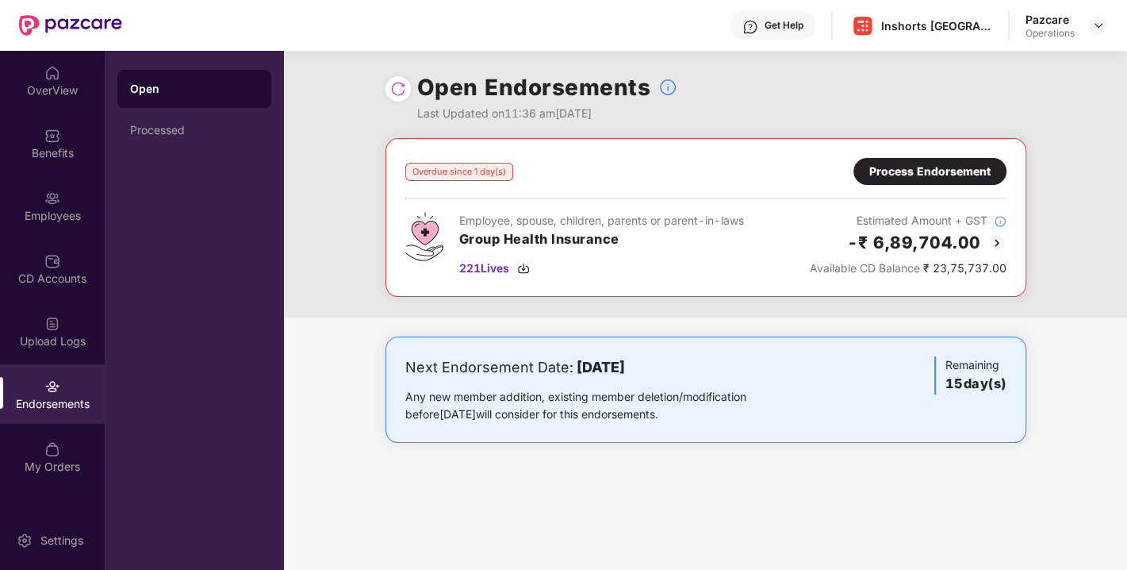
click at [916, 171] on div "Process Endorsement" at bounding box center [930, 171] width 121 height 17
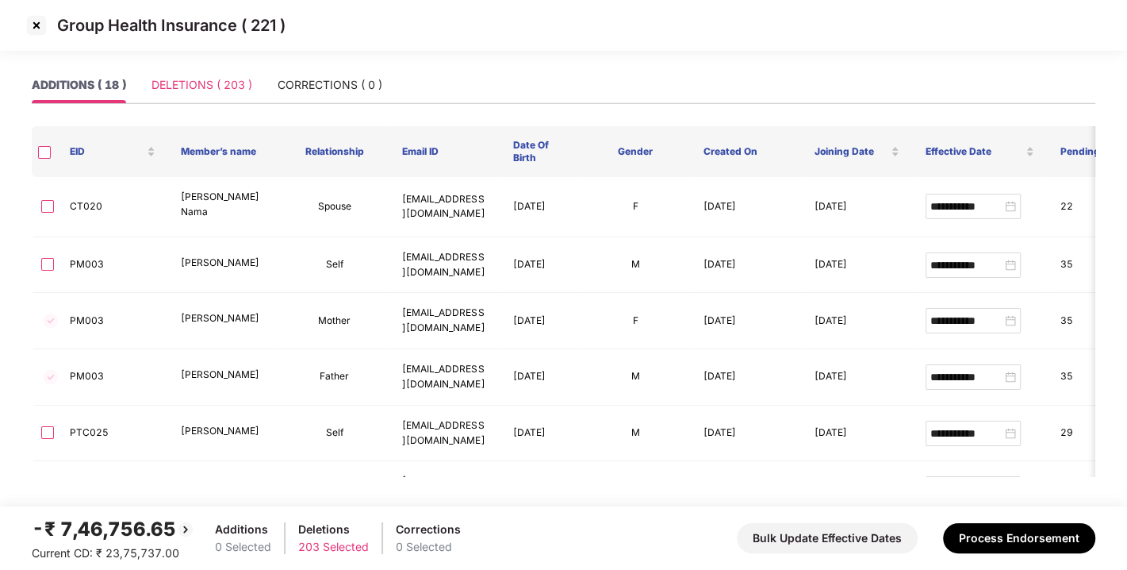
click at [194, 74] on div "DELETIONS ( 203 )" at bounding box center [202, 85] width 101 height 36
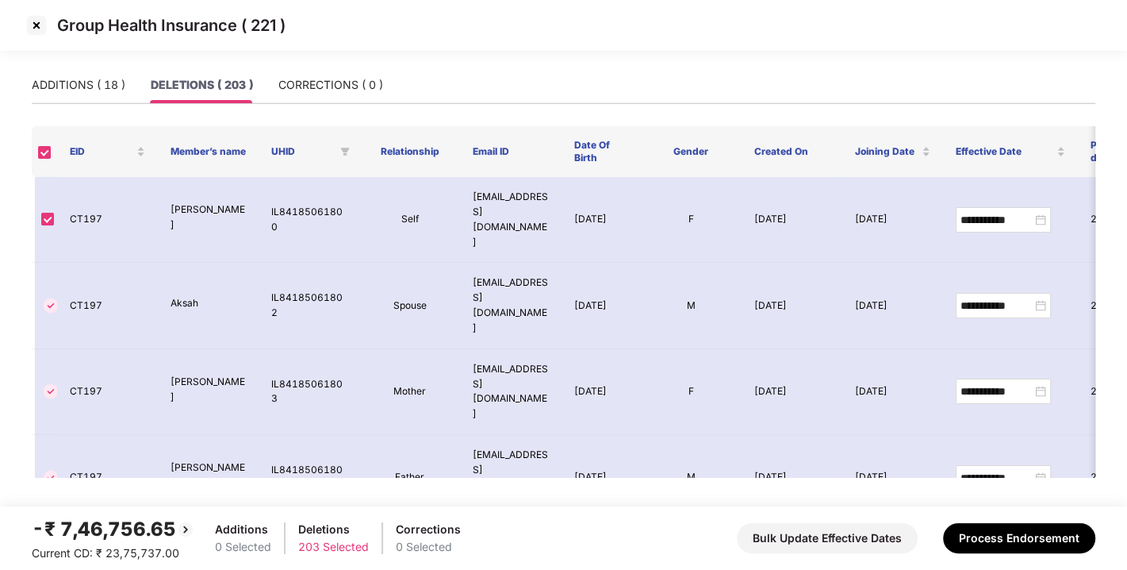
click at [198, 82] on div "DELETIONS ( 203 )" at bounding box center [202, 84] width 102 height 17
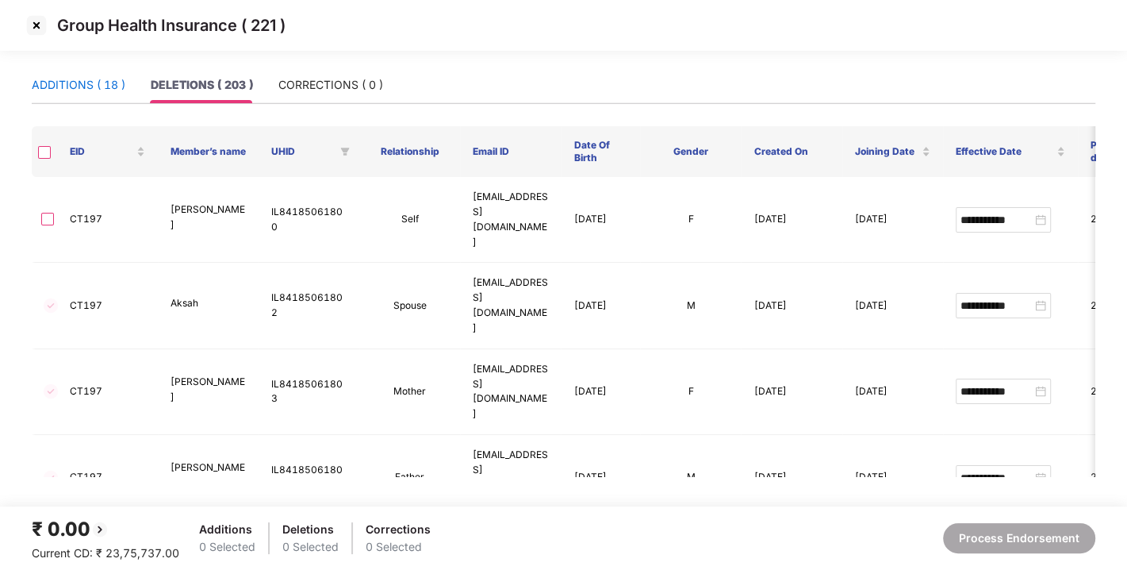
click at [86, 90] on div "ADDITIONS ( 18 )" at bounding box center [79, 84] width 94 height 17
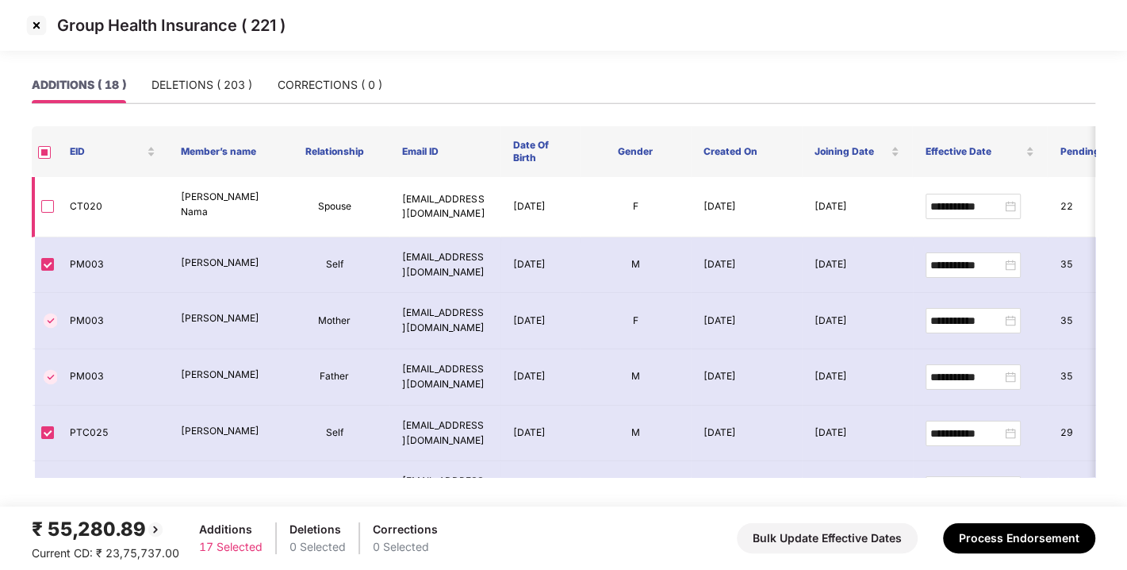
click at [45, 210] on label at bounding box center [47, 206] width 13 height 17
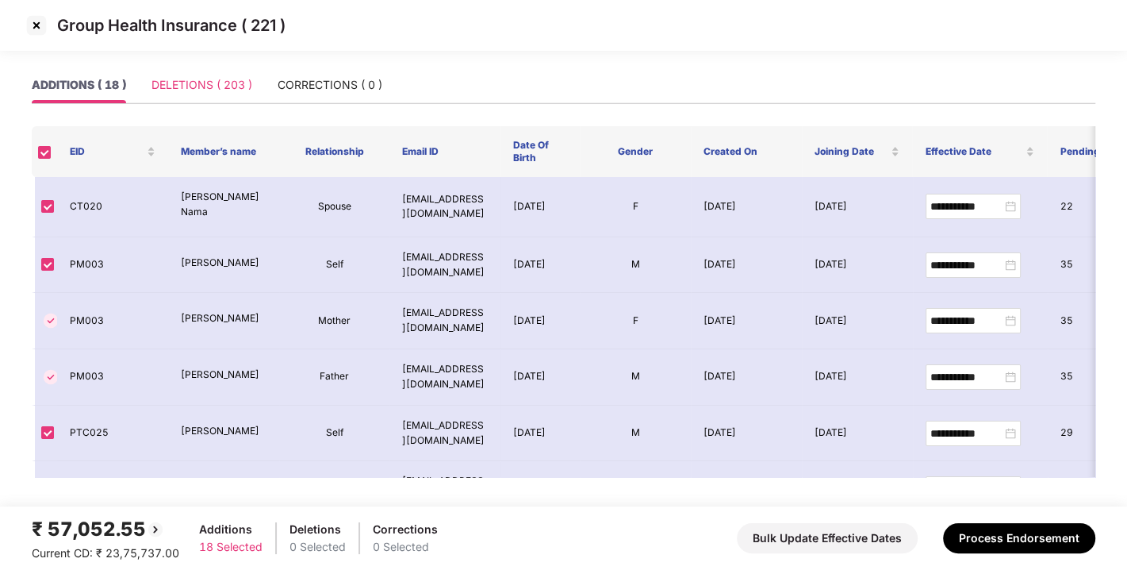
click at [208, 94] on div "DELETIONS ( 203 )" at bounding box center [202, 85] width 101 height 36
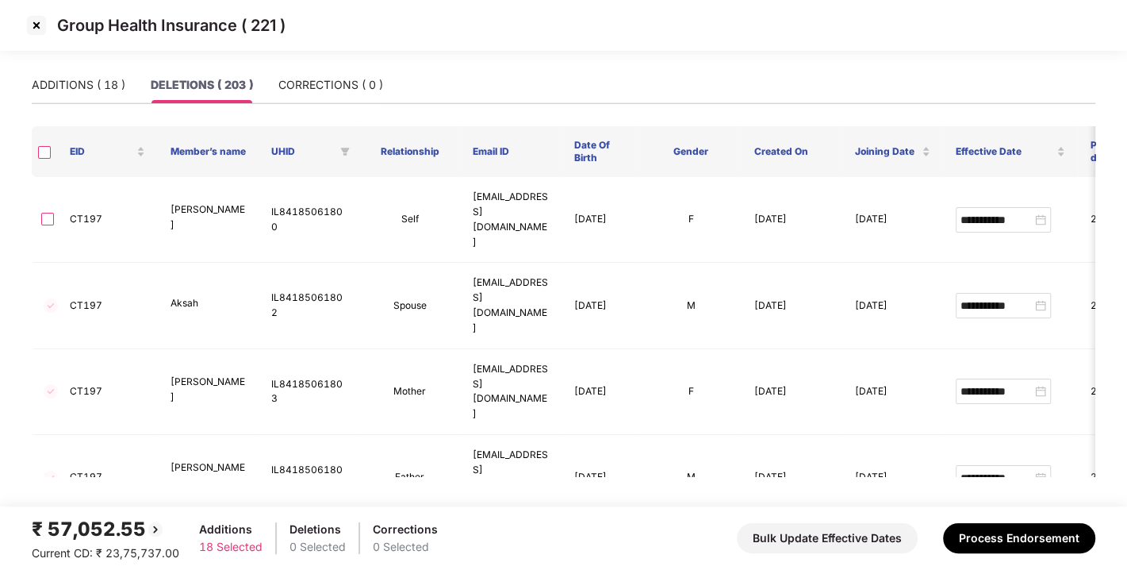
click at [208, 94] on div "DELETIONS ( 203 )" at bounding box center [202, 85] width 102 height 36
click at [71, 90] on div "ADDITIONS ( 18 )" at bounding box center [79, 84] width 94 height 17
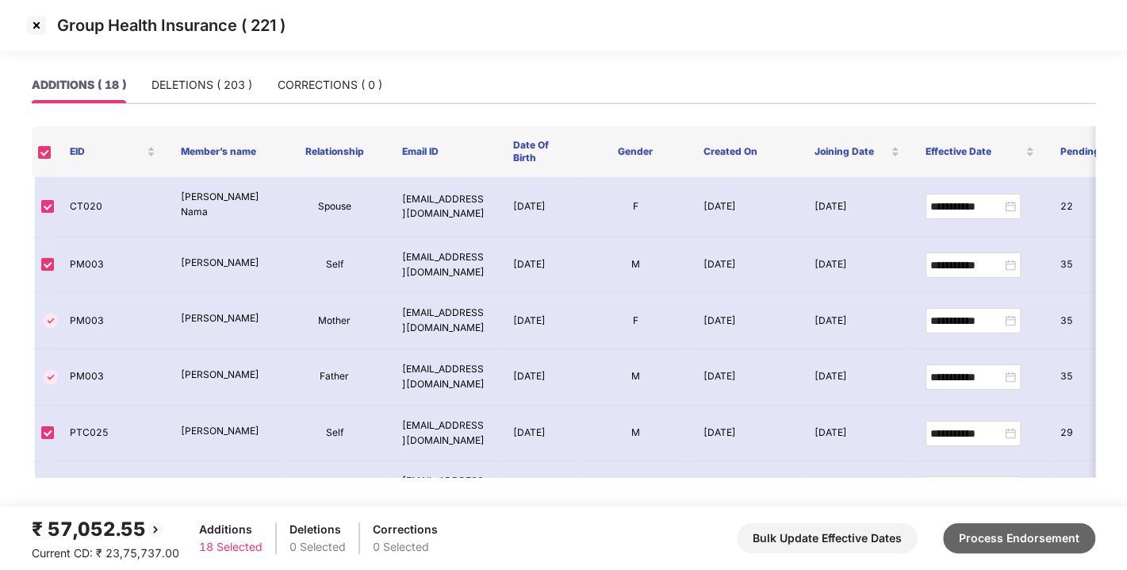
click at [1025, 526] on button "Process Endorsement" at bounding box center [1019, 538] width 152 height 30
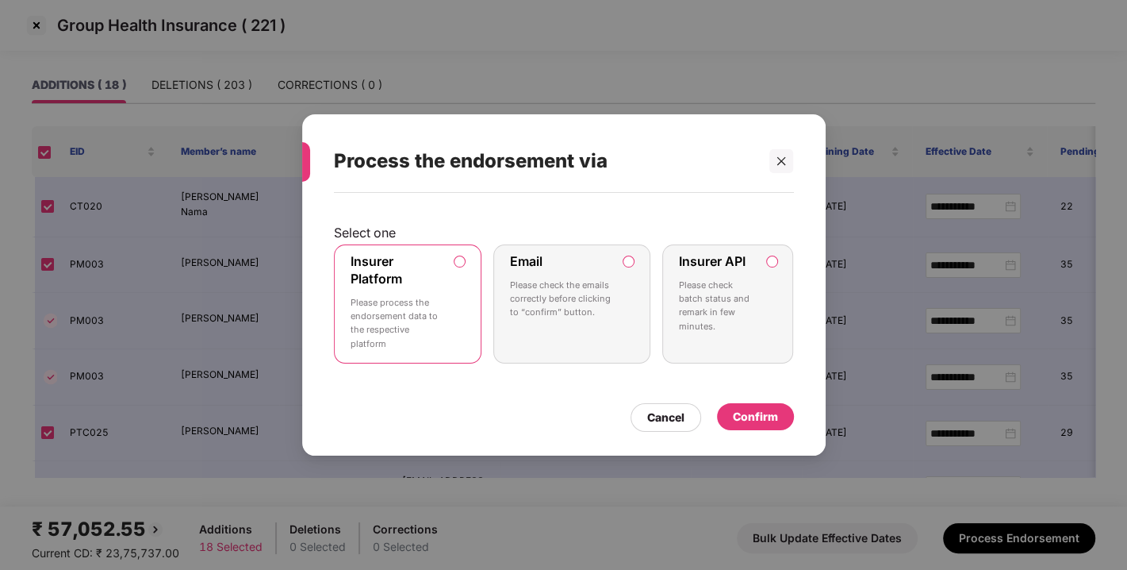
click at [757, 417] on div "Confirm" at bounding box center [755, 416] width 45 height 17
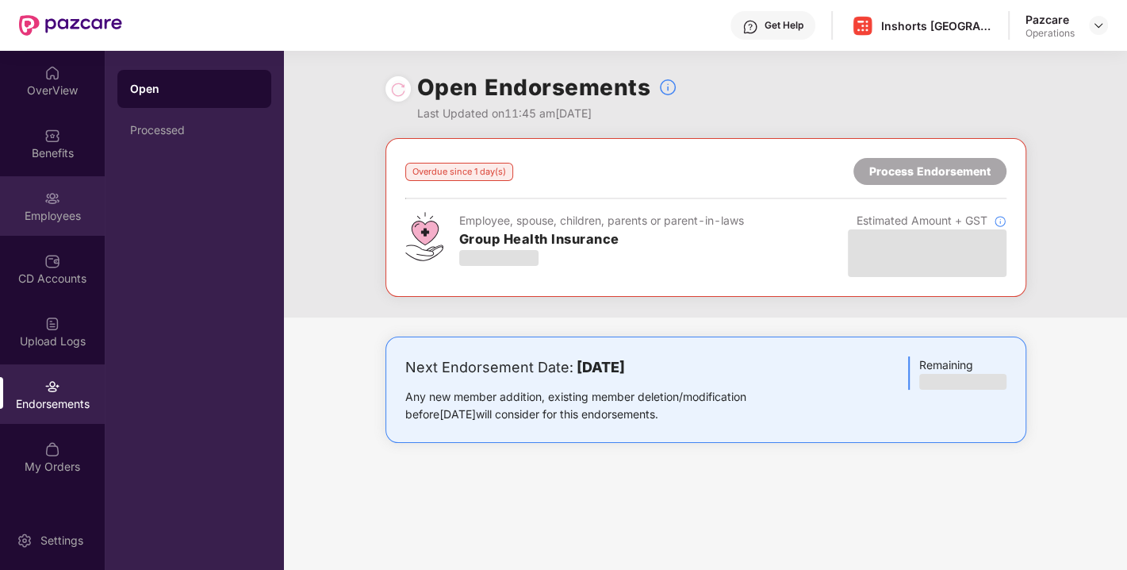
click at [45, 221] on div "Employees" at bounding box center [52, 216] width 105 height 16
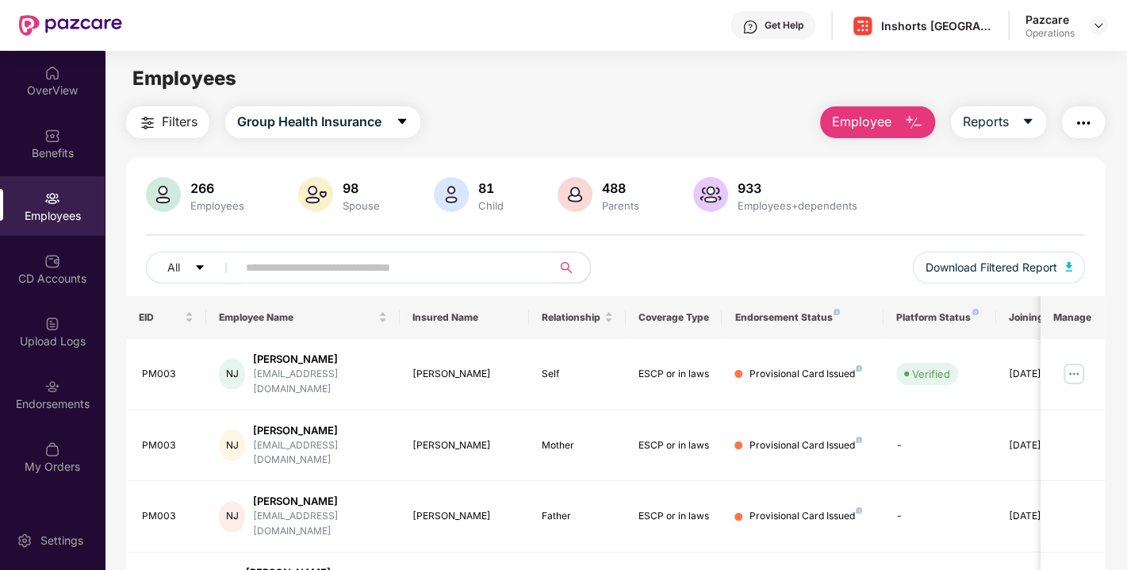
paste input "******"
click at [275, 271] on input "text" at bounding box center [388, 267] width 285 height 24
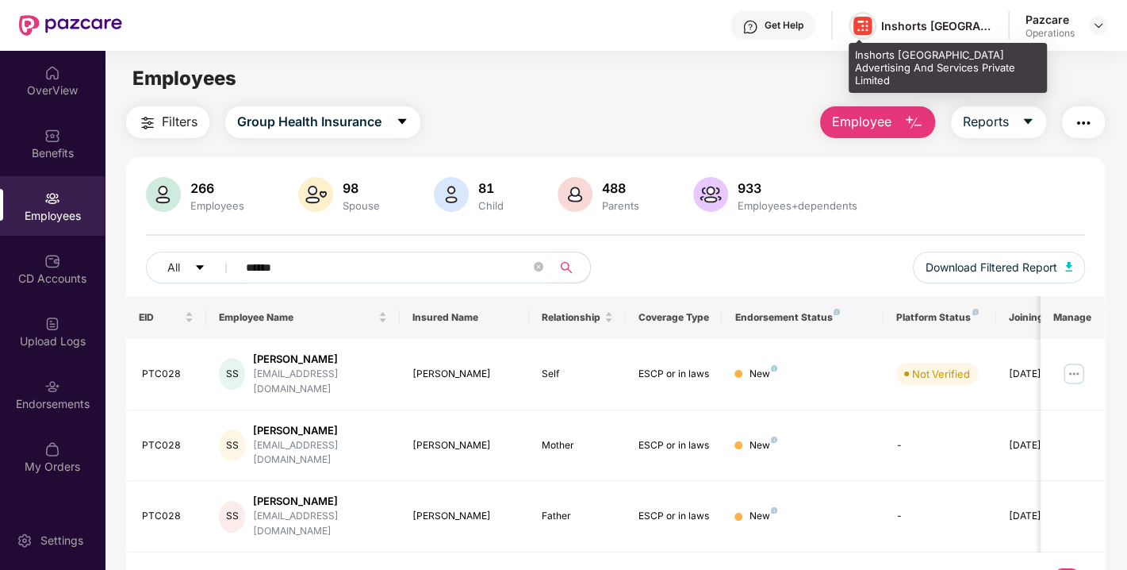
click at [865, 32] on img at bounding box center [862, 25] width 23 height 23
click at [859, 25] on img at bounding box center [862, 25] width 23 height 23
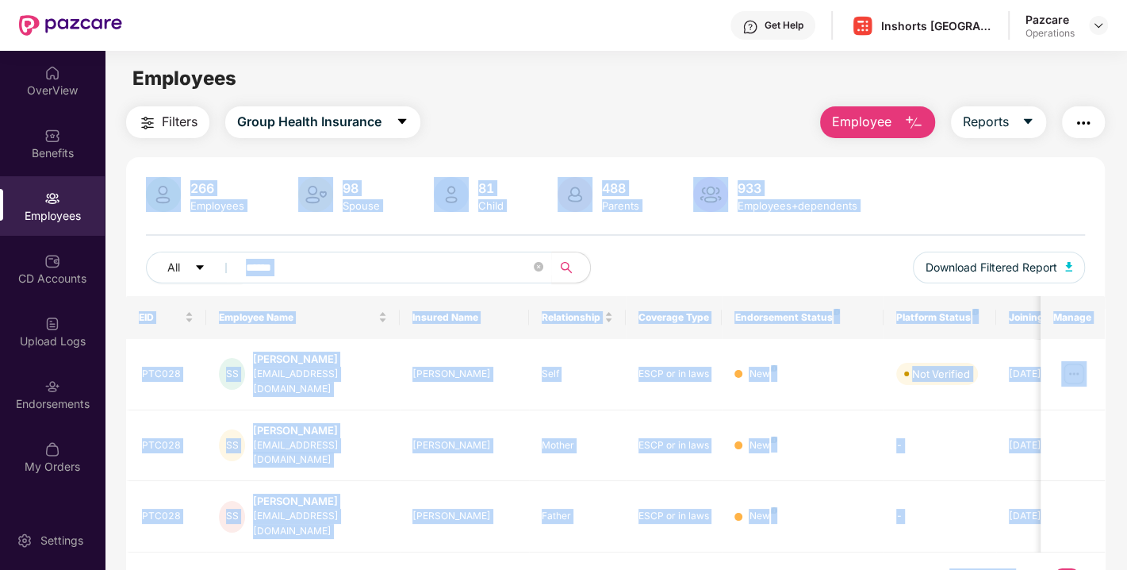
drag, startPoint x: 854, startPoint y: 52, endPoint x: 941, endPoint y: 59, distance: 87.5
click at [941, 59] on div "Get Help Inshorts [GEOGRAPHIC_DATA] Advertising And Services Private Limited Pa…" at bounding box center [563, 285] width 1127 height 570
click at [799, 83] on div "Employees" at bounding box center [616, 78] width 1022 height 30
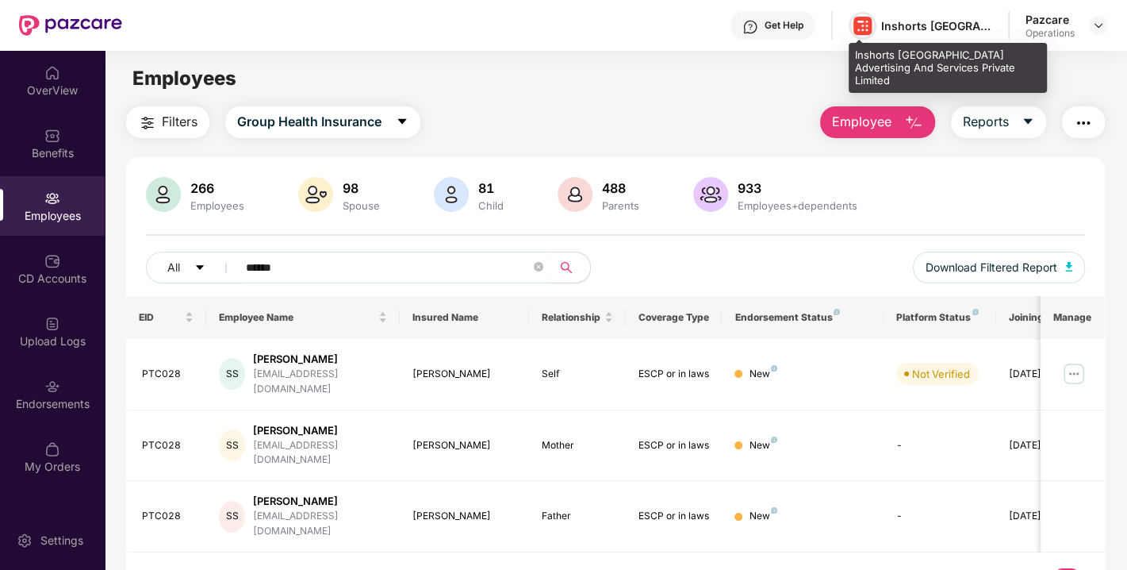
click at [865, 25] on img at bounding box center [862, 25] width 23 height 23
drag, startPoint x: 855, startPoint y: 52, endPoint x: 974, endPoint y: 64, distance: 119.7
click at [974, 64] on div "Inshorts [GEOGRAPHIC_DATA] Advertising And Services Private Limited" at bounding box center [948, 68] width 198 height 50
copy div "Inshorts [GEOGRAPHIC_DATA] Advertising And Services Private Limited"
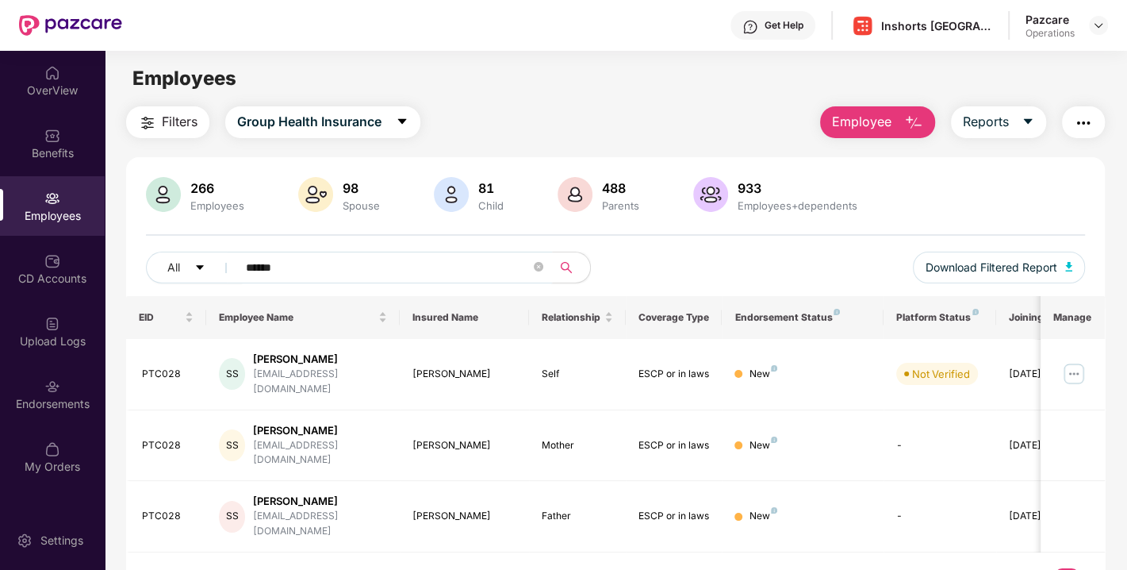
click at [394, 260] on input "******" at bounding box center [388, 267] width 285 height 24
type input "*"
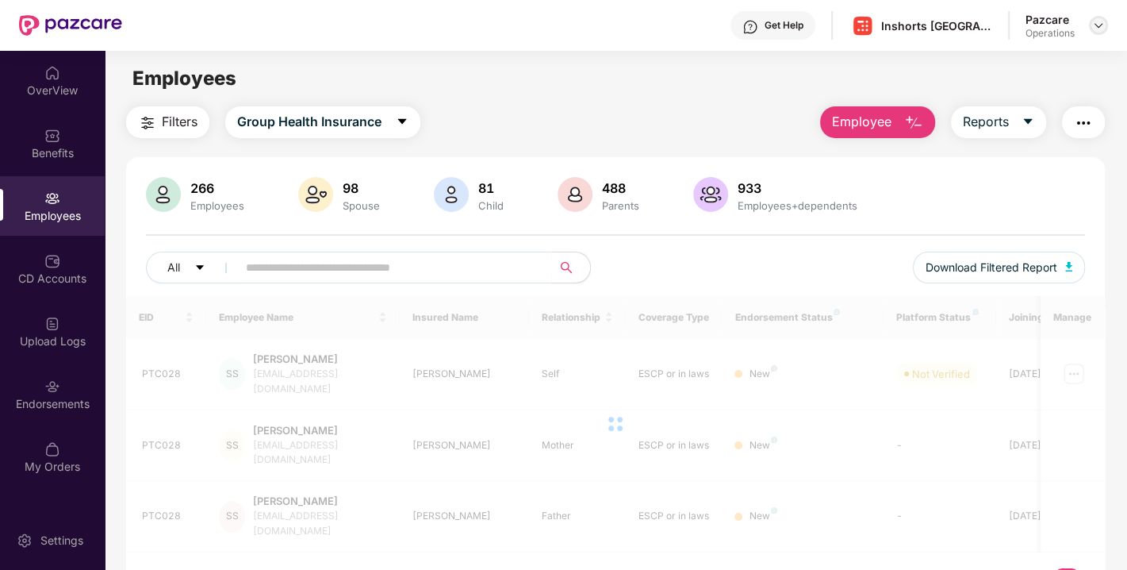
click at [1099, 26] on img at bounding box center [1098, 25] width 13 height 13
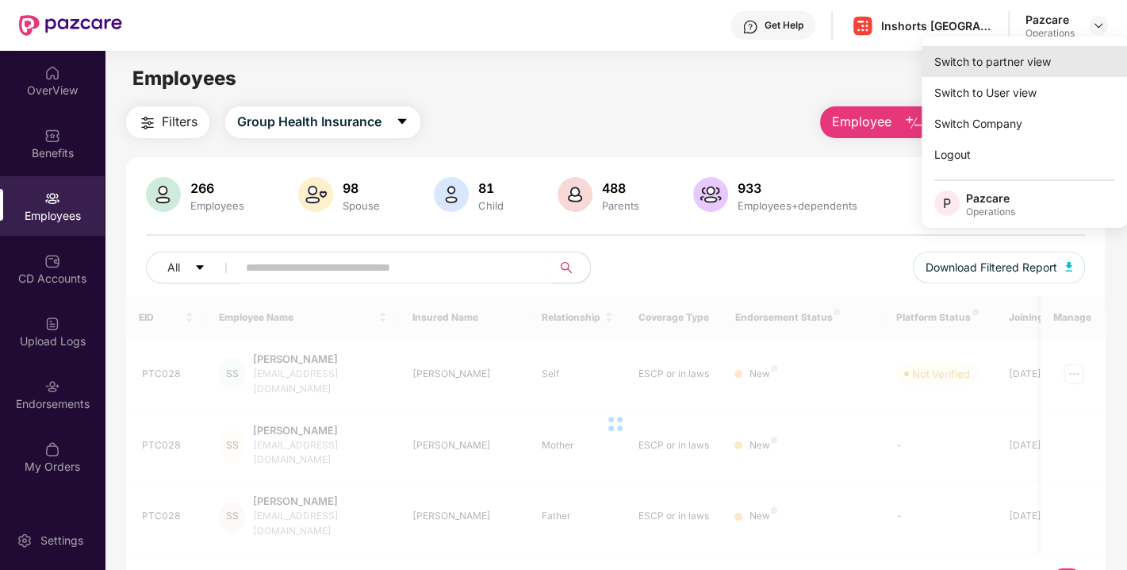
click at [984, 67] on div "Switch to partner view" at bounding box center [1025, 61] width 206 height 31
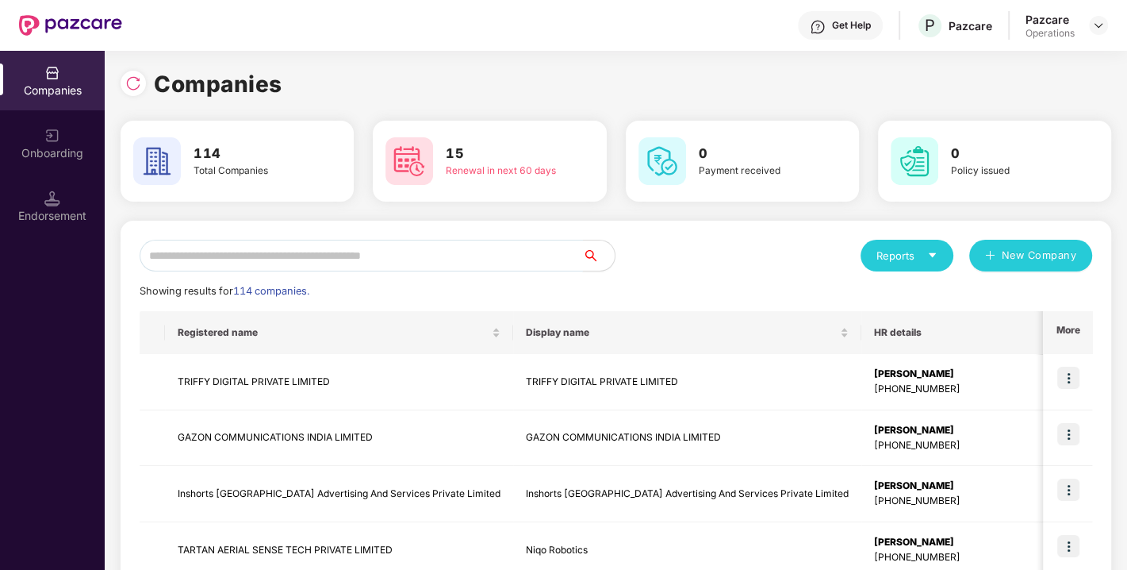
click at [278, 255] on input "text" at bounding box center [361, 256] width 443 height 32
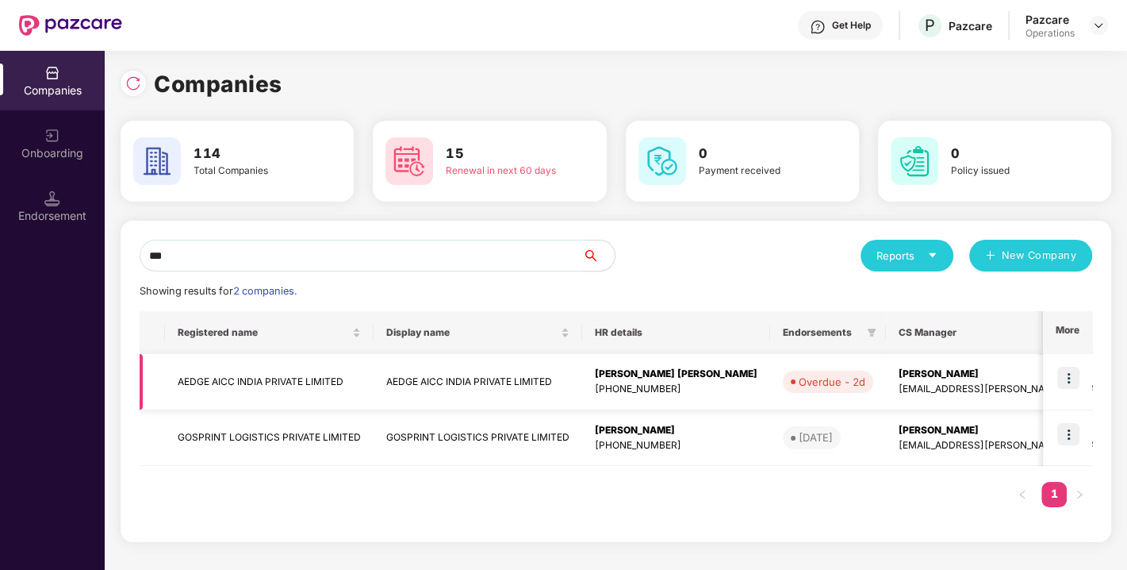
type input "***"
click at [250, 376] on td "AEDGE AICC INDIA PRIVATE LIMITED" at bounding box center [269, 382] width 209 height 56
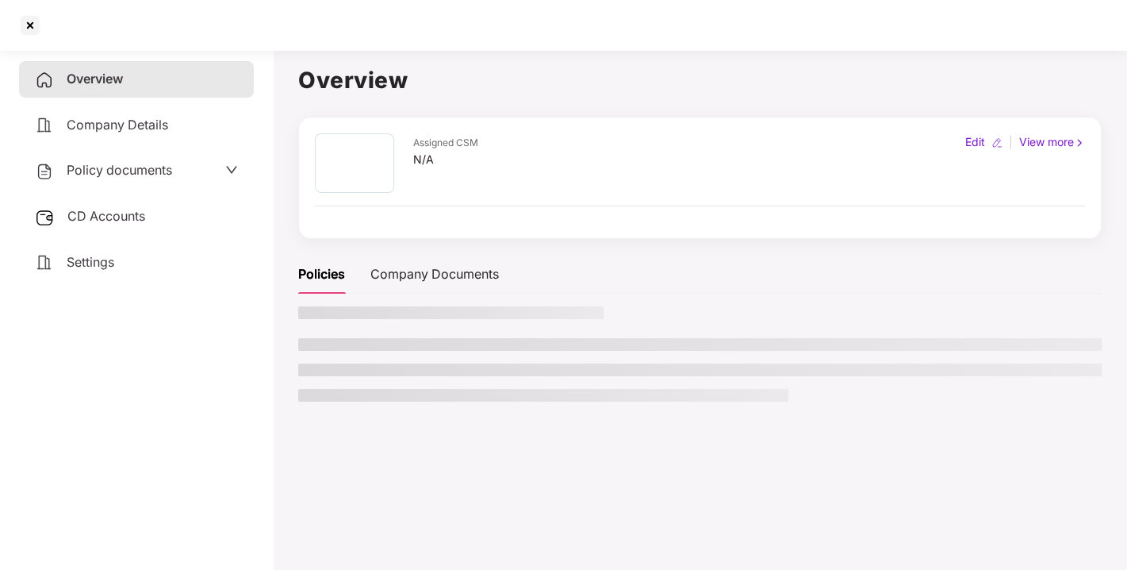
click at [102, 213] on span "CD Accounts" at bounding box center [106, 216] width 78 height 16
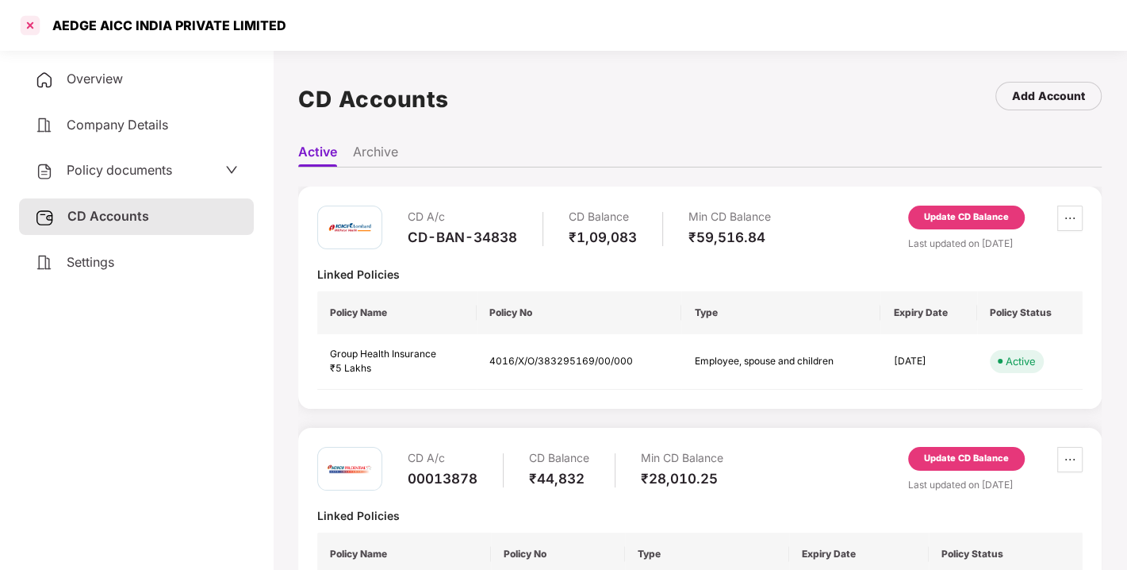
click at [26, 24] on div at bounding box center [29, 25] width 25 height 25
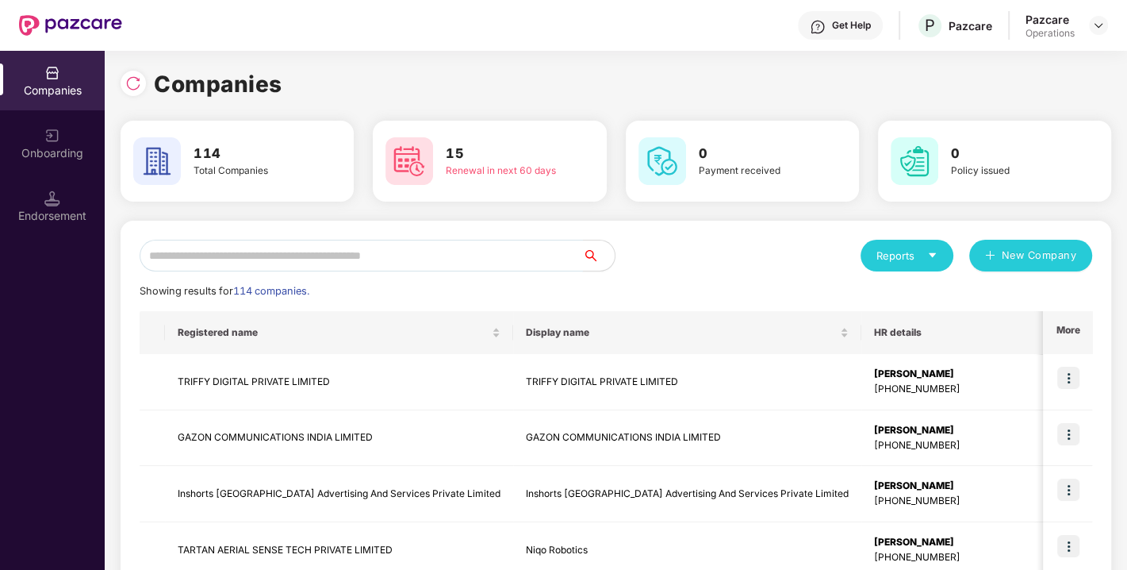
click at [305, 241] on input "text" at bounding box center [361, 256] width 443 height 32
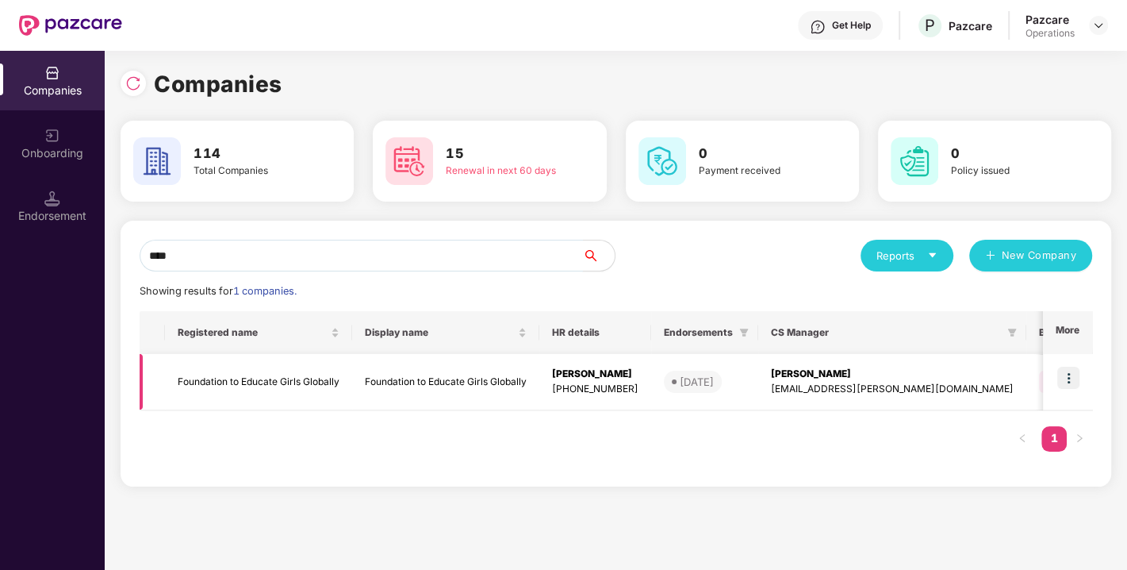
type input "****"
click at [261, 387] on td "Foundation to Educate Girls Globally" at bounding box center [258, 382] width 187 height 56
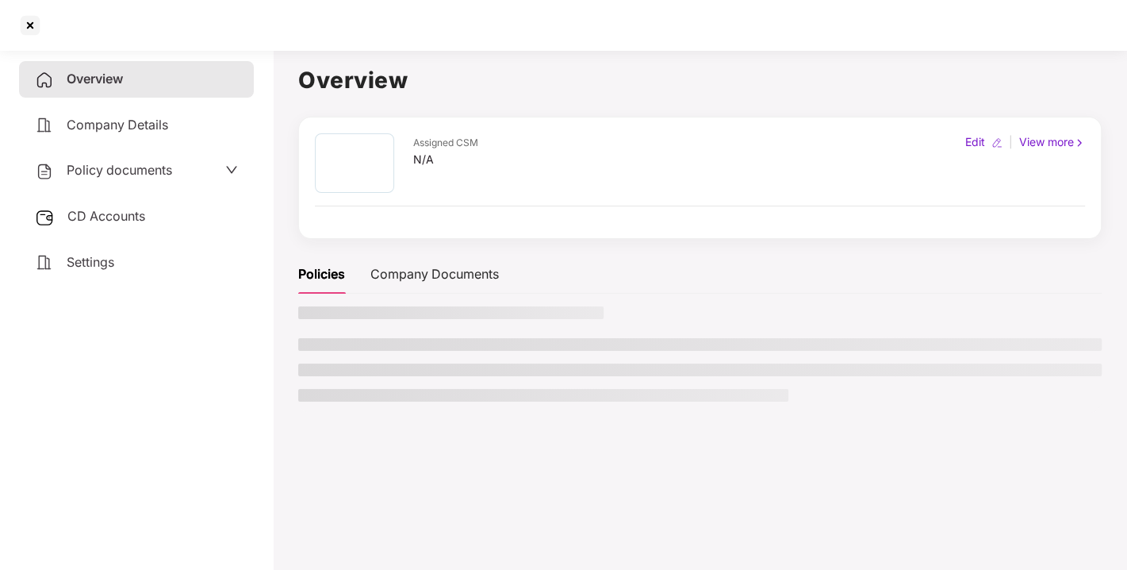
click at [109, 221] on span "CD Accounts" at bounding box center [106, 216] width 78 height 16
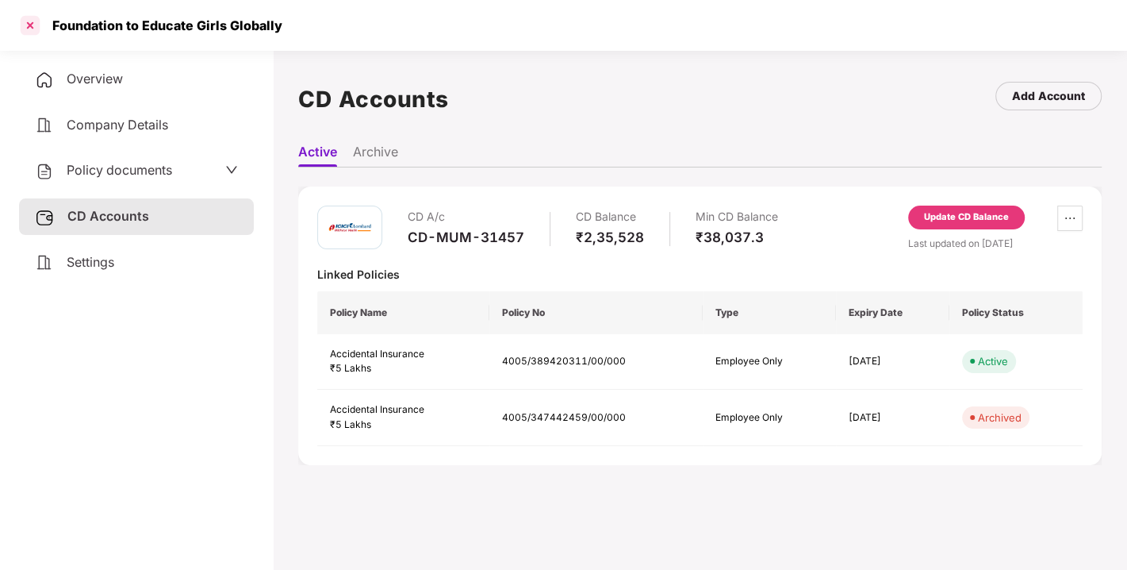
click at [24, 20] on div at bounding box center [29, 25] width 25 height 25
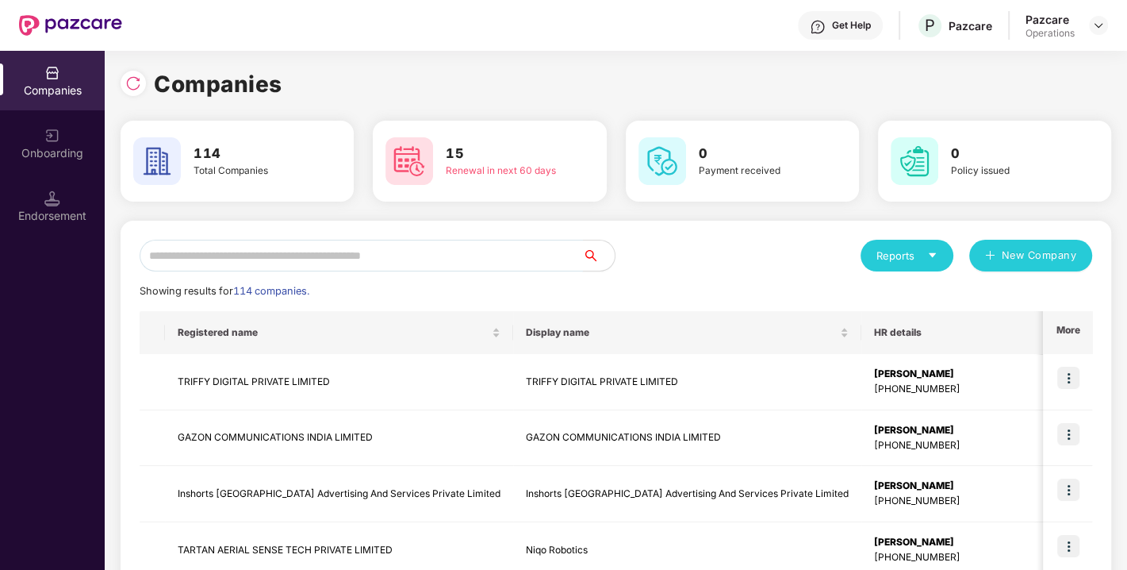
click at [353, 244] on input "text" at bounding box center [361, 256] width 443 height 32
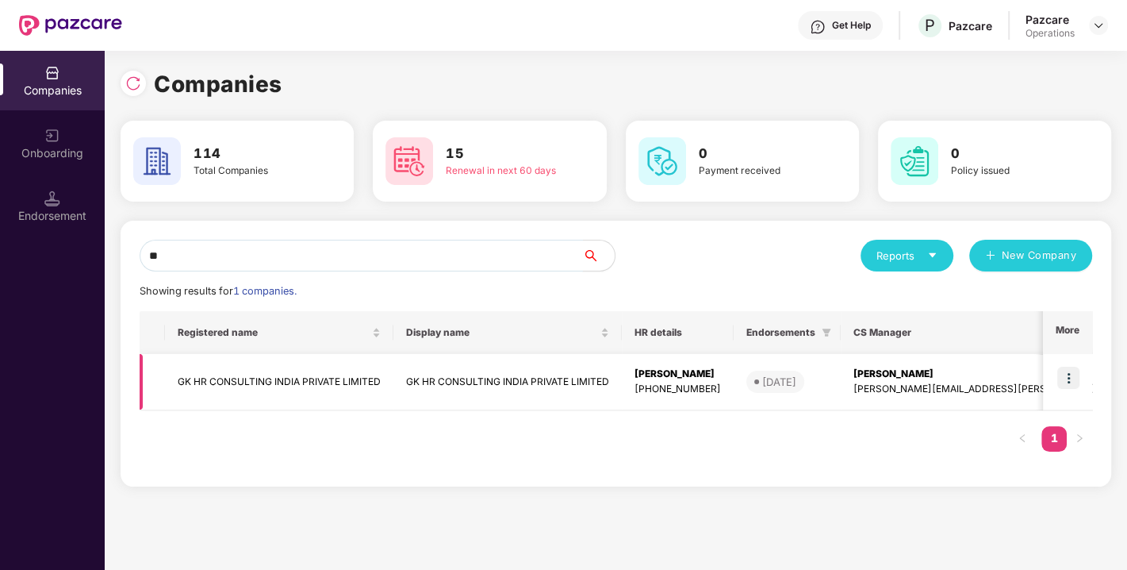
type input "**"
click at [328, 369] on td "GK HR CONSULTING INDIA PRIVATE LIMITED" at bounding box center [279, 382] width 228 height 56
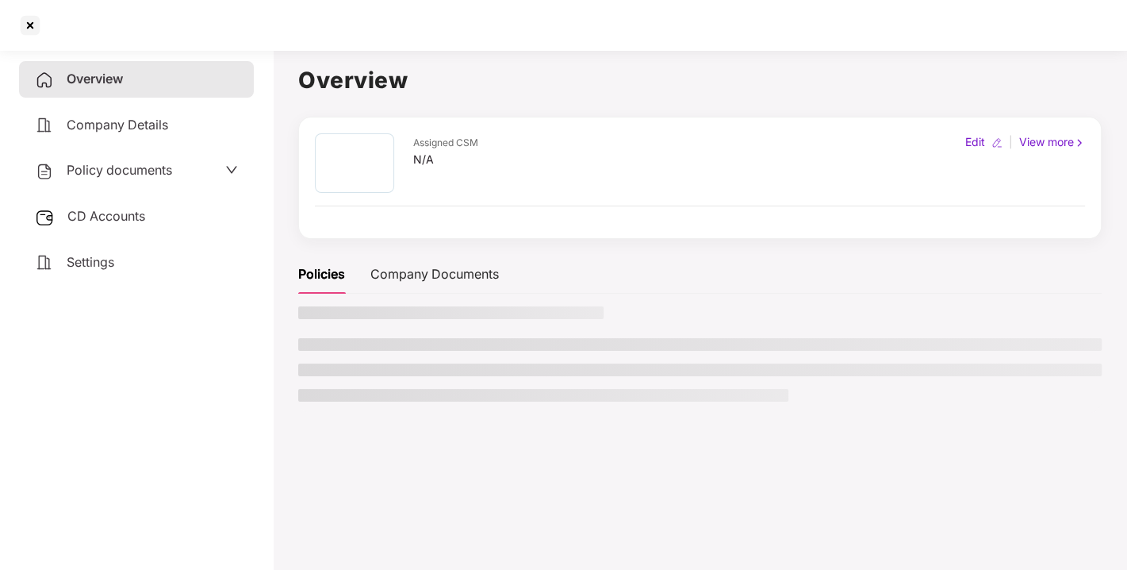
click at [105, 219] on span "CD Accounts" at bounding box center [106, 216] width 78 height 16
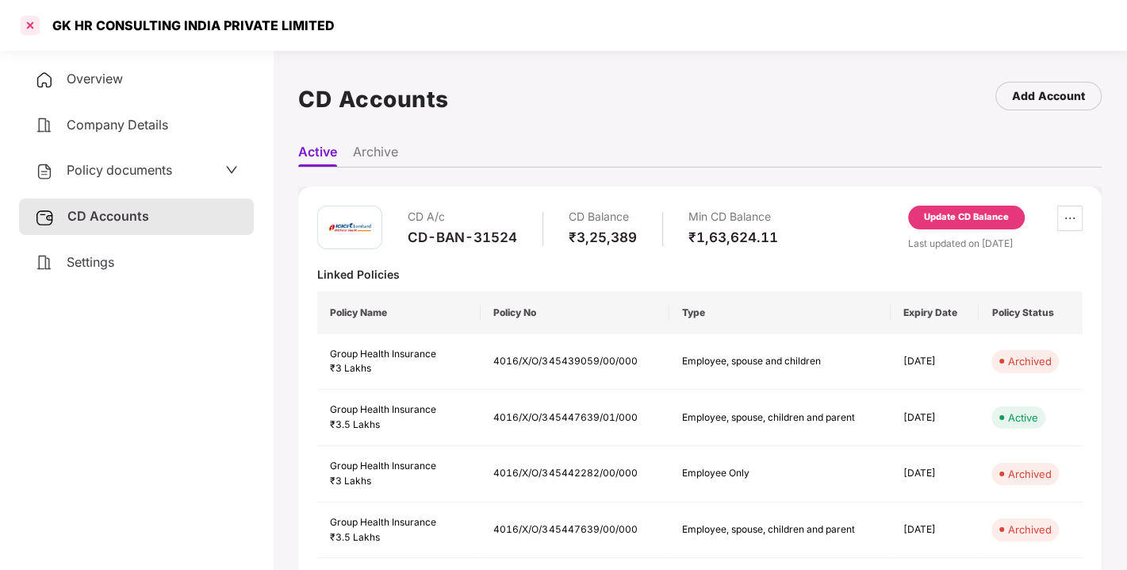
click at [33, 22] on div at bounding box center [29, 25] width 25 height 25
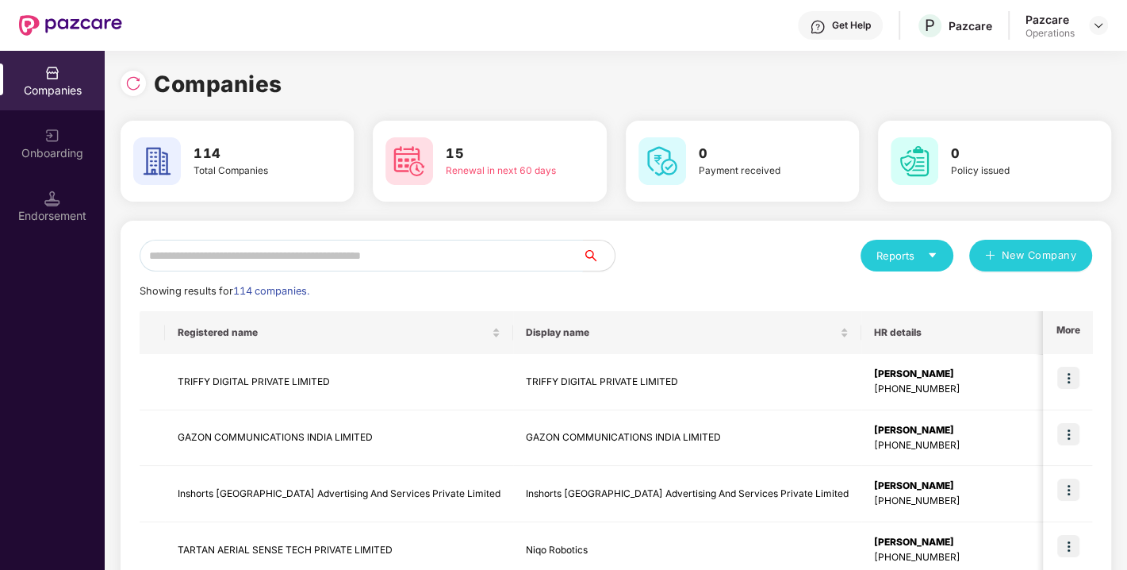
click at [345, 249] on input "text" at bounding box center [361, 256] width 443 height 32
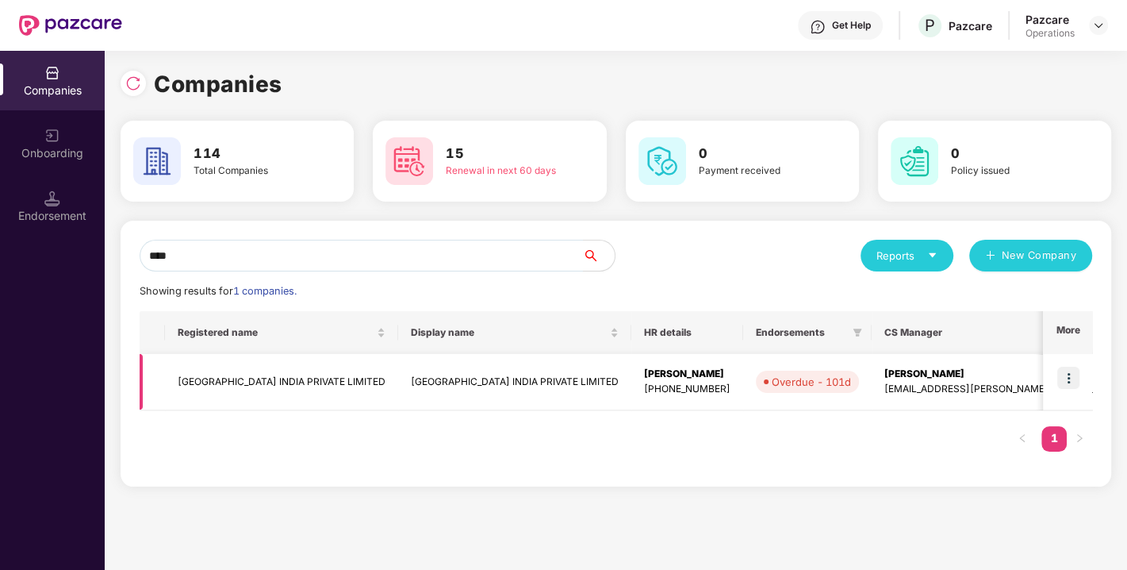
type input "****"
click at [265, 374] on td "[GEOGRAPHIC_DATA] INDIA PRIVATE LIMITED" at bounding box center [281, 382] width 233 height 56
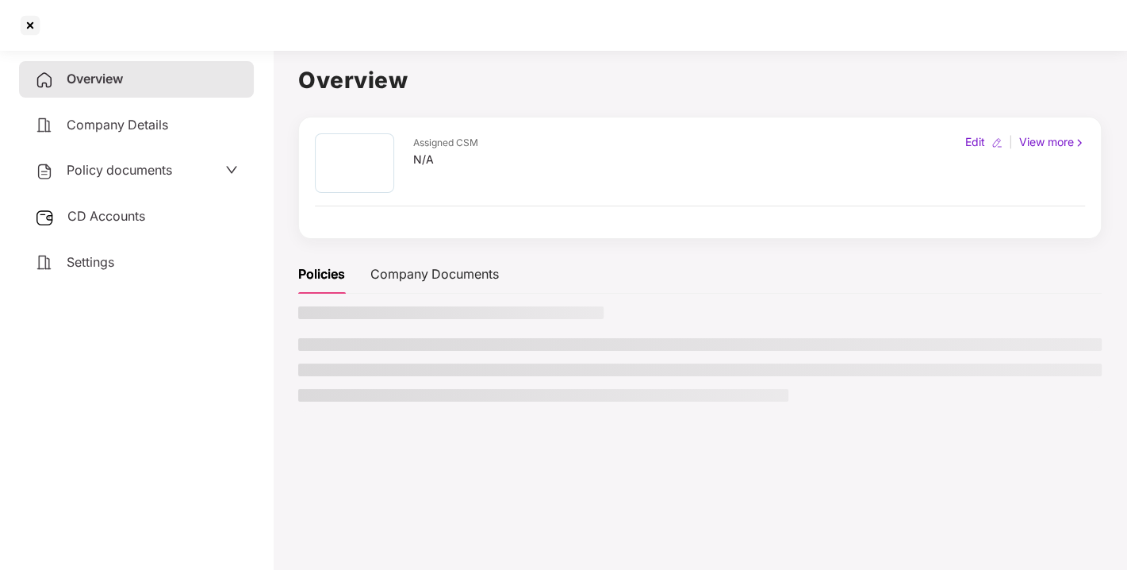
click at [115, 218] on span "CD Accounts" at bounding box center [106, 216] width 78 height 16
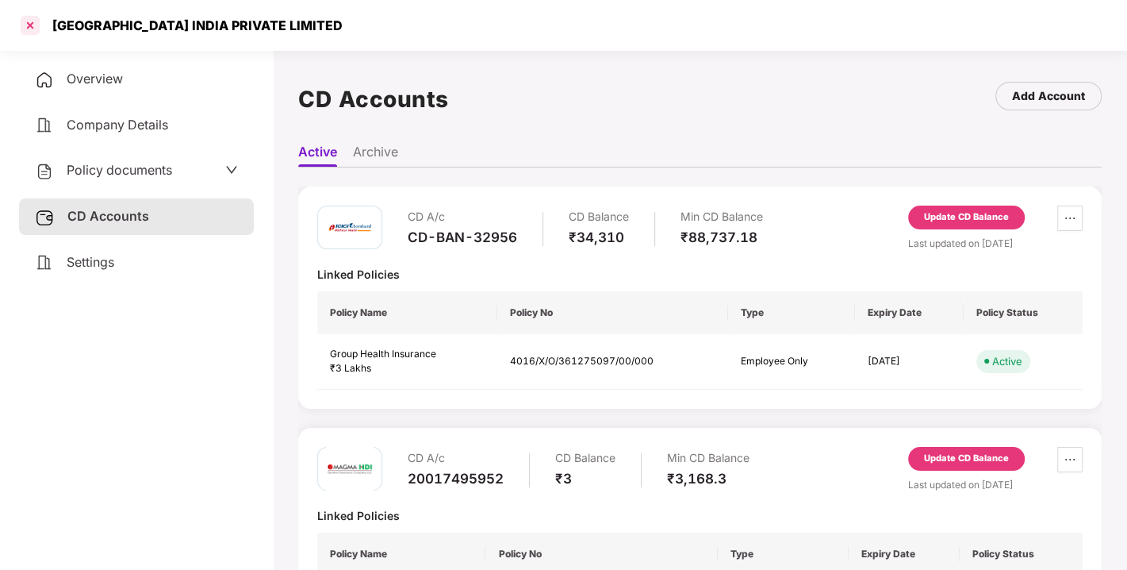
click at [25, 32] on div at bounding box center [29, 25] width 25 height 25
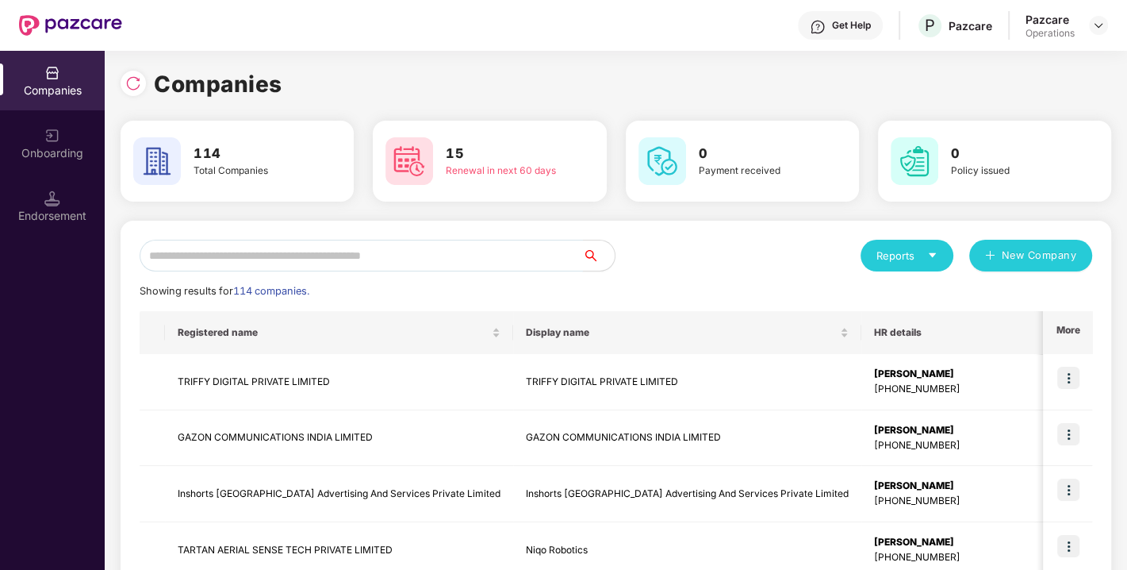
click at [440, 250] on input "text" at bounding box center [361, 256] width 443 height 32
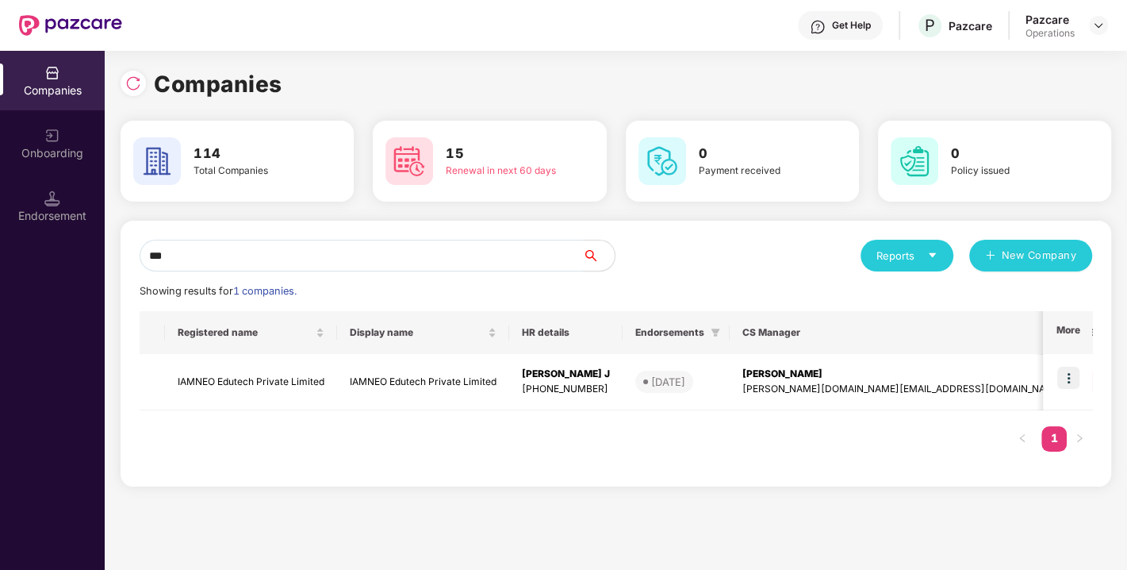
scroll to position [0, 1]
type input "***"
